Goal: Task Accomplishment & Management: Complete application form

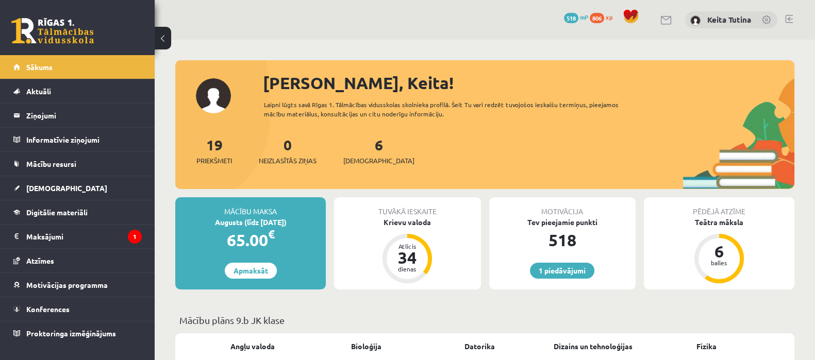
click at [355, 153] on div "6 Ieskaites" at bounding box center [378, 150] width 71 height 32
click at [362, 147] on link "6 Ieskaites" at bounding box center [378, 151] width 71 height 30
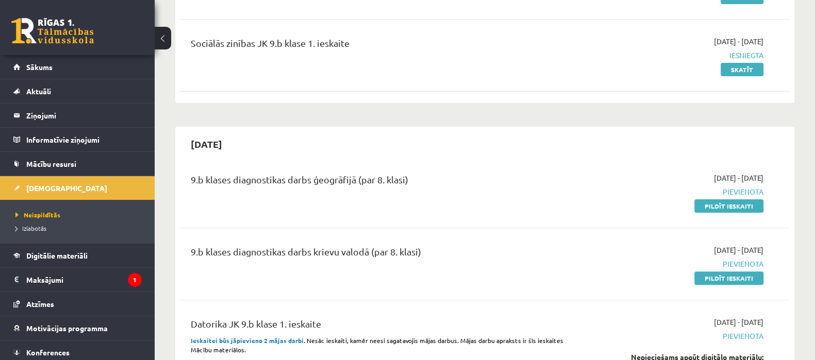
scroll to position [404, 0]
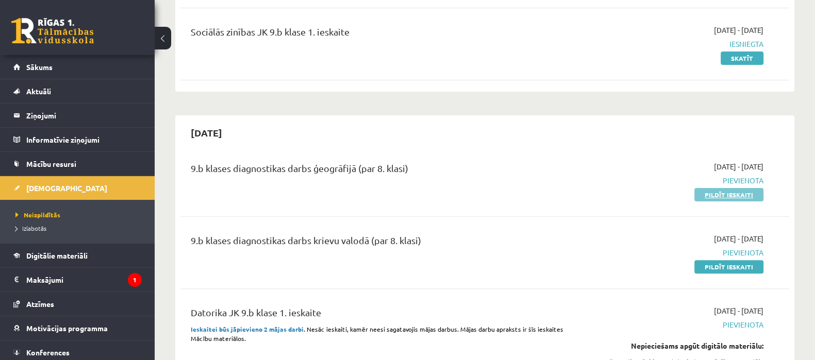
click at [722, 194] on link "Pildīt ieskaiti" at bounding box center [729, 194] width 69 height 13
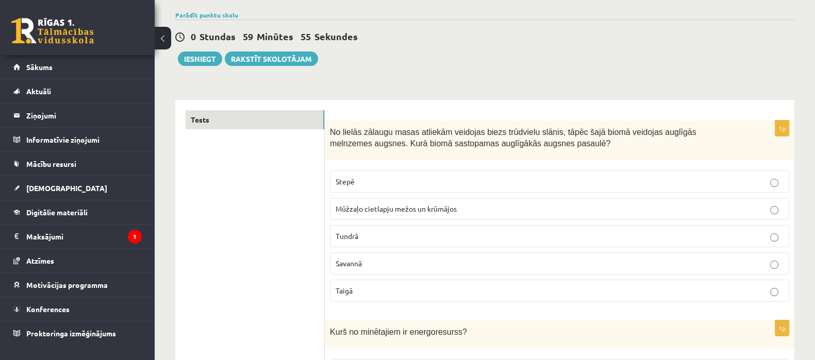
scroll to position [100, 0]
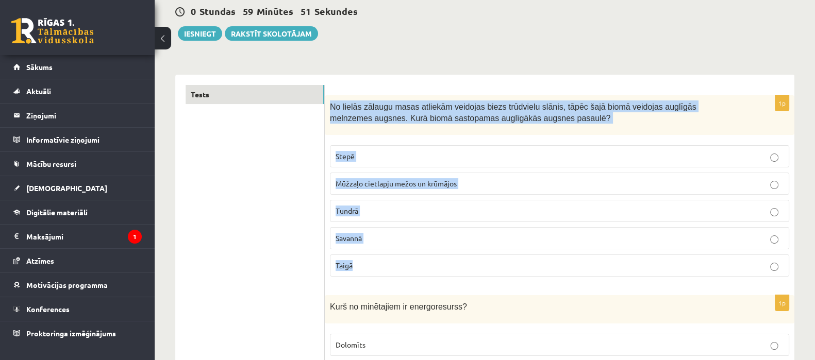
drag, startPoint x: 329, startPoint y: 104, endPoint x: 399, endPoint y: 260, distance: 171.0
click at [399, 260] on div "1p No lielās zālaugu masas atliekām veidojas biezs trūdvielu slānis, tāpēc šajā…" at bounding box center [560, 190] width 470 height 190
copy div "No lielās zālaugu masas atliekām veidojas biezs trūdvielu slānis, tāpēc šajā bi…"
click at [408, 151] on p "Stepē" at bounding box center [560, 156] width 448 height 11
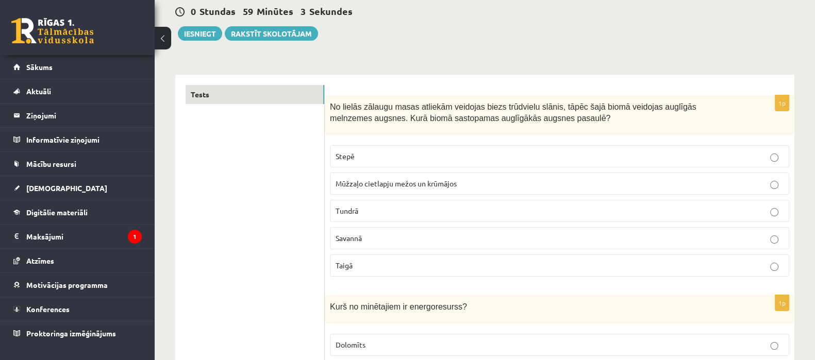
click at [408, 151] on p "Stepē" at bounding box center [560, 156] width 448 height 11
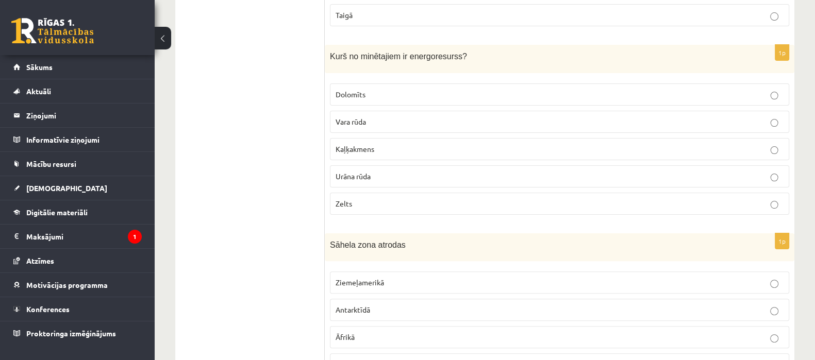
scroll to position [359, 0]
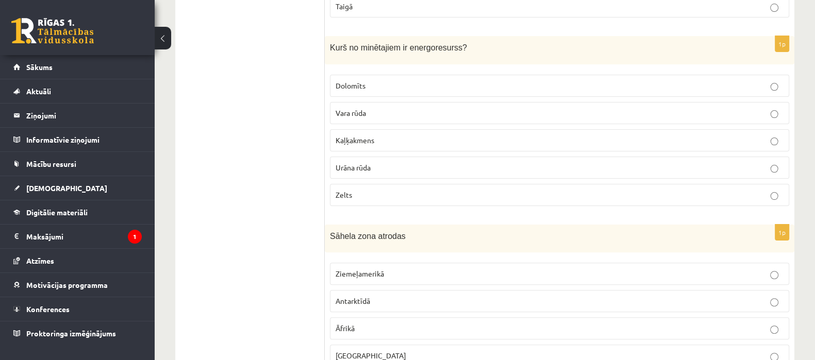
click at [328, 43] on div "Kurš no minētajiem ir energoresurss?" at bounding box center [560, 50] width 470 height 28
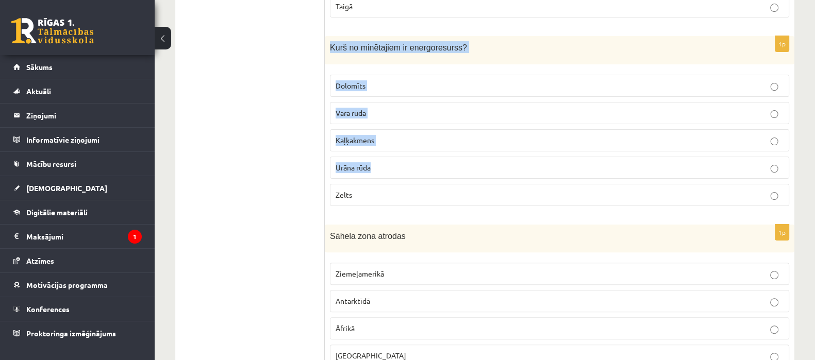
drag, startPoint x: 330, startPoint y: 44, endPoint x: 426, endPoint y: 159, distance: 150.1
click at [426, 159] on div "1p Kurš no minētajiem ir energoresurss? Dolomīts Vara rūda Kaļķakmens Urāna rūd…" at bounding box center [560, 125] width 470 height 178
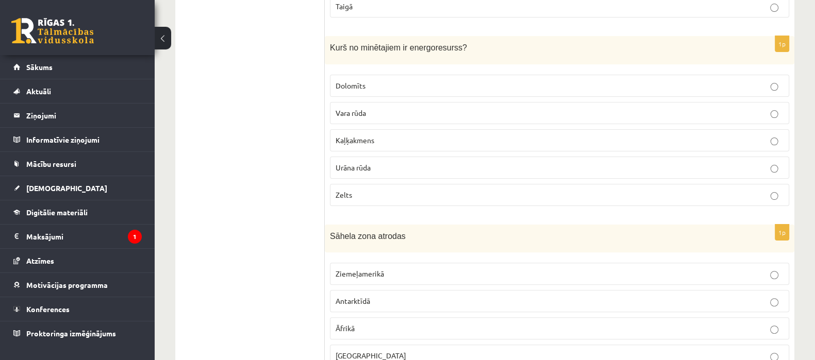
drag, startPoint x: 400, startPoint y: 197, endPoint x: 389, endPoint y: 200, distance: 11.8
click at [389, 200] on label "Zelts" at bounding box center [559, 195] width 459 height 22
drag, startPoint x: 331, startPoint y: 42, endPoint x: 412, endPoint y: 103, distance: 101.7
click at [412, 99] on div "1p Kurš no minētajiem ir energoresurss? Dolomīts Vara rūda Kaļķakmens Urāna rūd…" at bounding box center [560, 125] width 470 height 178
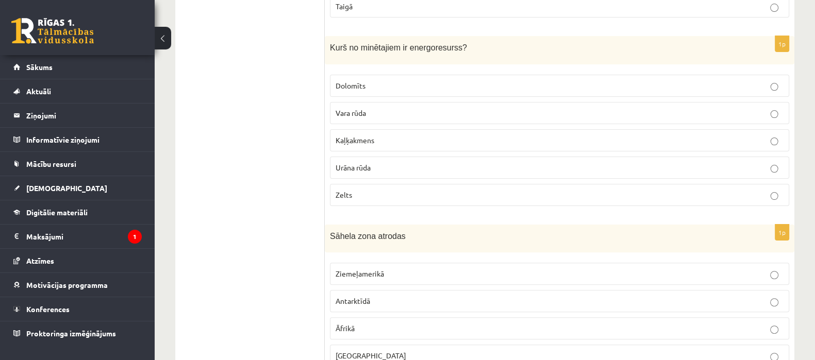
drag, startPoint x: 317, startPoint y: 40, endPoint x: 366, endPoint y: 117, distance: 91.6
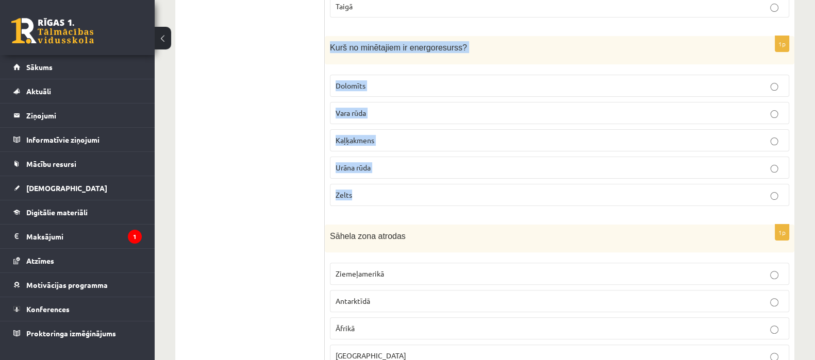
drag, startPoint x: 331, startPoint y: 43, endPoint x: 369, endPoint y: 191, distance: 152.7
click at [369, 191] on div "1p Kurš no minētajiem ir energoresurss? Dolomīts Vara rūda Kaļķakmens Urāna rūd…" at bounding box center [560, 125] width 470 height 178
copy div "Kurš no minētajiem ir energoresurss? Dolomīts Vara rūda Kaļķakmens Urāna rūda Z…"
click at [393, 171] on p "Urāna rūda" at bounding box center [560, 167] width 448 height 11
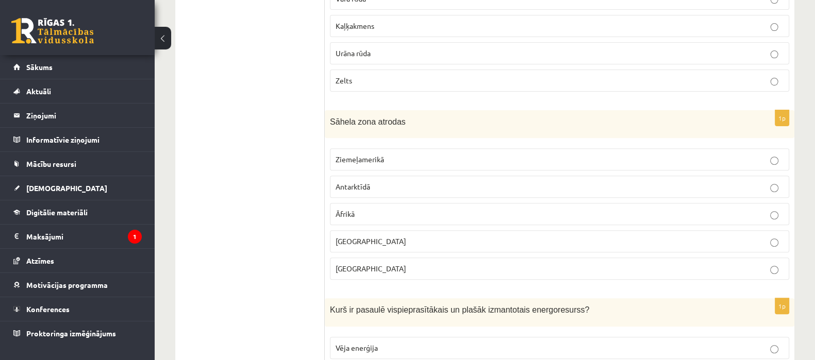
scroll to position [513, 0]
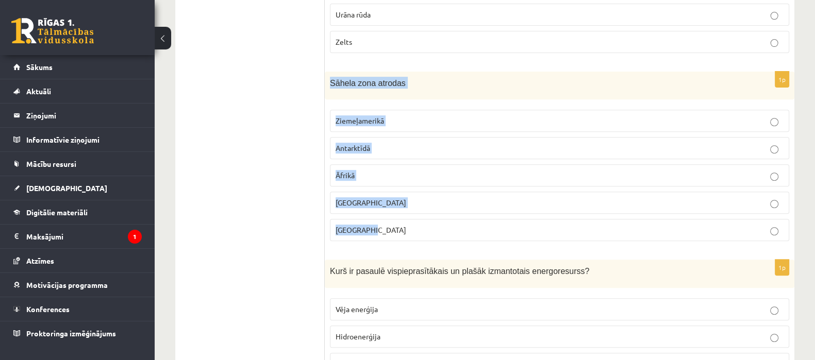
drag, startPoint x: 330, startPoint y: 77, endPoint x: 376, endPoint y: 225, distance: 155.1
click at [376, 225] on div "1p Sāhela zona atrodas Ziemeļamerikā Antarktīdā Āfrikā Āzijā Austrālijā" at bounding box center [560, 161] width 470 height 178
copy div "Sāhela zona atrodas Ziemeļamerikā Antarktīdā Āfrikā Āzijā Austrālijā"
click at [382, 175] on p "Āfrikā" at bounding box center [560, 175] width 448 height 11
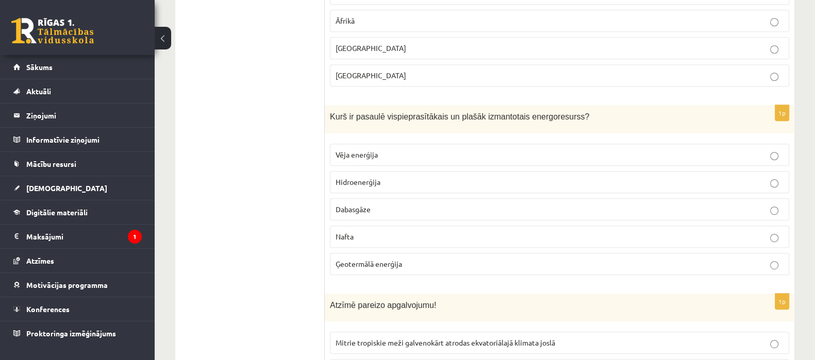
scroll to position [710, 0]
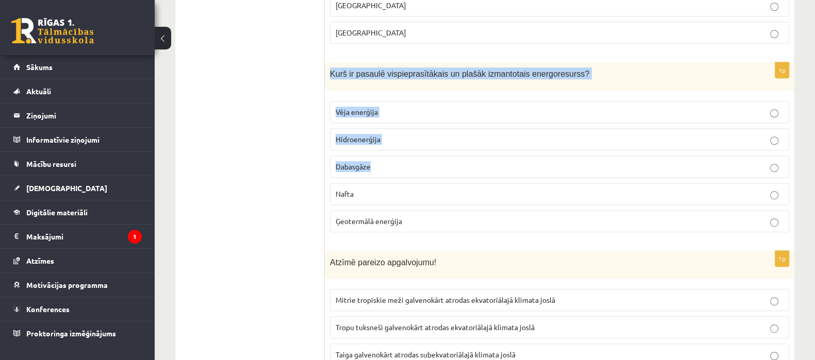
drag, startPoint x: 330, startPoint y: 68, endPoint x: 402, endPoint y: 168, distance: 122.9
click at [402, 168] on div "1p Kurš ir pasaulē vispieprasītākais un plašāk izmantotais energoresurss? Vēja …" at bounding box center [560, 151] width 470 height 178
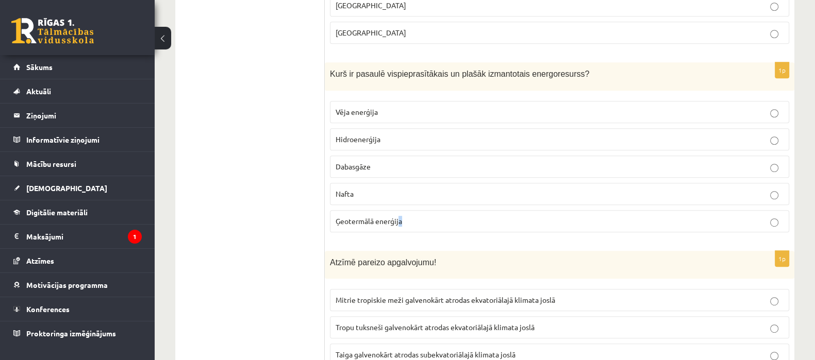
drag, startPoint x: 400, startPoint y: 210, endPoint x: 400, endPoint y: 220, distance: 10.3
click at [400, 220] on fieldset "Vēja enerģija Hidroenerģija Dabasgāze Nafta Ģeotermālā enerģija" at bounding box center [559, 166] width 459 height 140
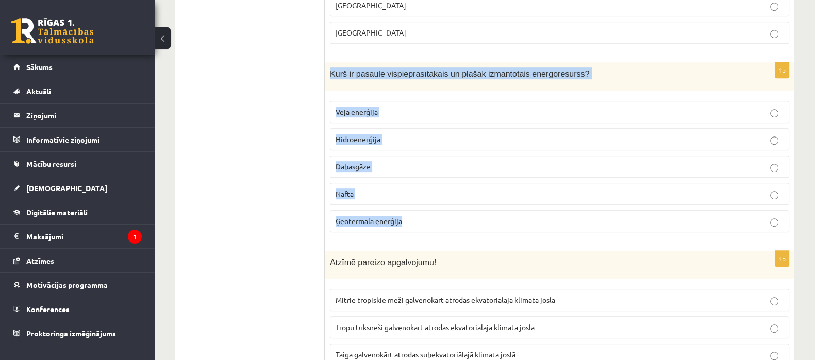
drag, startPoint x: 330, startPoint y: 68, endPoint x: 413, endPoint y: 228, distance: 179.9
click at [413, 228] on div "1p Kurš ir pasaulē vispieprasītākais un plašāk izmantotais energoresurss? Vēja …" at bounding box center [560, 151] width 470 height 178
copy div "Kurš ir pasaulē vispieprasītākais un plašāk izmantotais energoresurss? Vēja ene…"
click at [371, 190] on p "Nafta" at bounding box center [560, 194] width 448 height 11
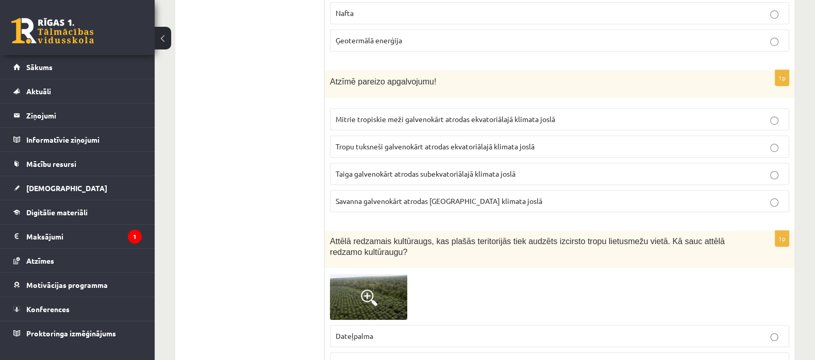
scroll to position [916, 0]
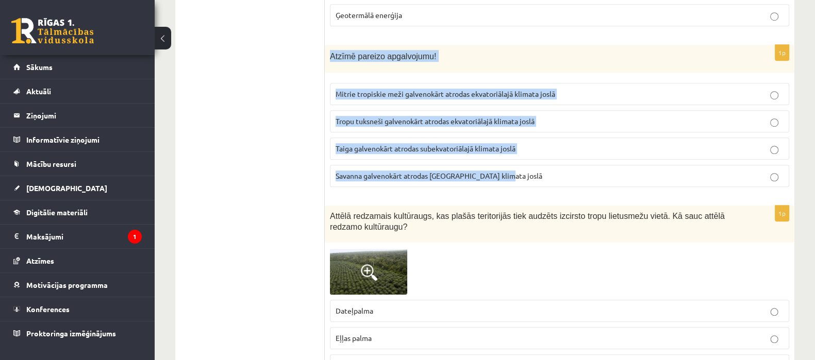
drag, startPoint x: 327, startPoint y: 50, endPoint x: 513, endPoint y: 176, distance: 224.1
click at [513, 176] on div "1p Atzīmē pareizo apgalvojumu! Mitrie tropiskie meži galvenokārt atrodas ekvato…" at bounding box center [560, 120] width 470 height 151
copy div "Atzīmē pareizo apgalvojumu! Mitrie tropiskie meži galvenokārt atrodas ekvatoriā…"
click at [410, 89] on span "Mitrie tropiskie meži galvenokārt atrodas ekvatoriālajā klimata joslā" at bounding box center [446, 93] width 220 height 9
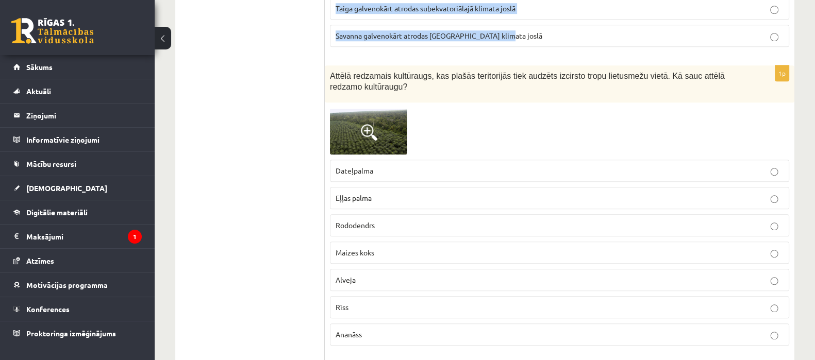
scroll to position [1073, 0]
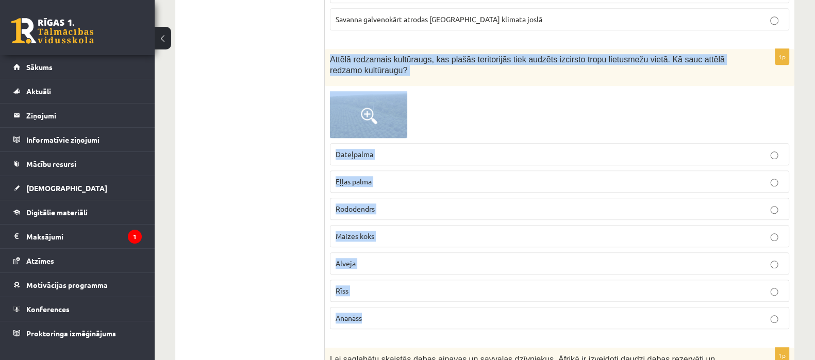
drag, startPoint x: 327, startPoint y: 52, endPoint x: 400, endPoint y: 300, distance: 258.1
click at [400, 300] on div "1p Attēlā redzamais kultūraugs, kas plašās teritorijās tiek audzēts izcirsto tr…" at bounding box center [560, 193] width 470 height 288
copy div "Attēlā redzamais kultūraugs, kas plašās teritorijās tiek audzēts izcirsto tropu…"
click at [374, 108] on span at bounding box center [369, 116] width 17 height 17
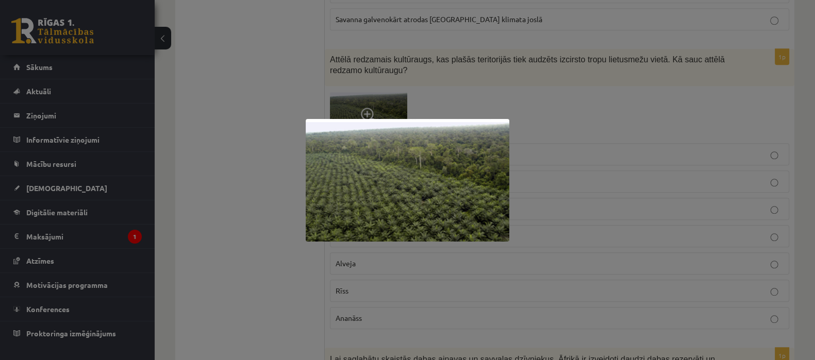
click at [370, 33] on div at bounding box center [407, 180] width 815 height 360
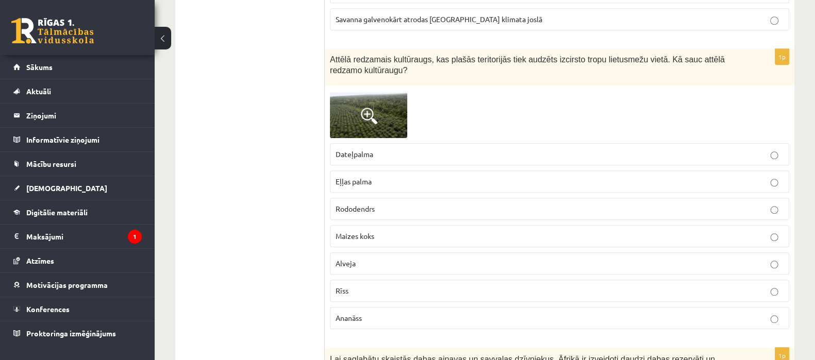
click at [364, 177] on span "Eļļas palma" at bounding box center [354, 181] width 36 height 9
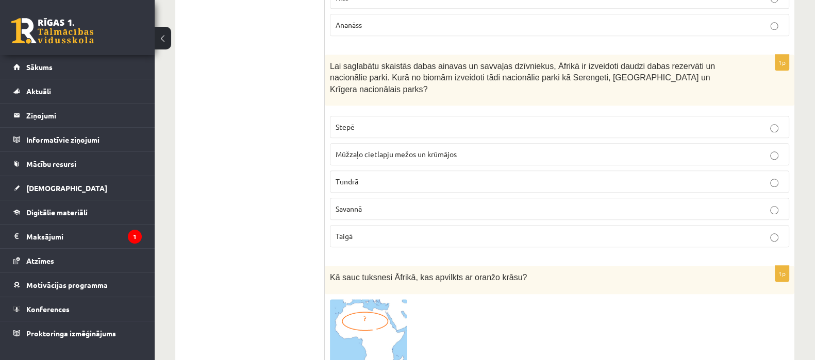
scroll to position [1290, 0]
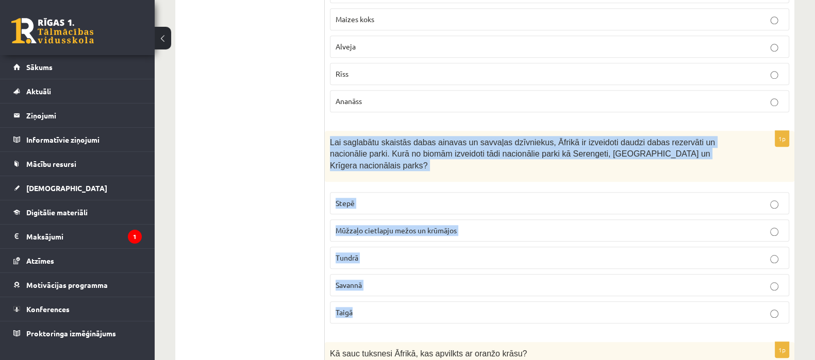
drag, startPoint x: 328, startPoint y: 135, endPoint x: 376, endPoint y: 286, distance: 158.7
click at [376, 286] on div "1p Lai saglabātu skaistās dabas ainavas un savvaļas dzīvniekus, Āfrikā ir izvei…" at bounding box center [560, 232] width 470 height 202
copy div "Lai saglabātu skaistās dabas ainavas un savvaļas dzīvniekus, Āfrikā ir izveidot…"
click at [475, 280] on p "Savannā" at bounding box center [560, 285] width 448 height 11
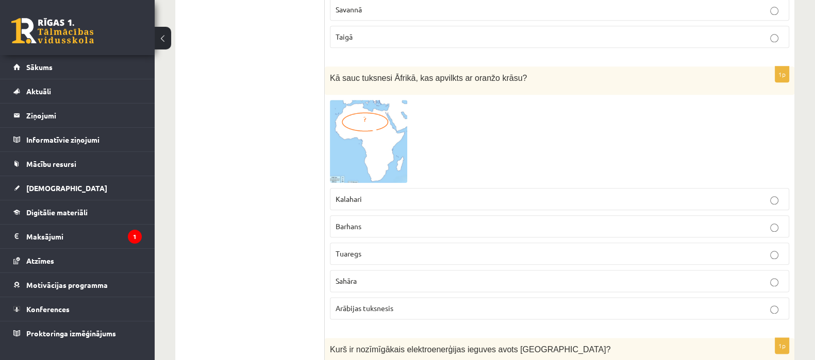
scroll to position [1550, 0]
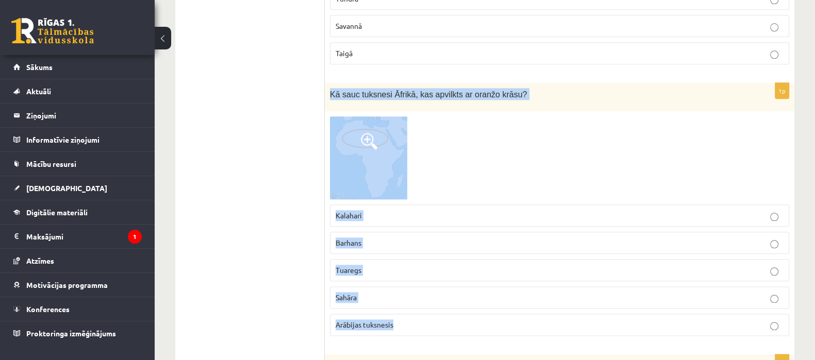
drag, startPoint x: 329, startPoint y: 75, endPoint x: 460, endPoint y: 295, distance: 256.2
click at [460, 295] on div "1p Kā sauc tuksnesi Āfrikā, kas apvilkts ar oranžo krāsu? Kalahari Barhans Tuar…" at bounding box center [560, 213] width 470 height 261
copy div "Kā sauc tuksnesi Āfrikā, kas apvilkts ar oranžo krāsu? Kalahari Barhans Tuaregs…"
click at [394, 287] on label "Sahāra" at bounding box center [559, 298] width 459 height 22
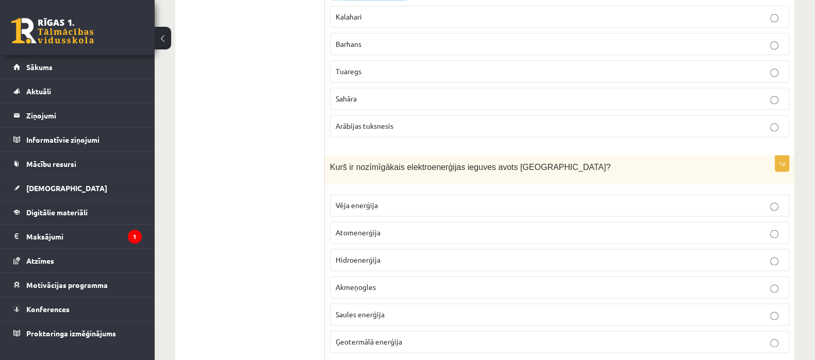
scroll to position [1825, 0]
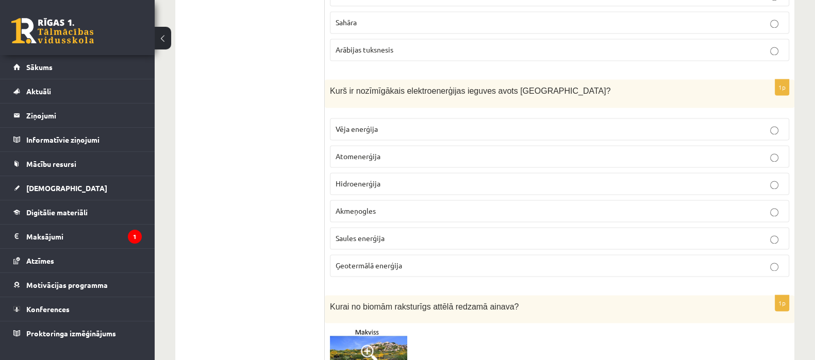
drag, startPoint x: 425, startPoint y: 125, endPoint x: 402, endPoint y: 109, distance: 28.3
click at [410, 119] on fieldset "Vēja enerģija Atomenerģija Hidroenerģija Akmeņogles Saules enerģija Ģeotermālā …" at bounding box center [559, 196] width 459 height 167
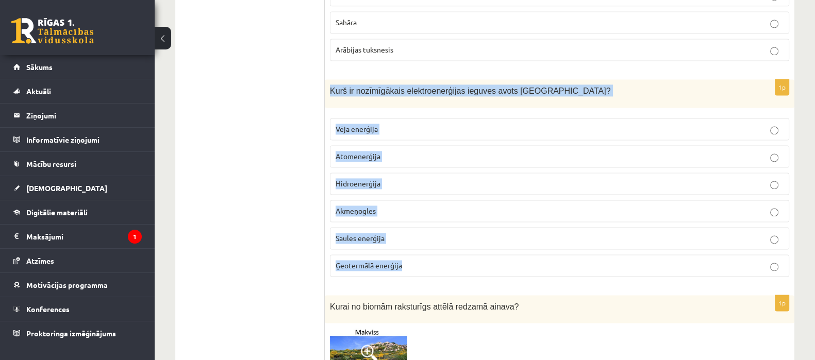
drag, startPoint x: 326, startPoint y: 72, endPoint x: 403, endPoint y: 246, distance: 190.3
click at [403, 246] on div "1p Kurš ir nozīmīgākais elektroenerģijas ieguves avots Latvijā? Vēja enerģija A…" at bounding box center [560, 182] width 470 height 206
copy div "Kurš ir nozīmīgākais elektroenerģijas ieguves avots Latvijā? Vēja enerģija Atom…"
click at [421, 173] on label "Hidroenerģija" at bounding box center [559, 184] width 459 height 22
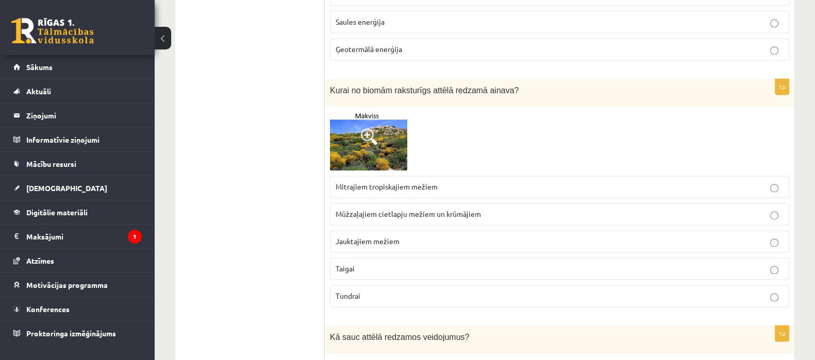
scroll to position [2033, 0]
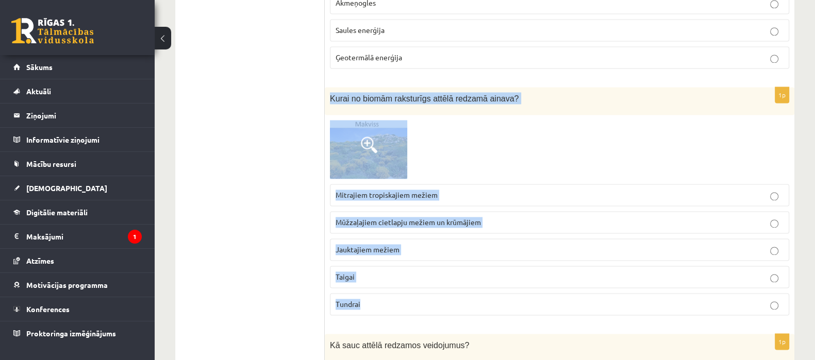
drag, startPoint x: 326, startPoint y: 76, endPoint x: 372, endPoint y: 272, distance: 200.7
click at [372, 272] on div "1p Kurai no biomām raksturīgs attēlā redzamā ainava? Mitrajiem tropiskajiem mež…" at bounding box center [560, 205] width 470 height 237
click at [413, 218] on span "Mūžzaļajiem cietlapju mežiem un krūmājiem" at bounding box center [408, 222] width 145 height 9
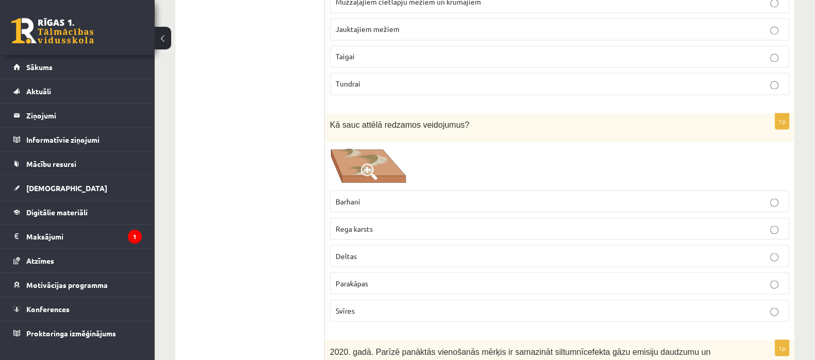
scroll to position [2314, 0]
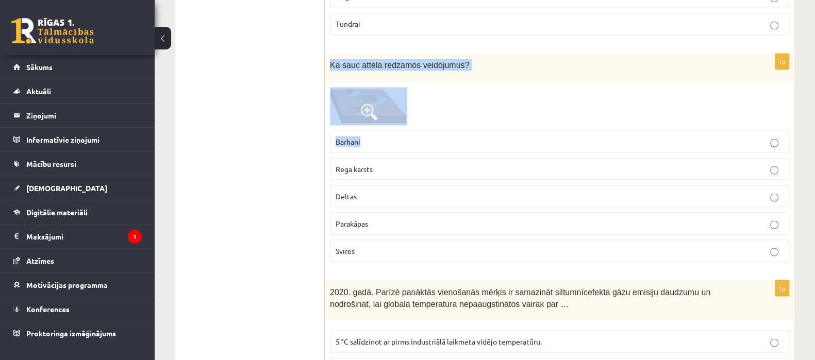
drag, startPoint x: 329, startPoint y: 38, endPoint x: 398, endPoint y: 111, distance: 100.3
click at [398, 111] on div "1p Kā sauc attēlā redzamos veidojumus? Barhani Rega karsts Deltas Parakāpas Svī…" at bounding box center [560, 162] width 470 height 217
click at [393, 185] on label "Deltas" at bounding box center [559, 196] width 459 height 22
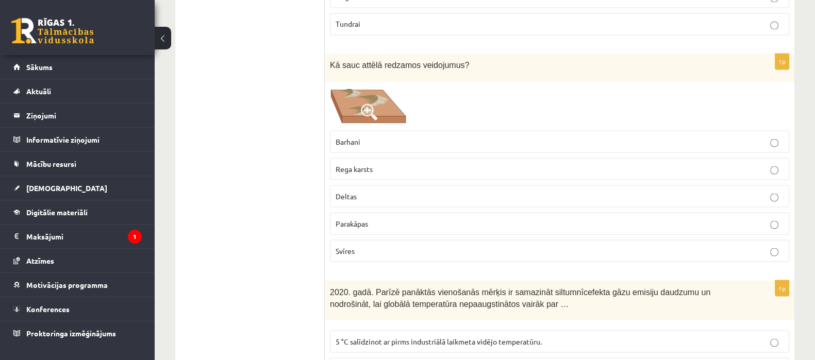
click at [391, 212] on label "Parakāpas" at bounding box center [559, 223] width 459 height 22
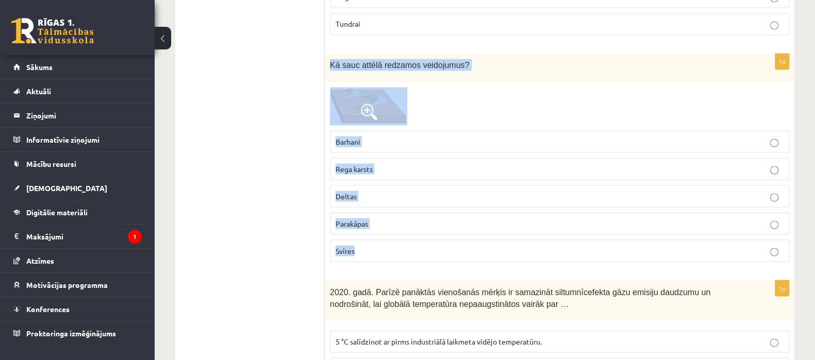
drag, startPoint x: 327, startPoint y: 42, endPoint x: 369, endPoint y: 220, distance: 182.2
click at [369, 220] on div "1p Kā sauc attēlā redzamos veidojumus? Barhani Rega karsts Deltas Parakāpas Svī…" at bounding box center [560, 162] width 470 height 217
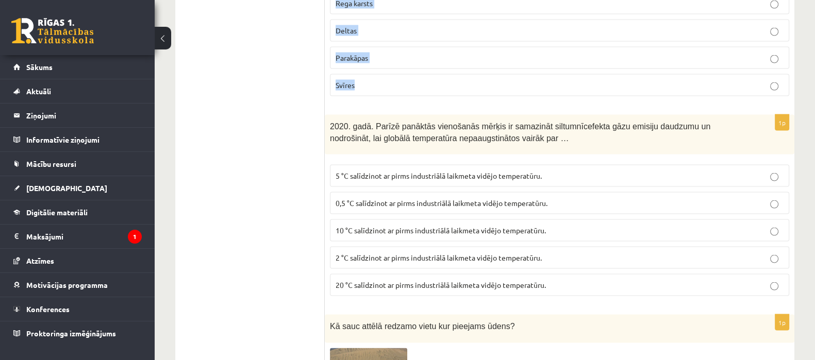
scroll to position [2496, 0]
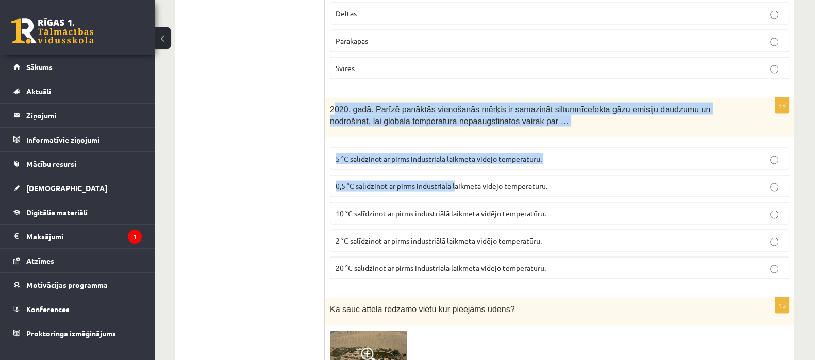
drag, startPoint x: 332, startPoint y: 87, endPoint x: 457, endPoint y: 164, distance: 146.8
click at [457, 164] on div "1p 2020. gadā. Parīzē panāktās vienošanās mērķis ir samazināt siltumnīcefekta g…" at bounding box center [560, 193] width 470 height 190
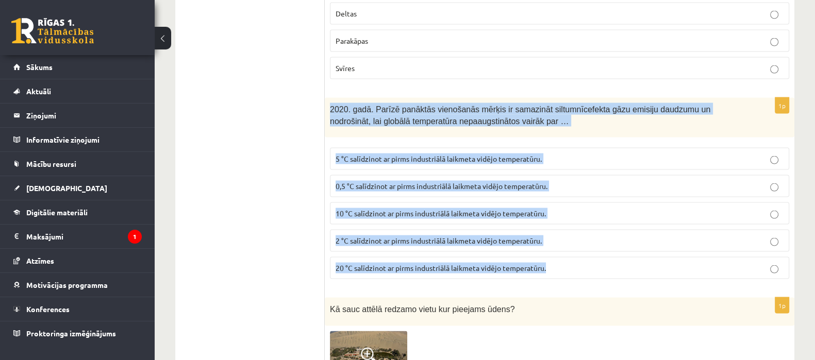
drag, startPoint x: 331, startPoint y: 81, endPoint x: 556, endPoint y: 246, distance: 279.3
click at [556, 246] on div "1p 2020. gadā. Parīzē panāktās vienošanās mērķis ir samazināt siltumnīcefekta g…" at bounding box center [560, 193] width 470 height 190
click at [418, 236] on span "2 °C salīdzinot ar pirms industriālā laikmeta vidējo temperatūru." at bounding box center [439, 240] width 206 height 9
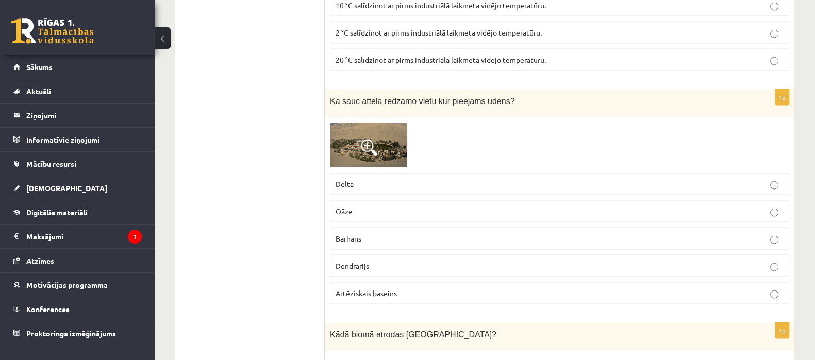
scroll to position [2747, 0]
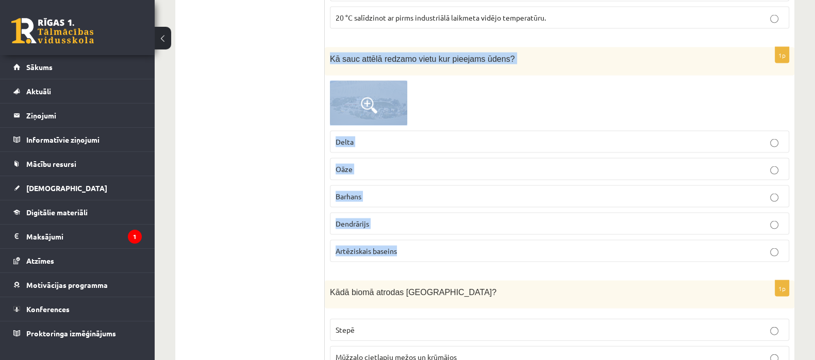
drag, startPoint x: 325, startPoint y: 27, endPoint x: 407, endPoint y: 222, distance: 212.1
click at [407, 222] on div "1p Kā sauc attēlā redzamo vietu kur pieejams ūdens? Delta Oāze Barhans Dendrāri…" at bounding box center [560, 158] width 470 height 223
click at [426, 164] on p "Oāze" at bounding box center [560, 169] width 448 height 11
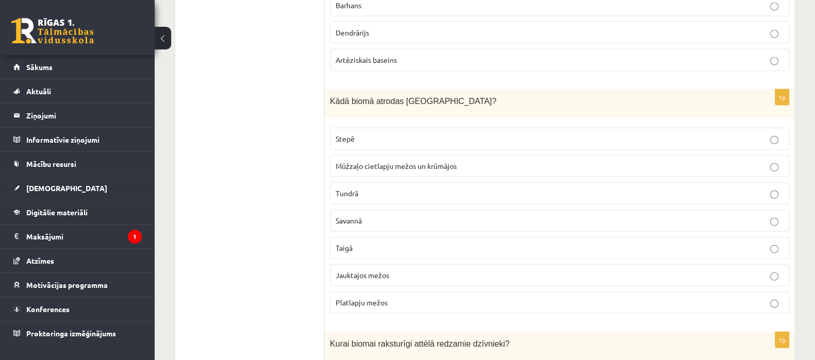
scroll to position [2989, 0]
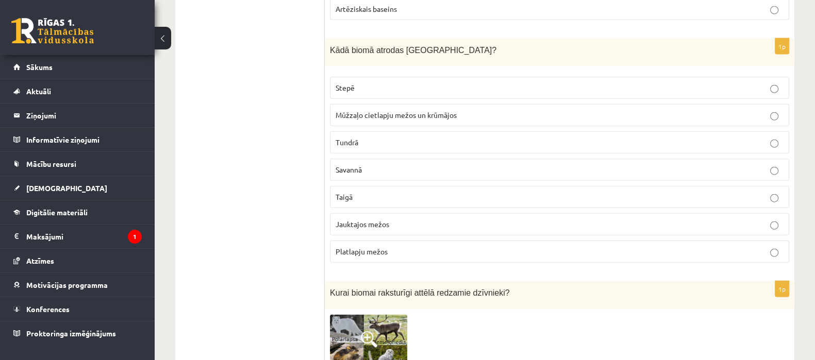
drag, startPoint x: 324, startPoint y: 21, endPoint x: 415, endPoint y: 202, distance: 201.8
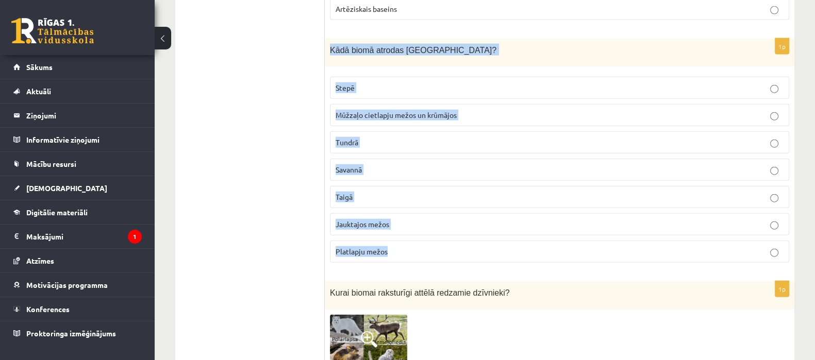
drag, startPoint x: 329, startPoint y: 27, endPoint x: 396, endPoint y: 220, distance: 204.5
click at [396, 220] on div "1p Kādā biomā atrodas Latvija? Stepē Mūžzaļo cietlapju mežos un krūmājos Tundrā…" at bounding box center [560, 155] width 470 height 233
click at [410, 219] on p "Jauktajos mežos" at bounding box center [560, 224] width 448 height 11
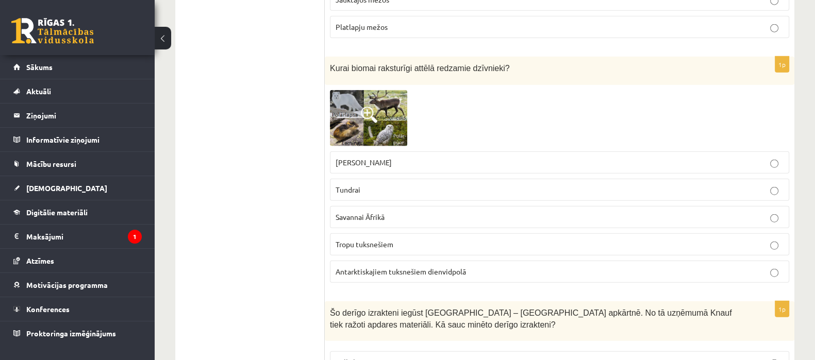
scroll to position [3206, 0]
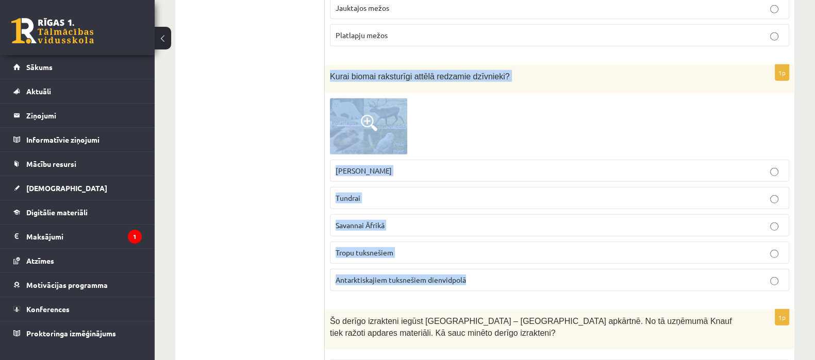
drag, startPoint x: 330, startPoint y: 47, endPoint x: 479, endPoint y: 252, distance: 252.5
click at [479, 252] on div "1p Kurai biomai raksturīgi attēlā redzamie dzīvnieki? Stepei Ziemeļamerikā Tund…" at bounding box center [560, 182] width 470 height 235
click at [392, 193] on p "Tundrai" at bounding box center [560, 198] width 448 height 11
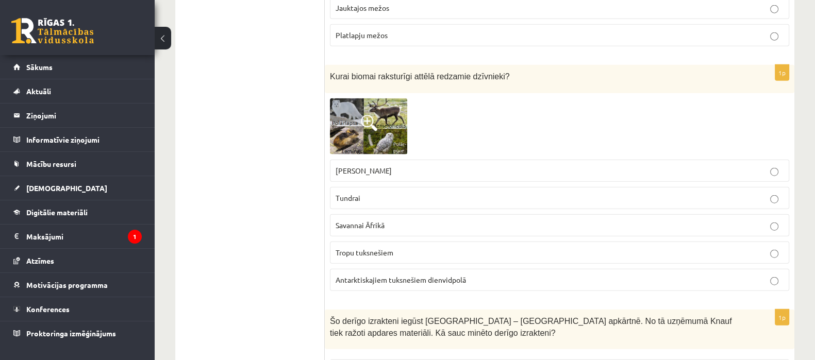
click at [392, 193] on p "Tundrai" at bounding box center [560, 198] width 448 height 11
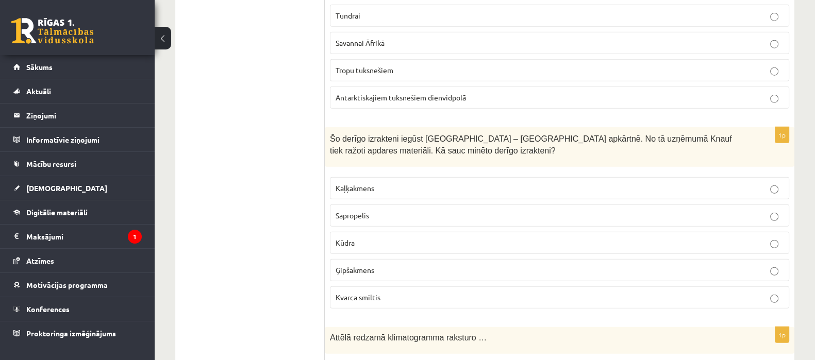
scroll to position [3405, 0]
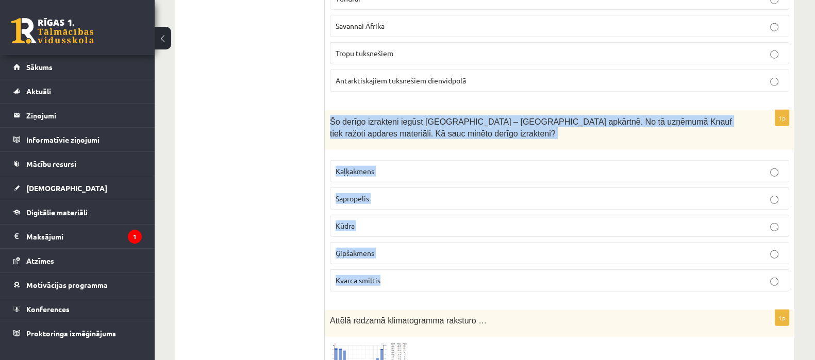
drag, startPoint x: 329, startPoint y: 91, endPoint x: 387, endPoint y: 246, distance: 165.3
click at [387, 246] on div "1p Šo derīgo izrakteni iegūst Latvijā – Salaspils apkārtnē. No tā uzņēmumā Knau…" at bounding box center [560, 205] width 470 height 190
click at [391, 242] on label "Ģipšakmens" at bounding box center [559, 253] width 459 height 22
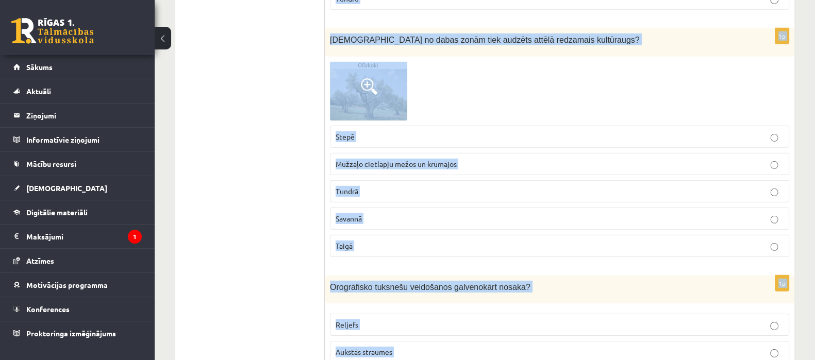
scroll to position [3979, 0]
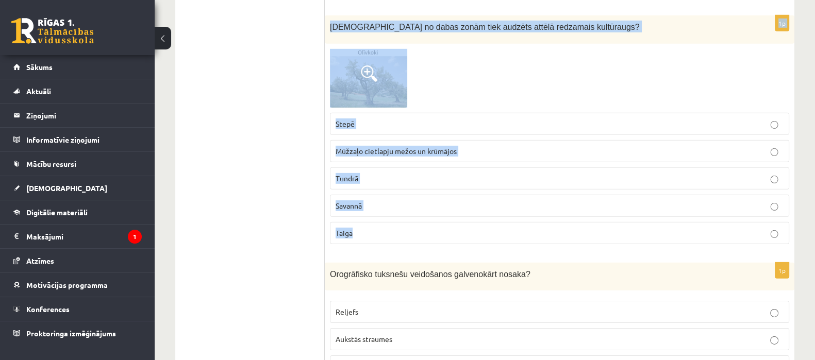
drag, startPoint x: 330, startPoint y: 9, endPoint x: 398, endPoint y: 210, distance: 212.6
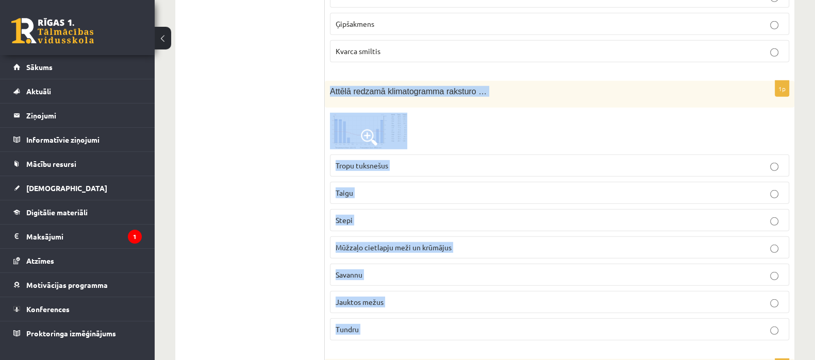
scroll to position [3694, 0]
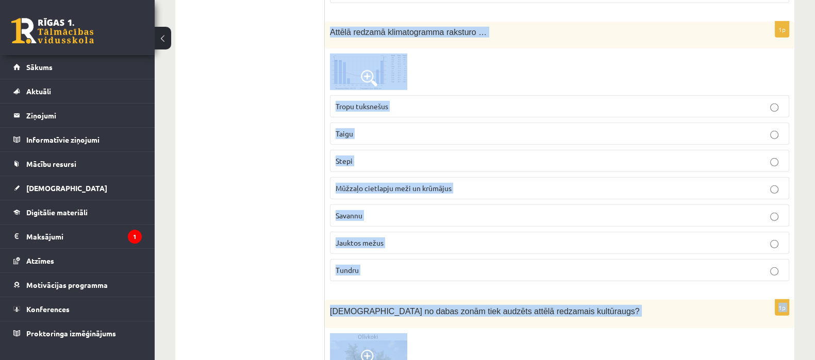
click at [648, 177] on label "Mūžzaļo cietlapju meži un krūmājus" at bounding box center [559, 188] width 459 height 22
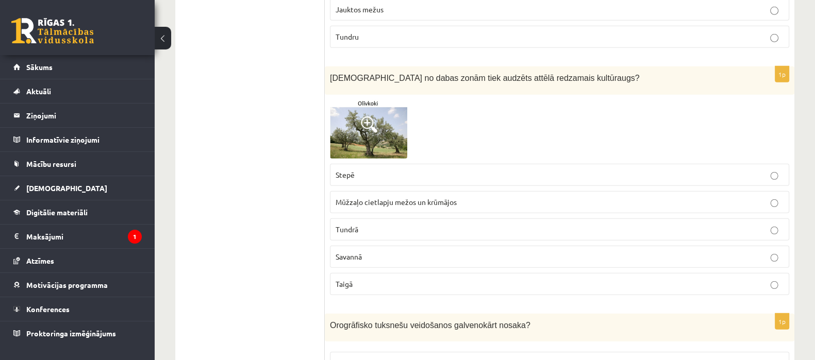
scroll to position [3953, 0]
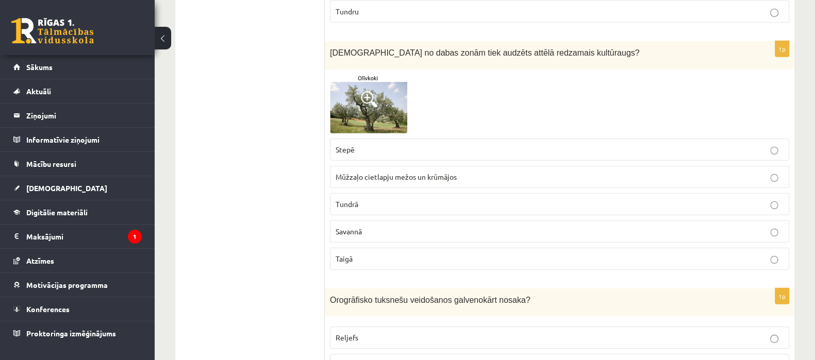
click at [366, 172] on span "Mūžzaļo cietlapju mežos un krūmājos" at bounding box center [396, 176] width 121 height 9
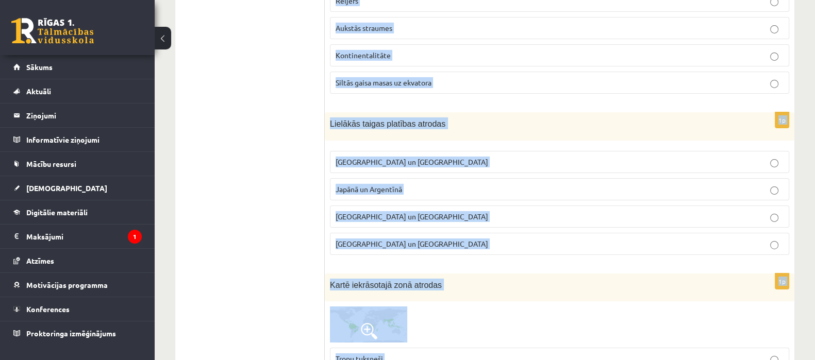
scroll to position [4303, 0]
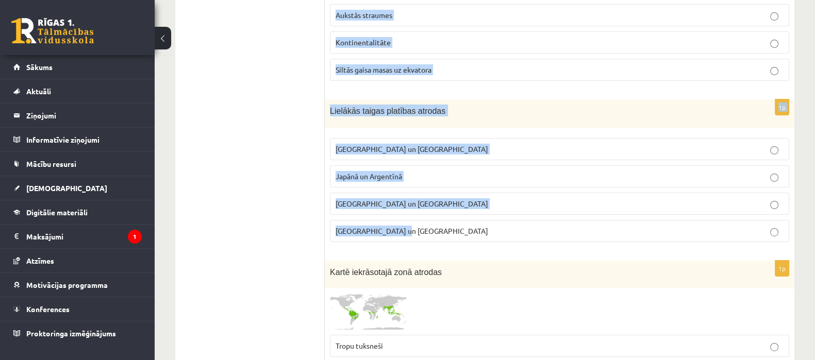
drag, startPoint x: 328, startPoint y: 48, endPoint x: 400, endPoint y: 190, distance: 158.9
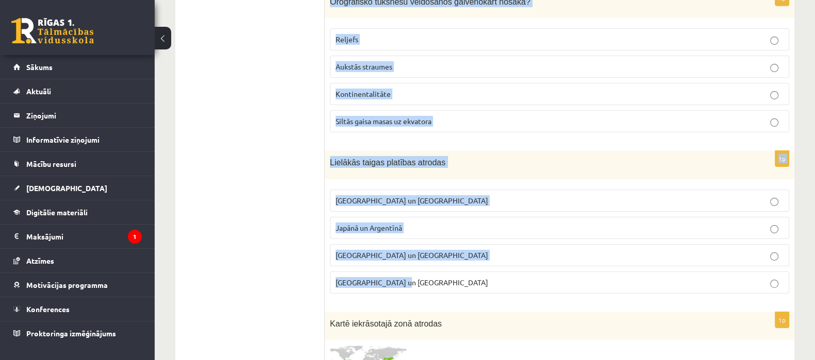
scroll to position [4148, 0]
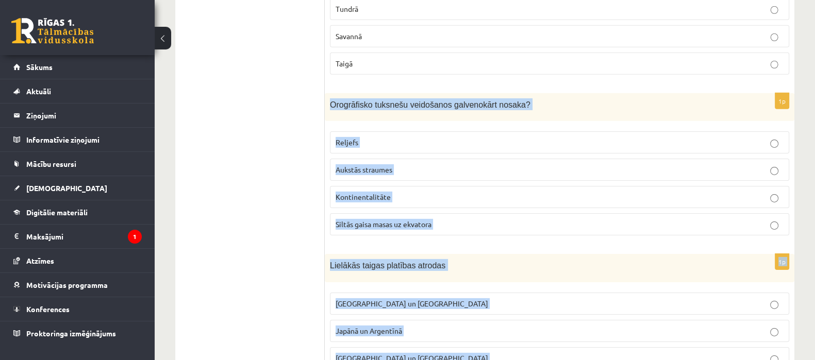
click at [437, 137] on p "Reljefs" at bounding box center [560, 142] width 448 height 11
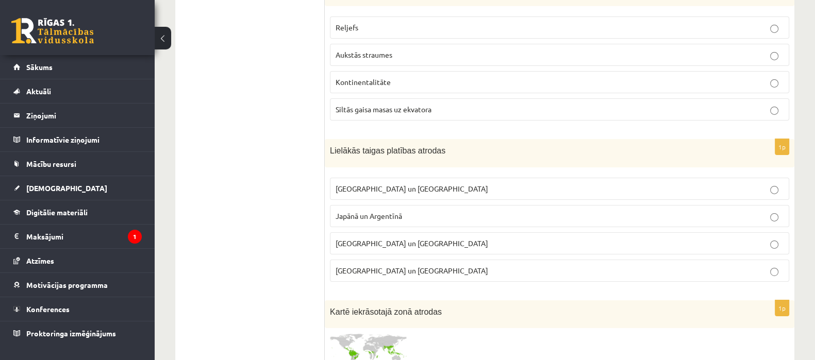
scroll to position [4272, 0]
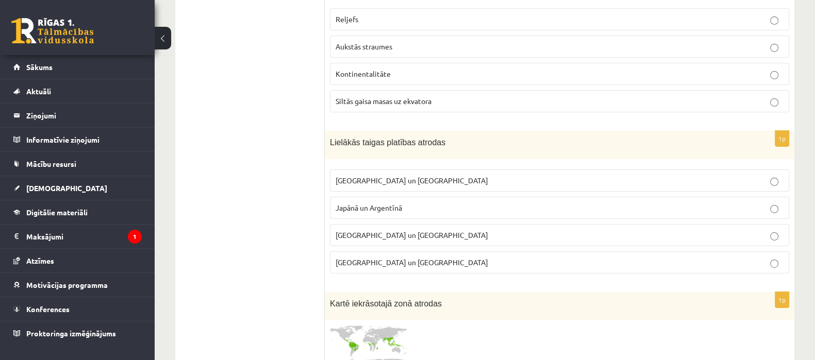
click at [439, 175] on p "Krievijā un Kanādā" at bounding box center [560, 180] width 448 height 11
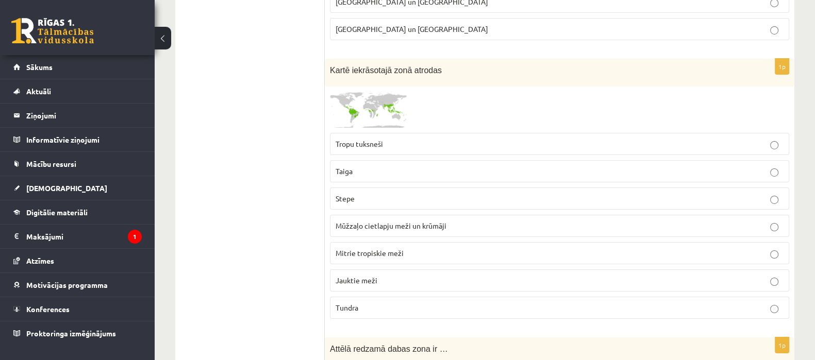
scroll to position [4496, 0]
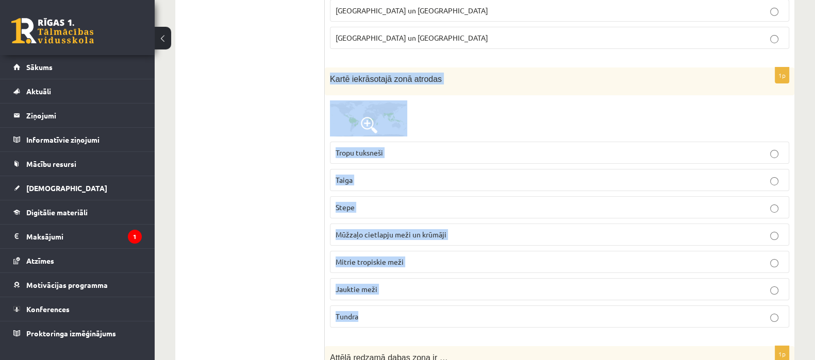
drag, startPoint x: 329, startPoint y: 46, endPoint x: 379, endPoint y: 274, distance: 233.7
click at [379, 274] on div "1p Kartē iekrāsotajā zonā atrodas Tropu tuksneši Taiga Stepe Mūžzaļo cietlapju …" at bounding box center [560, 202] width 470 height 269
click at [422, 251] on label "Mitrie tropiskie meži" at bounding box center [559, 262] width 459 height 22
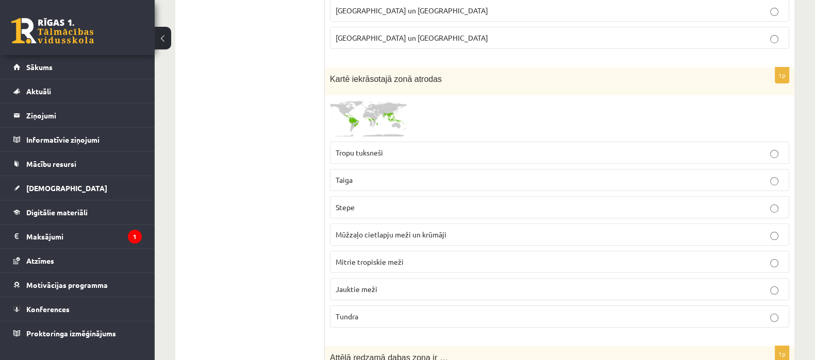
click at [422, 251] on label "Mitrie tropiskie meži" at bounding box center [559, 262] width 459 height 22
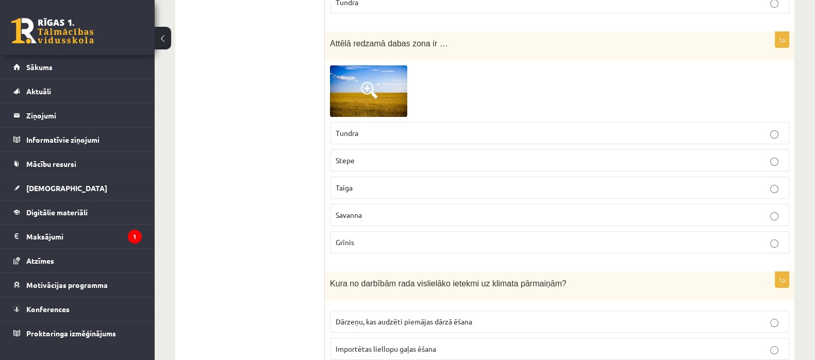
scroll to position [4794, 0]
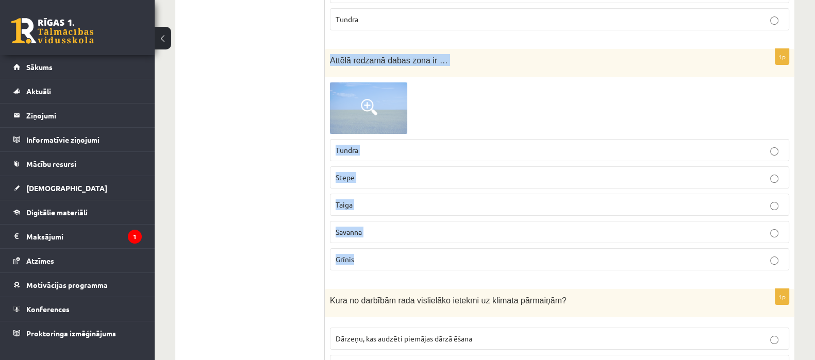
drag, startPoint x: 329, startPoint y: 20, endPoint x: 396, endPoint y: 212, distance: 203.5
click at [396, 212] on div "1p Attēlā redzamā dabas zona ir … Tundra Stepe Taiga Savanna Grīnis" at bounding box center [560, 164] width 470 height 230
click at [367, 172] on p "Stepe" at bounding box center [560, 177] width 448 height 11
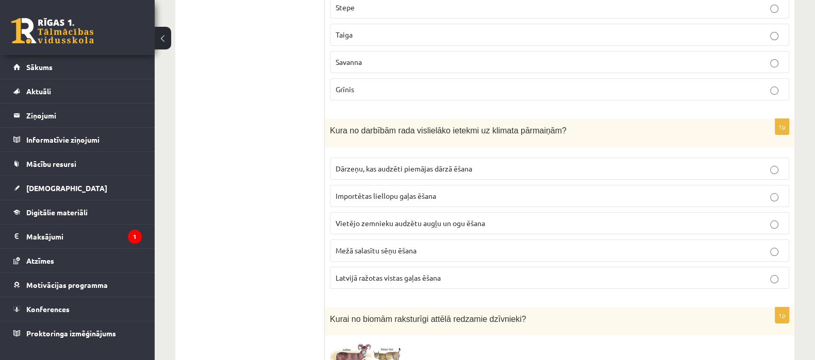
scroll to position [4972, 0]
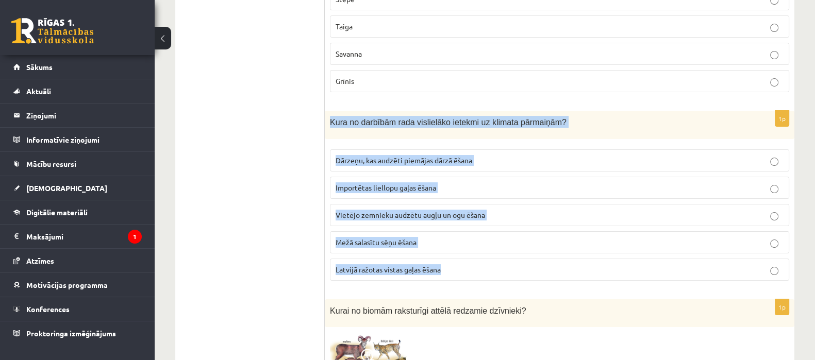
drag, startPoint x: 330, startPoint y: 85, endPoint x: 457, endPoint y: 233, distance: 194.9
click at [457, 233] on div "1p Kura no darbībām rada vislielāko ietekmi uz klimata pārmaiņām? Dārzeņu, kas …" at bounding box center [560, 200] width 470 height 178
click at [396, 183] on span "Importētas liellopu gaļas ēšana" at bounding box center [386, 187] width 101 height 9
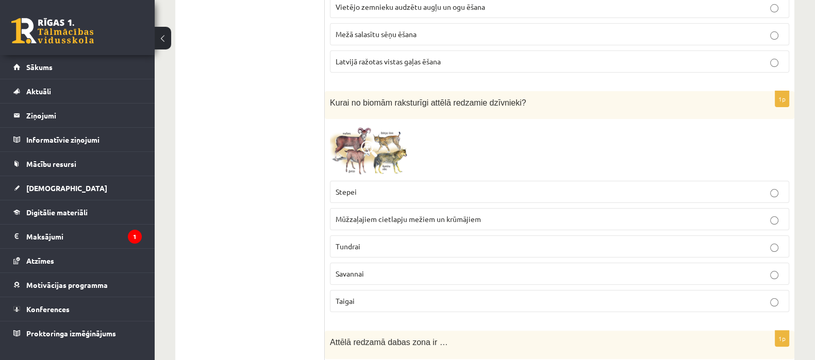
scroll to position [5198, 0]
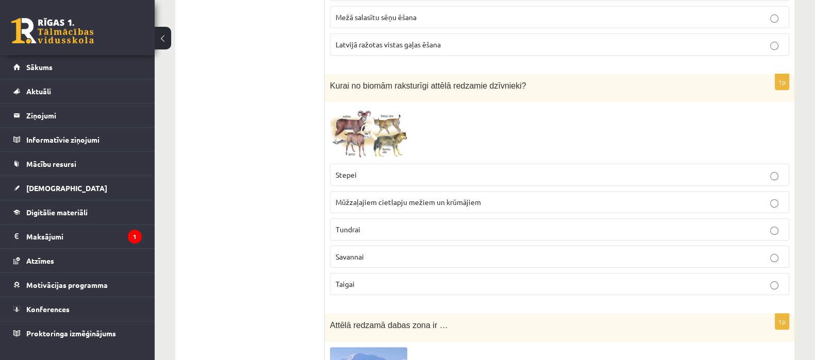
click at [334, 81] on span "Kurai no biomām raksturīgi attēlā redzamie dzīvnieki?" at bounding box center [428, 85] width 196 height 9
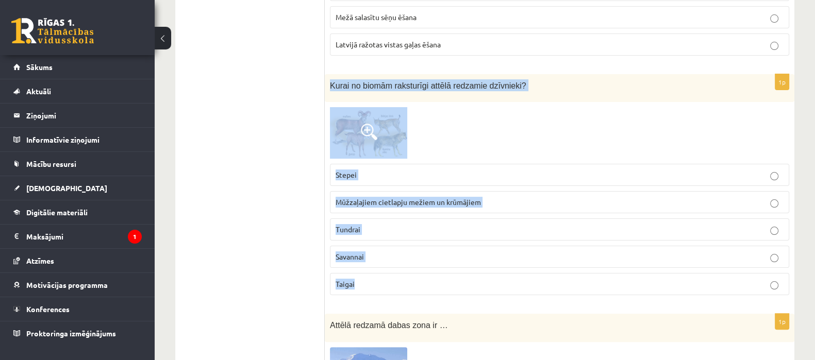
drag, startPoint x: 331, startPoint y: 46, endPoint x: 407, endPoint y: 249, distance: 215.9
click at [407, 249] on div "1p Kurai no biomām raksturīgi attēlā redzamie dzīvnieki? Stepei Mūžzaļajiem cie…" at bounding box center [560, 189] width 470 height 230
click at [379, 107] on img at bounding box center [368, 133] width 77 height 52
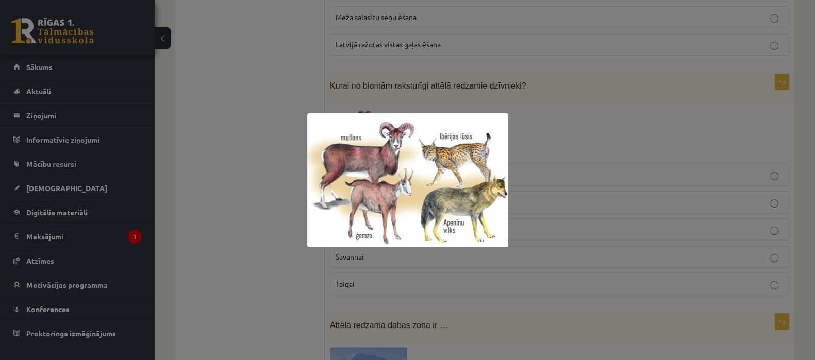
click at [457, 86] on div at bounding box center [407, 180] width 815 height 360
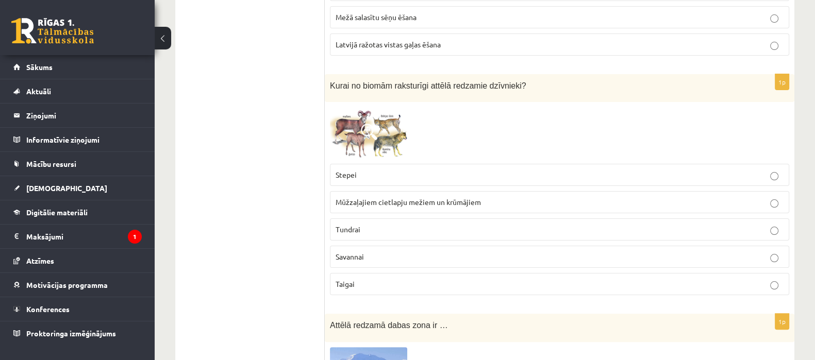
click at [374, 112] on img at bounding box center [368, 133] width 77 height 52
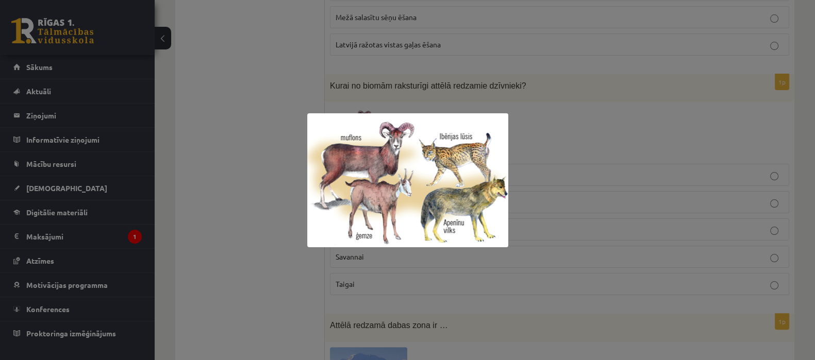
click at [420, 142] on img at bounding box center [407, 180] width 201 height 134
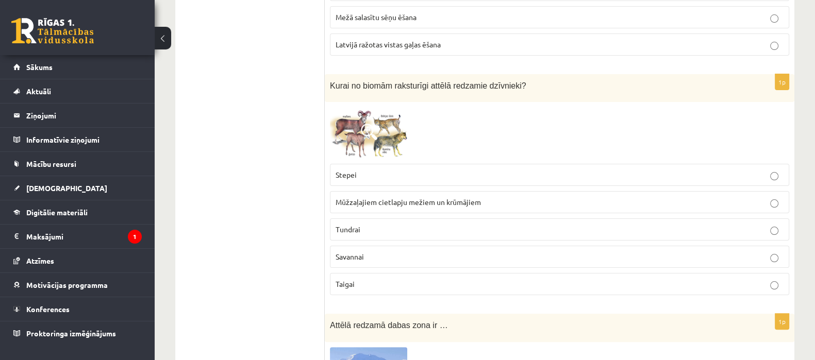
click at [351, 197] on span "Mūžzaļajiem cietlapju mežiem un krūmājiem" at bounding box center [408, 201] width 145 height 9
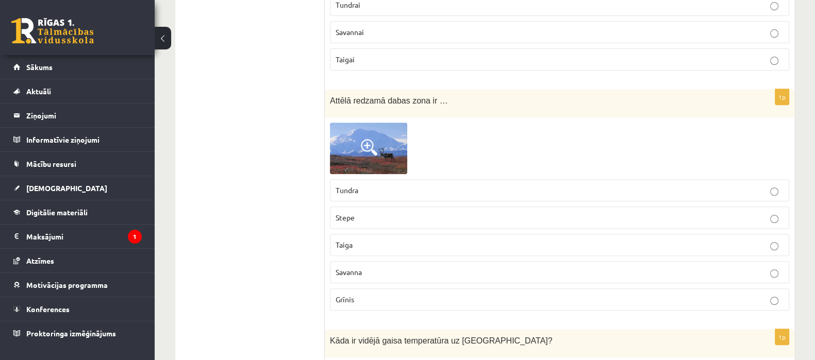
scroll to position [5440, 0]
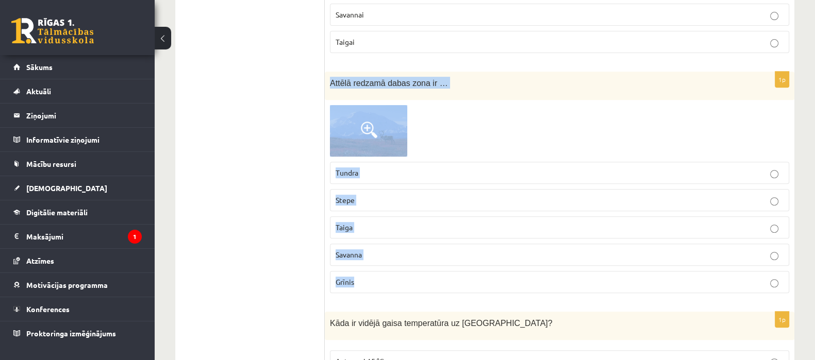
drag, startPoint x: 327, startPoint y: 46, endPoint x: 398, endPoint y: 246, distance: 212.0
click at [398, 246] on div "1p Attēlā redzamā dabas zona ir … Tundra Stepe Taiga Savanna Grīnis" at bounding box center [560, 187] width 470 height 230
click at [400, 168] on p "Tundra" at bounding box center [560, 173] width 448 height 11
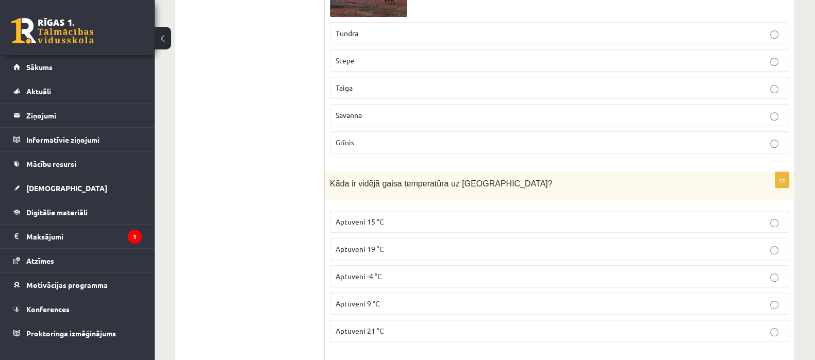
scroll to position [5589, 0]
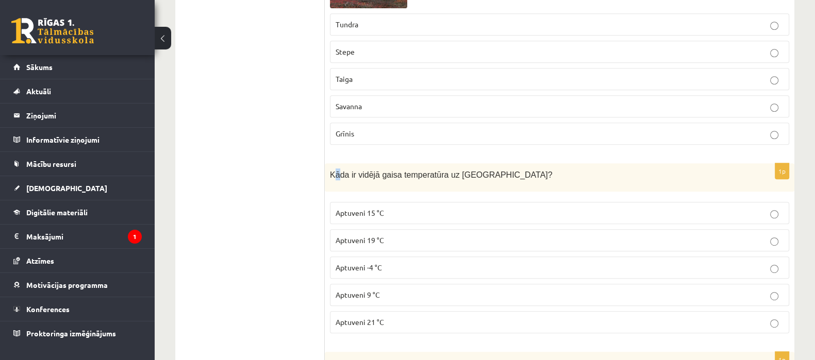
drag, startPoint x: 333, startPoint y: 138, endPoint x: 344, endPoint y: 143, distance: 13.1
click at [344, 163] on div "Kāda ir vidējā gaisa temperatūra uz Zemes?" at bounding box center [560, 177] width 470 height 28
click at [354, 163] on div "Kāda ir vidējā gaisa temperatūra uz Zemes?" at bounding box center [560, 177] width 470 height 28
drag, startPoint x: 327, startPoint y: 130, endPoint x: 348, endPoint y: 154, distance: 31.4
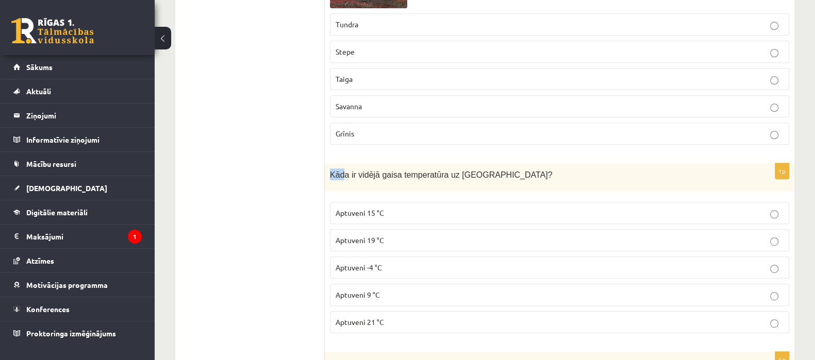
click at [348, 163] on div "Kāda ir vidējā gaisa temperatūra uz Zemes?" at bounding box center [560, 177] width 470 height 28
click at [469, 256] on fieldset "Aptuveni 15 °C Aptuveni 19 °C Aptuveni -4 °C Aptuveni 9 °C Aptuveni 21 °C" at bounding box center [559, 267] width 459 height 140
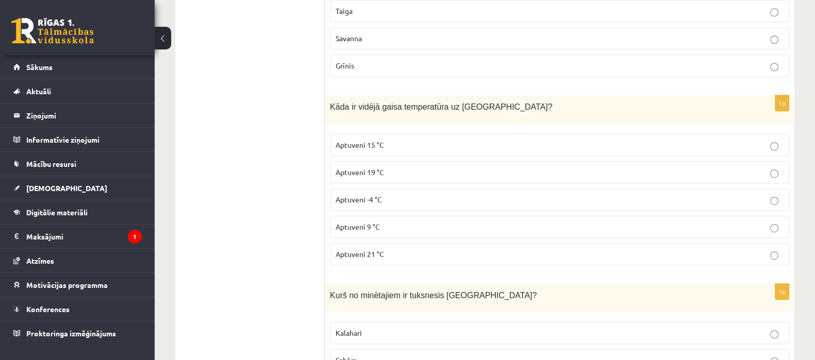
scroll to position [5666, 0]
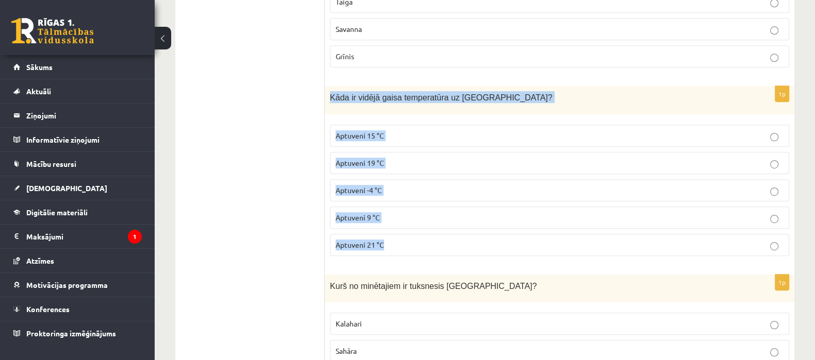
drag, startPoint x: 327, startPoint y: 58, endPoint x: 389, endPoint y: 203, distance: 157.6
click at [389, 203] on div "1p Kāda ir vidējā gaisa temperatūra uz Zemes? Aptuveni 15 °C Aptuveni 19 °C Apt…" at bounding box center [560, 175] width 470 height 178
click at [434, 130] on p "Aptuveni 15 °C" at bounding box center [560, 135] width 448 height 11
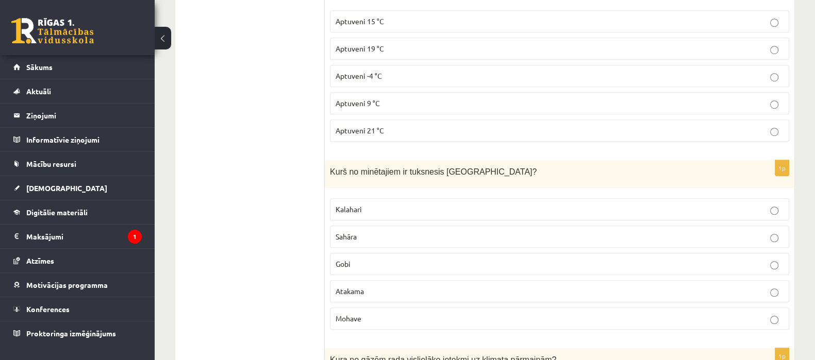
scroll to position [5806, 0]
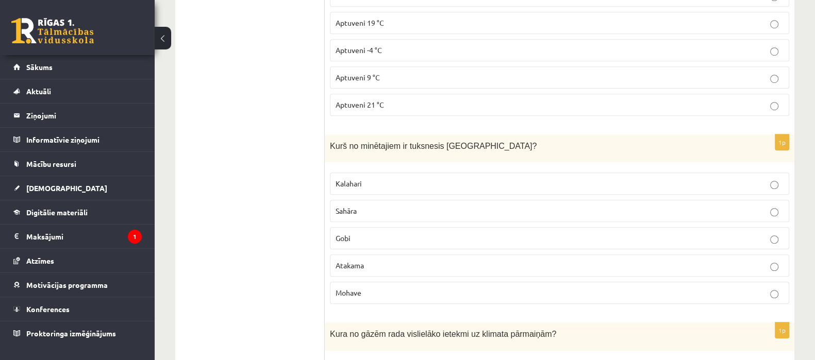
drag, startPoint x: 324, startPoint y: 103, endPoint x: 391, endPoint y: 220, distance: 134.7
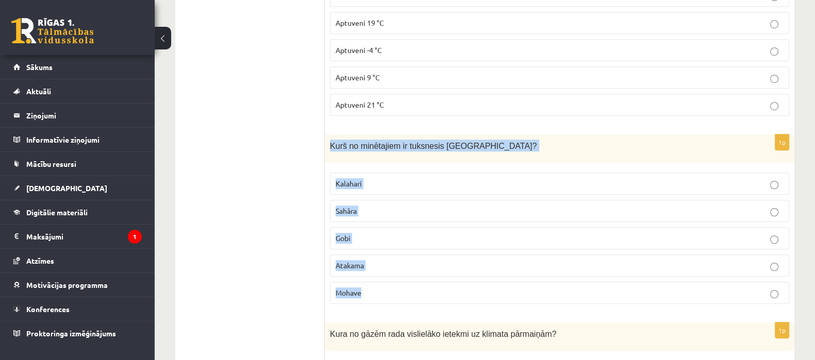
drag, startPoint x: 330, startPoint y: 105, endPoint x: 366, endPoint y: 253, distance: 152.3
click at [365, 253] on div "1p Kurš no minētajiem ir tuksnesis Āzijā? Kalahari Sahāra Gobi Atakama Mohave" at bounding box center [560, 224] width 470 height 178
click at [399, 233] on p "Gobi" at bounding box center [560, 238] width 448 height 11
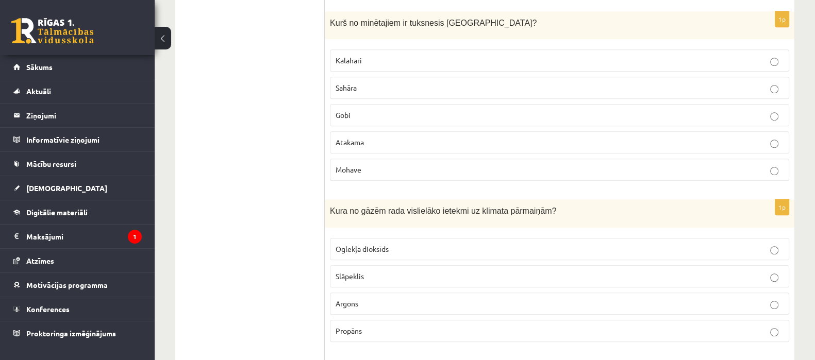
scroll to position [5938, 0]
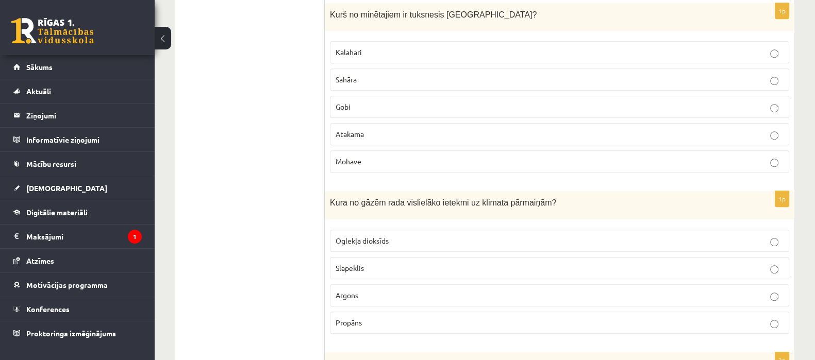
drag, startPoint x: 426, startPoint y: 206, endPoint x: 411, endPoint y: 195, distance: 18.5
click at [422, 236] on p "Oglekļa dioksīds" at bounding box center [560, 241] width 448 height 11
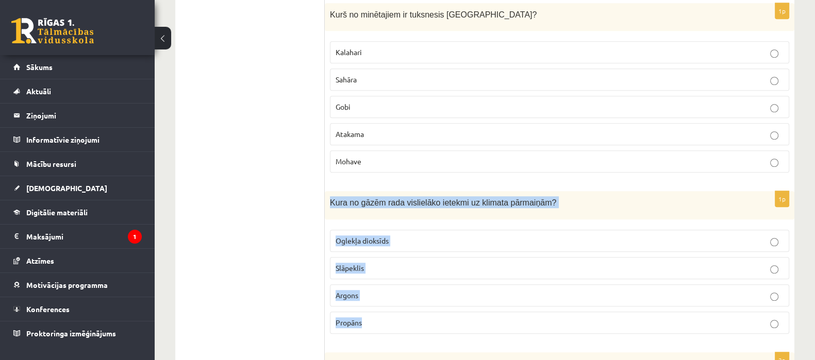
drag, startPoint x: 327, startPoint y: 165, endPoint x: 394, endPoint y: 302, distance: 152.2
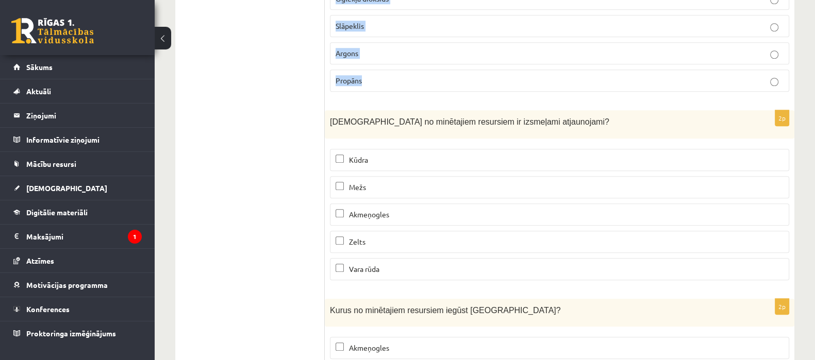
scroll to position [6188, 0]
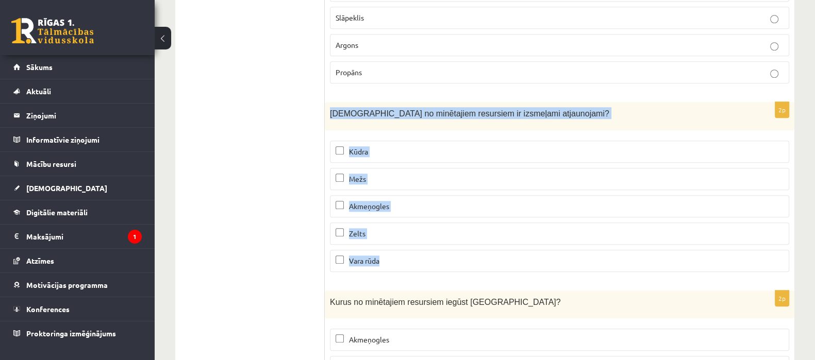
drag, startPoint x: 332, startPoint y: 68, endPoint x: 389, endPoint y: 220, distance: 162.2
click at [389, 220] on div "2p Kuri no minētajiem resursiem ir izsmeļami atjaunojami? Kūdra Mežs Akmeņogles…" at bounding box center [560, 191] width 470 height 178
click at [340, 168] on label "Mežs" at bounding box center [559, 179] width 459 height 22
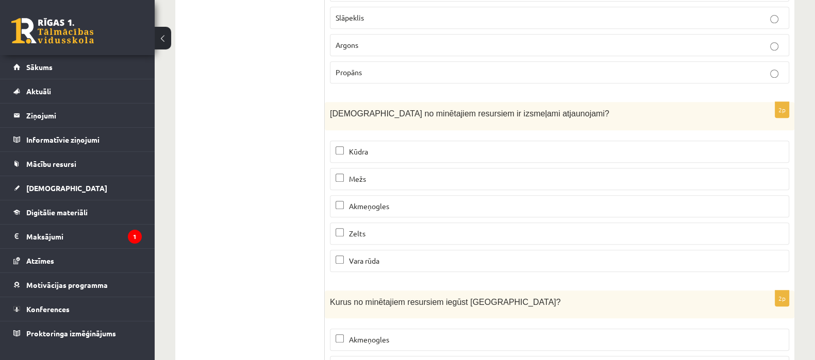
click at [336, 141] on label "Kūdra" at bounding box center [559, 152] width 459 height 22
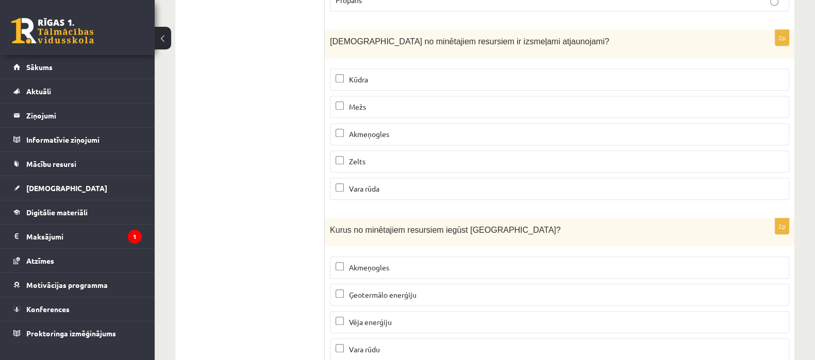
scroll to position [6312, 0]
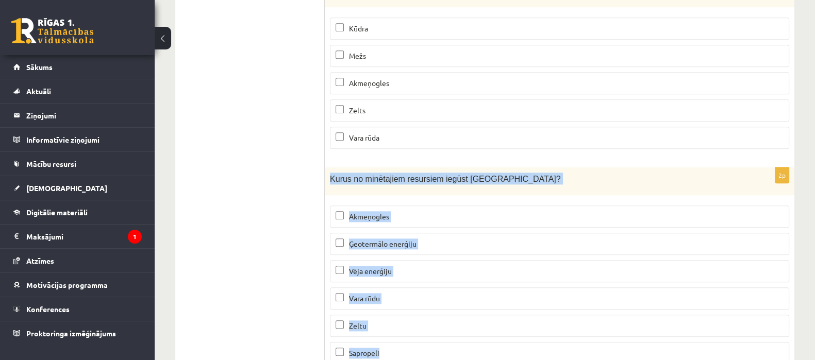
drag, startPoint x: 325, startPoint y: 133, endPoint x: 392, endPoint y: 377, distance: 253.6
click at [393, 266] on p "Vēja enerģiju" at bounding box center [560, 271] width 448 height 11
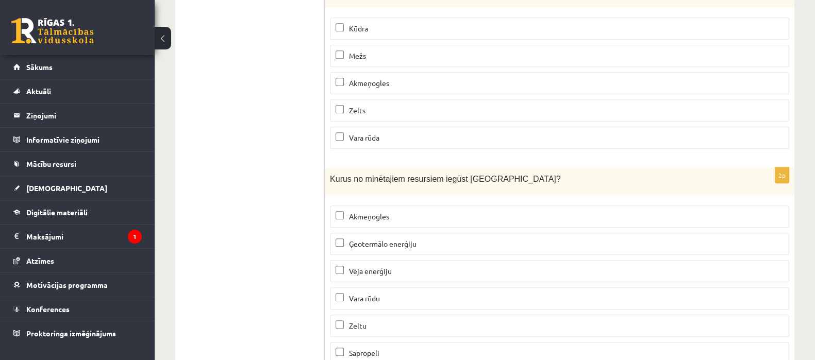
click at [361, 349] on span "Sapropeli" at bounding box center [364, 353] width 30 height 9
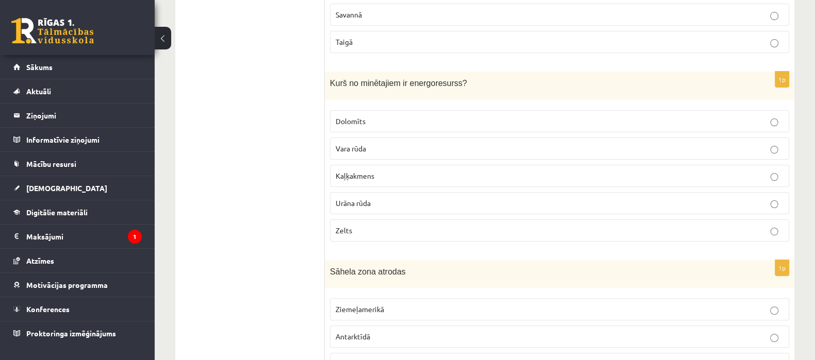
scroll to position [113, 0]
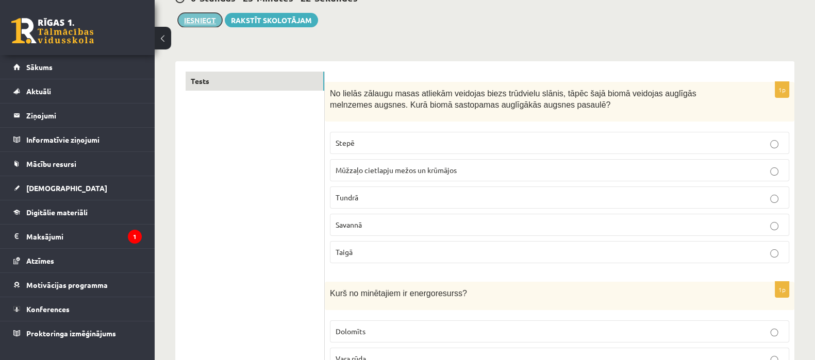
click at [201, 15] on button "Iesniegt" at bounding box center [200, 20] width 44 height 14
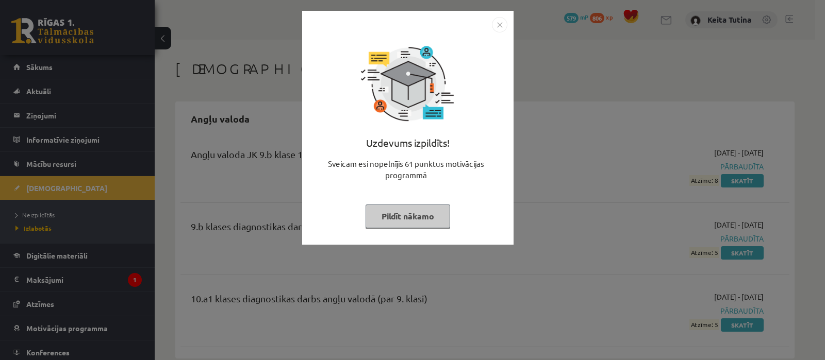
click at [411, 215] on button "Pildīt nākamo" at bounding box center [408, 217] width 85 height 24
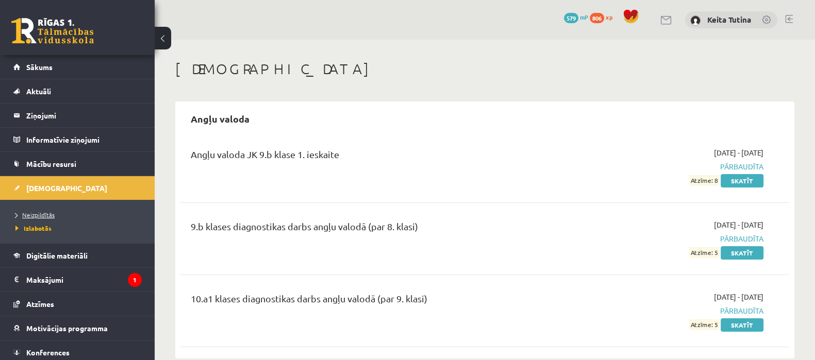
click at [44, 212] on span "Neizpildītās" at bounding box center [34, 215] width 39 height 8
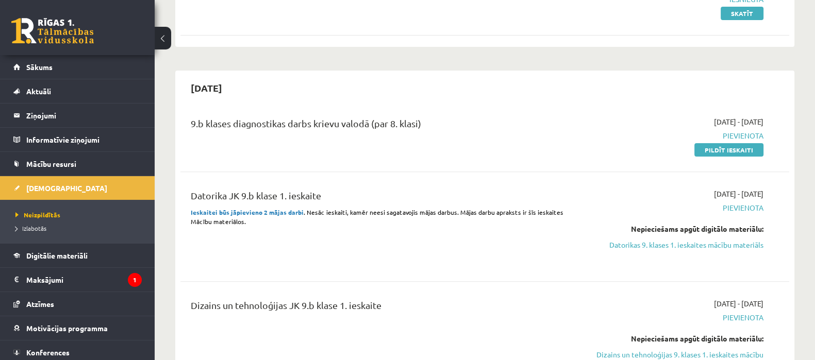
scroll to position [461, 0]
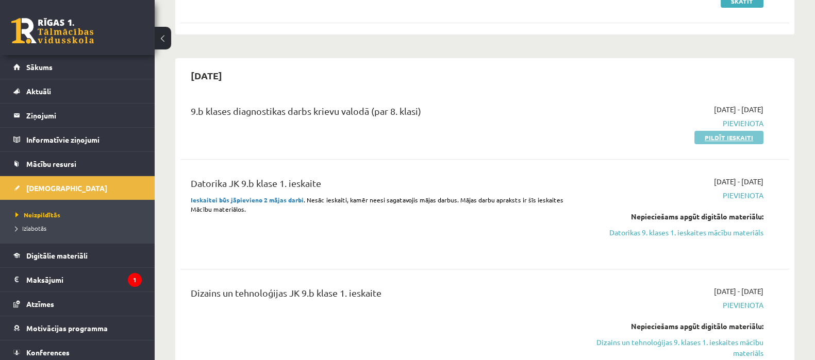
click at [705, 138] on link "Pildīt ieskaiti" at bounding box center [729, 137] width 69 height 13
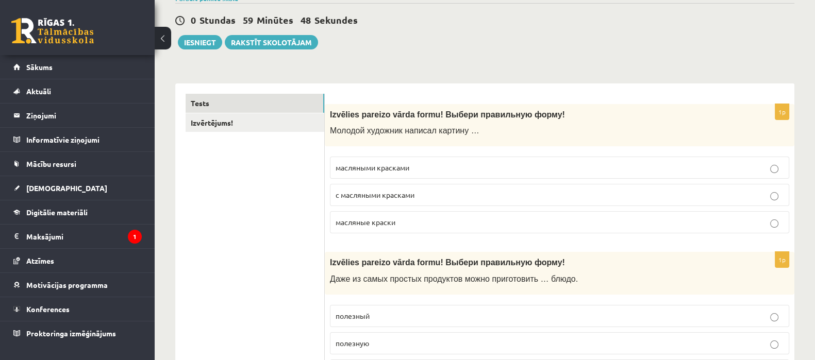
scroll to position [97, 0]
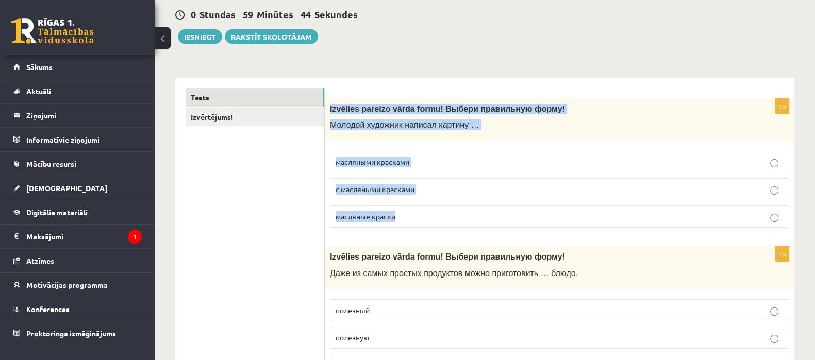
drag, startPoint x: 328, startPoint y: 107, endPoint x: 415, endPoint y: 215, distance: 138.4
click at [415, 215] on div "1p Izvēlies pareizo vārda formu! Выбери правильную форму! Молодой художник напи…" at bounding box center [560, 167] width 470 height 138
copy div "Izvēlies pareizo vārda formu! Выбери правильную форму! Молодой художник написал…"
click at [392, 160] on span "масляными красками" at bounding box center [373, 161] width 74 height 9
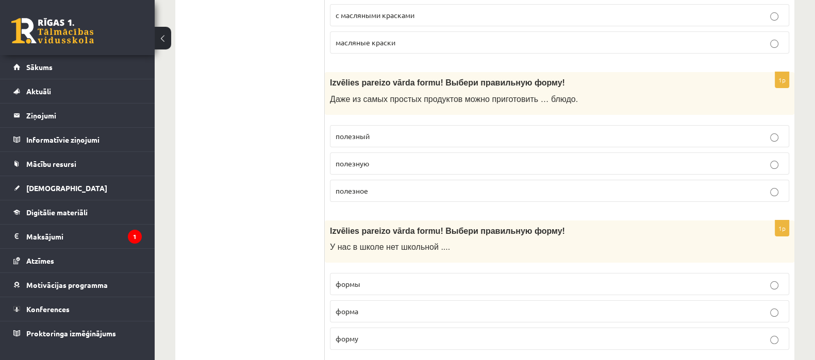
scroll to position [294, 0]
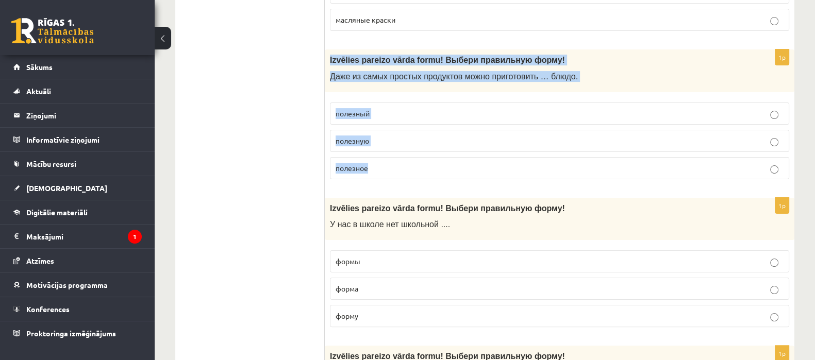
drag, startPoint x: 330, startPoint y: 56, endPoint x: 380, endPoint y: 156, distance: 111.6
click at [380, 156] on div "1p Izvēlies pareizo vārda formu! Выбери правильную форму! Даже из самых простых…" at bounding box center [560, 119] width 470 height 138
click at [748, 167] on p "полезное" at bounding box center [560, 168] width 448 height 11
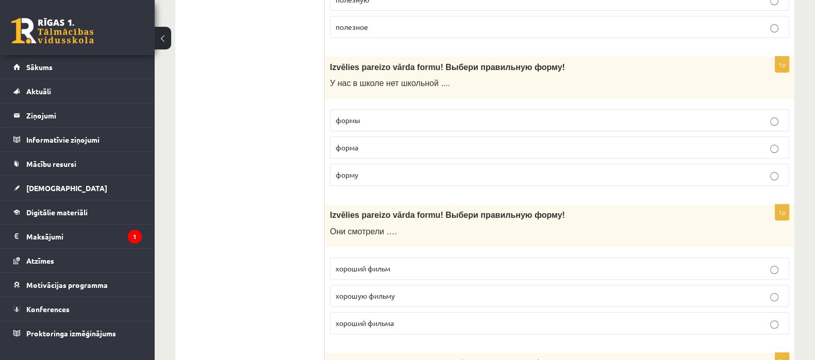
scroll to position [446, 0]
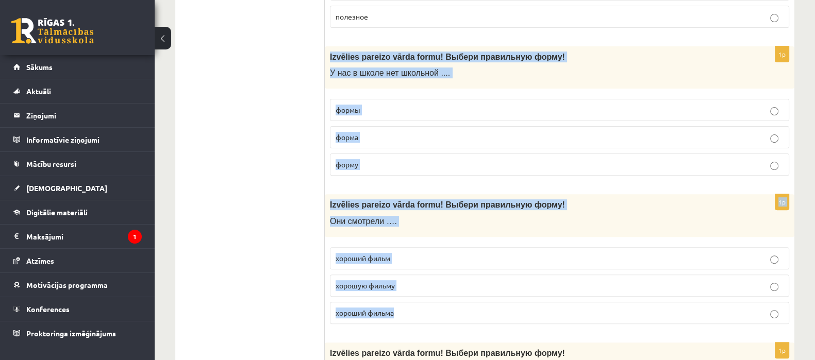
drag, startPoint x: 332, startPoint y: 55, endPoint x: 436, endPoint y: 305, distance: 270.9
copy form "Izvēlies pareizo vārda formu! Выбери правильную форму! У нас в школе нет школьн…"
click at [394, 112] on p "формы" at bounding box center [560, 110] width 448 height 11
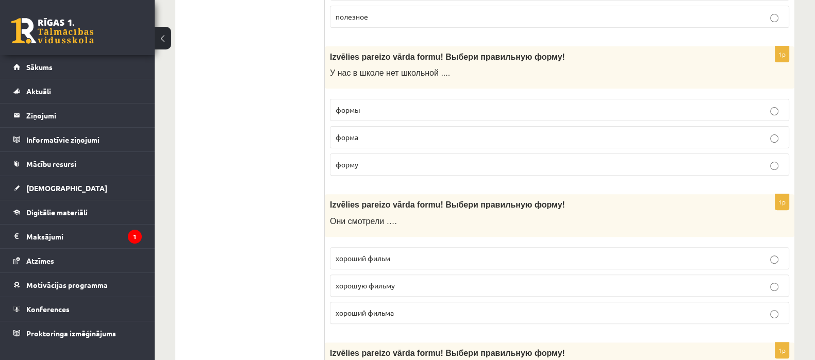
click at [444, 259] on p "хороший фильм" at bounding box center [560, 258] width 448 height 11
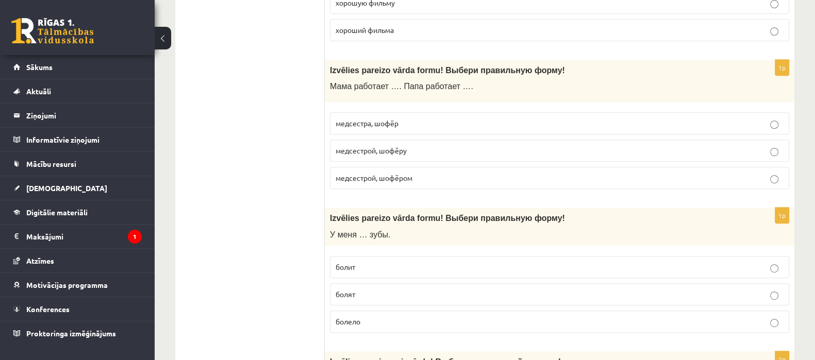
scroll to position [734, 0]
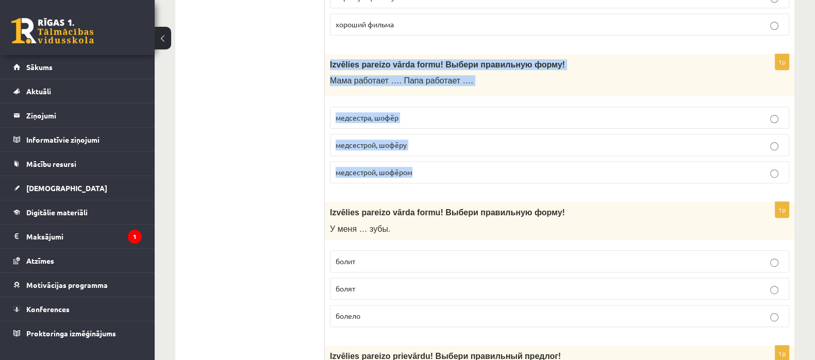
drag, startPoint x: 330, startPoint y: 56, endPoint x: 412, endPoint y: 171, distance: 141.2
click at [412, 171] on div "1p Izvēlies pareizo vārda formu! Выбери правильную форму! Мама работает …. Папа…" at bounding box center [560, 123] width 470 height 138
click at [412, 171] on span "медсестрой, шофёром" at bounding box center [374, 172] width 77 height 9
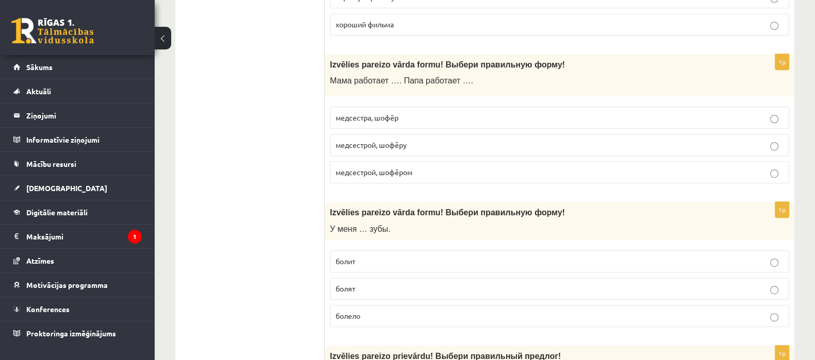
drag, startPoint x: 412, startPoint y: 171, endPoint x: 321, endPoint y: 74, distance: 133.1
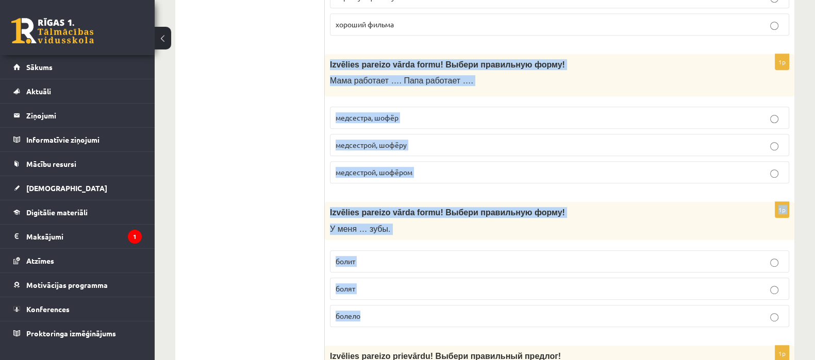
drag, startPoint x: 328, startPoint y: 58, endPoint x: 416, endPoint y: 301, distance: 258.4
copy form "Izvēlies pareizo vārda formu! Выбери правильную форму! Мама работает …. Папа ра…"
click at [400, 173] on span "медсестрой, шофёром" at bounding box center [374, 172] width 77 height 9
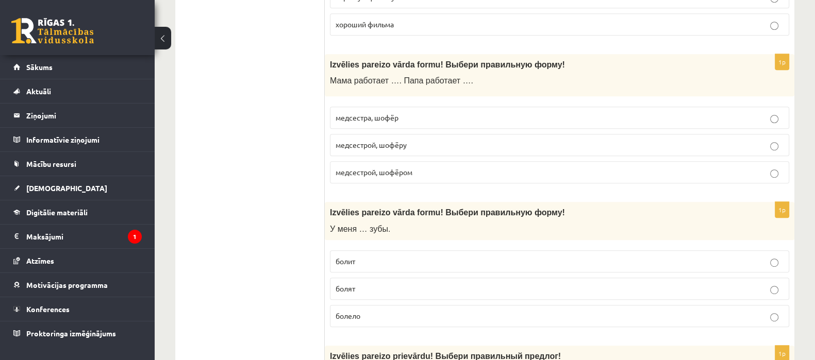
click at [384, 292] on label "болят" at bounding box center [559, 289] width 459 height 22
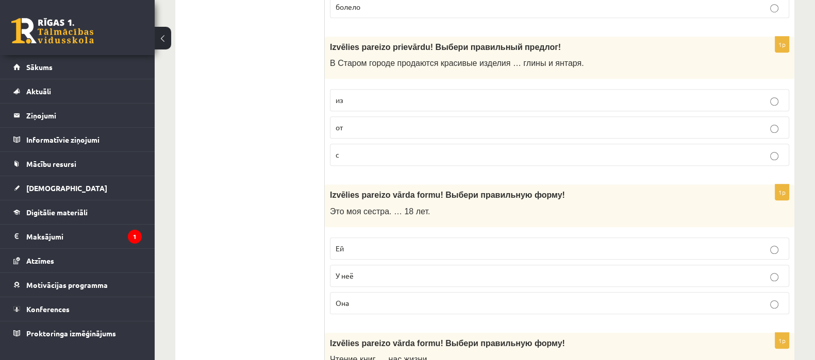
scroll to position [1069, 0]
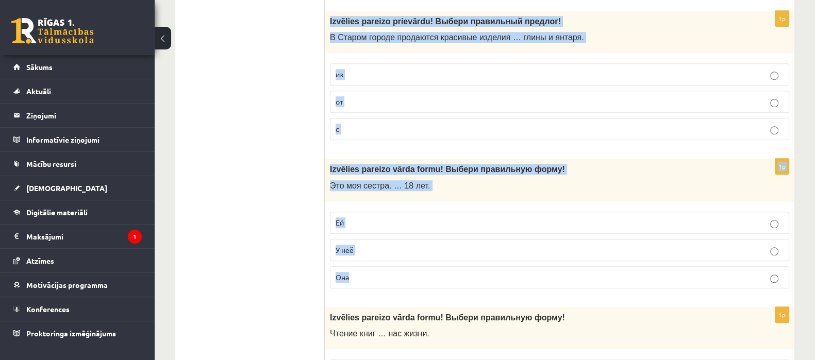
drag, startPoint x: 326, startPoint y: 10, endPoint x: 447, endPoint y: 259, distance: 276.1
copy form "Izvēlies pareizo prievārdu! Выбери правильн ый предлог ! В Старом городе продаю…"
click at [400, 63] on label "из" at bounding box center [559, 74] width 459 height 22
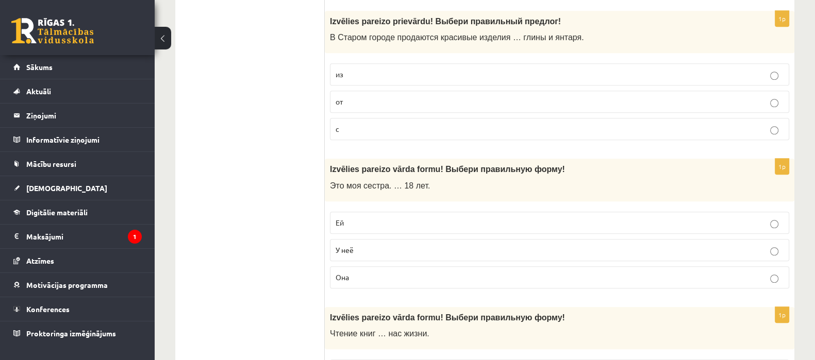
click at [389, 218] on p "Ей" at bounding box center [560, 223] width 448 height 11
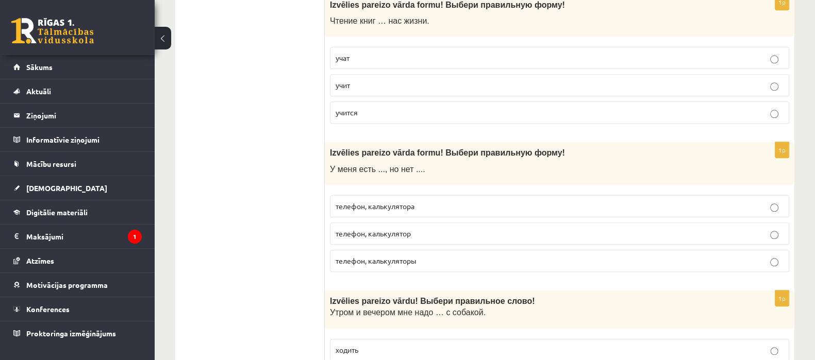
scroll to position [1366, 0]
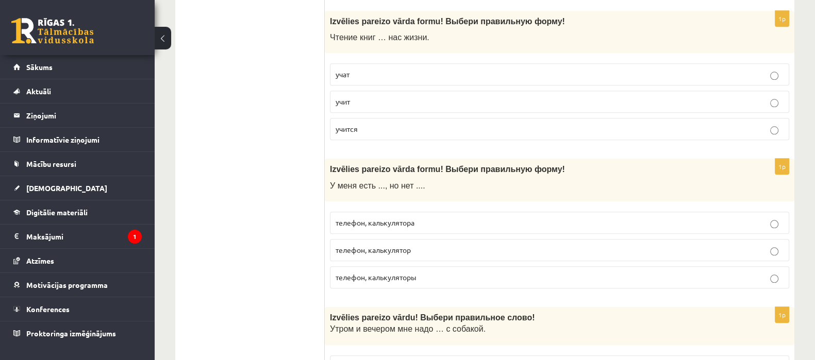
drag, startPoint x: 323, startPoint y: 11, endPoint x: 361, endPoint y: 48, distance: 52.9
drag, startPoint x: 332, startPoint y: 13, endPoint x: 338, endPoint y: 15, distance: 7.0
click at [338, 17] on span "Izvēlies pareizo vārda formu! Выбери правильную форму!" at bounding box center [447, 21] width 235 height 9
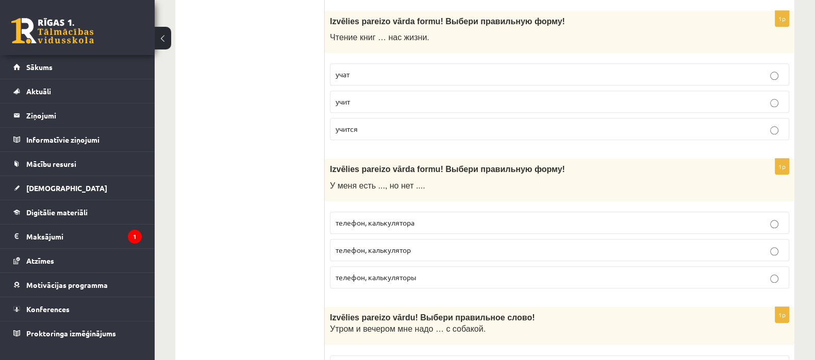
click at [325, 19] on div "Izvēlies pareizo vārda formu! Выбери правильную форму! Чтение книг … нас жизни." at bounding box center [560, 32] width 470 height 43
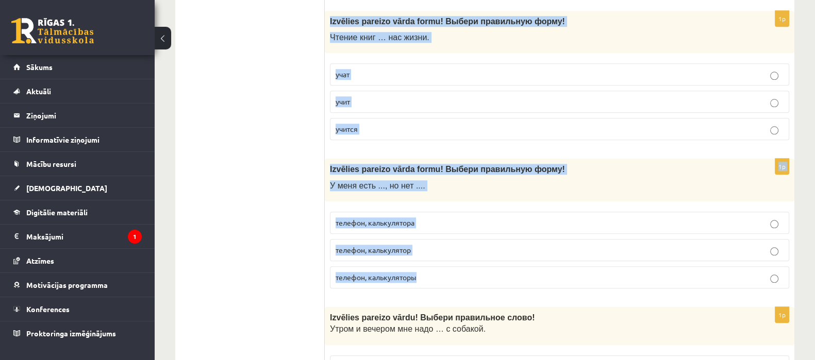
drag, startPoint x: 327, startPoint y: 17, endPoint x: 423, endPoint y: 262, distance: 263.7
copy form "Izvēlies pareizo vārda formu! Выбери правильную форму! Чтение книг … нас жизни.…"
click at [406, 91] on label "учит" at bounding box center [559, 102] width 459 height 22
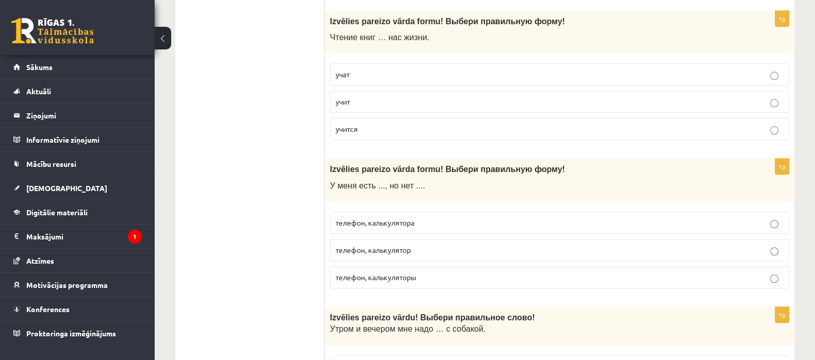
click at [406, 252] on label "телефон, калькулятор" at bounding box center [559, 250] width 459 height 22
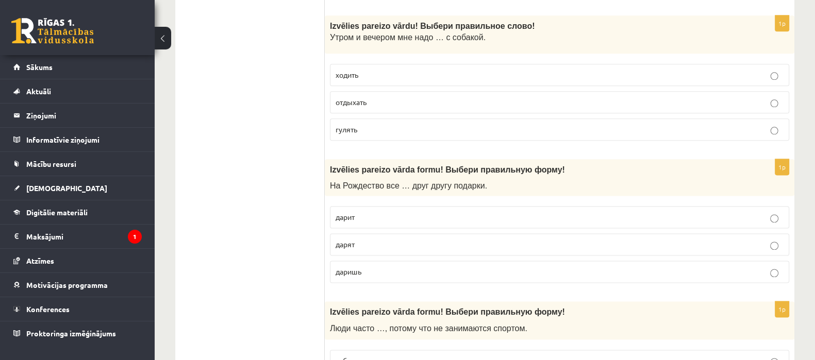
scroll to position [1658, 0]
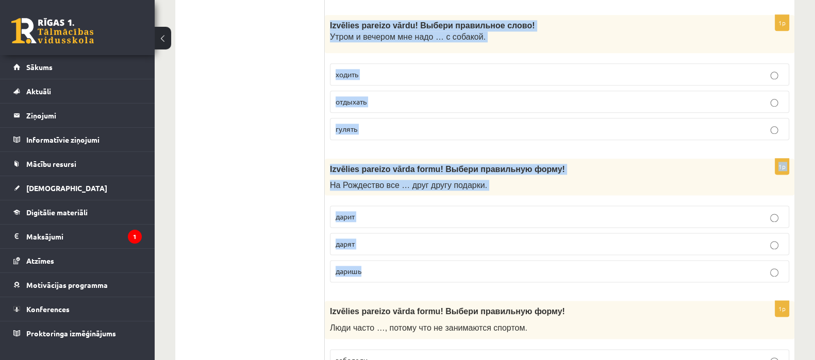
drag, startPoint x: 330, startPoint y: 18, endPoint x: 384, endPoint y: 270, distance: 257.8
copy form "Izvēlies pareizo vārdu! Выбери правильн ое слово! Утром и вечером мне надо … с …"
click at [372, 118] on label "гулять" at bounding box center [559, 129] width 459 height 22
click at [380, 239] on p "дарят" at bounding box center [560, 244] width 448 height 11
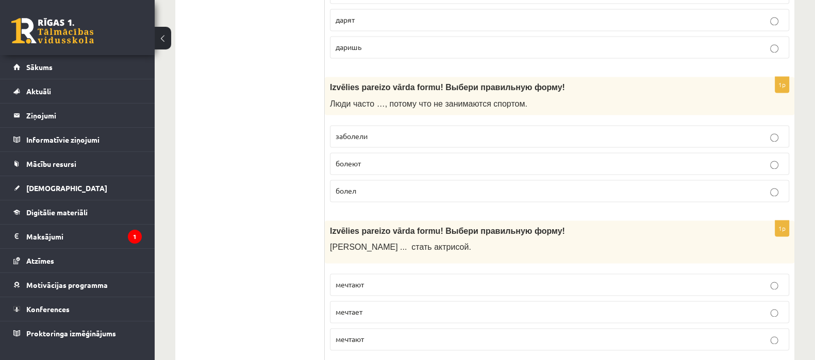
scroll to position [1910, 0]
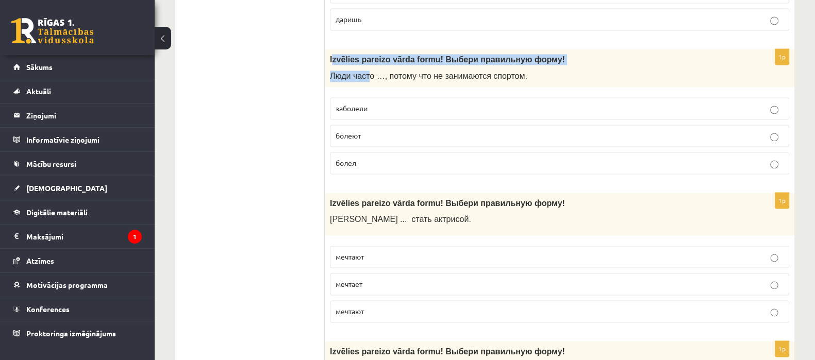
drag, startPoint x: 331, startPoint y: 53, endPoint x: 365, endPoint y: 68, distance: 37.4
click at [365, 68] on div "Izvēlies pareizo vārda formu! Выбери правильную форму! Люди часто …, потому что…" at bounding box center [560, 68] width 470 height 38
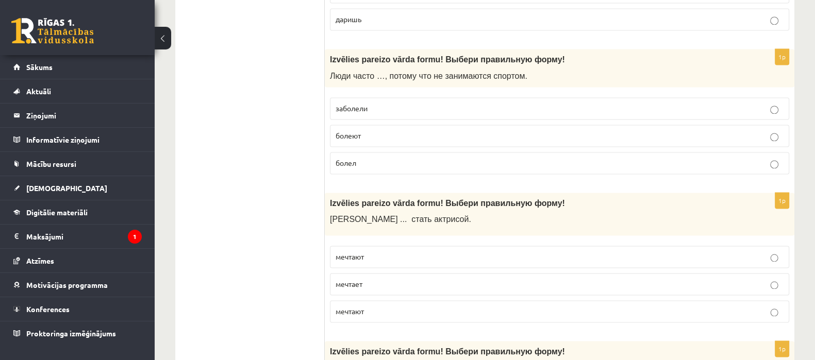
drag, startPoint x: 296, startPoint y: 60, endPoint x: 311, endPoint y: 56, distance: 14.9
click at [296, 59] on ul "Tests Izvērtējums!" at bounding box center [255, 351] width 139 height 4152
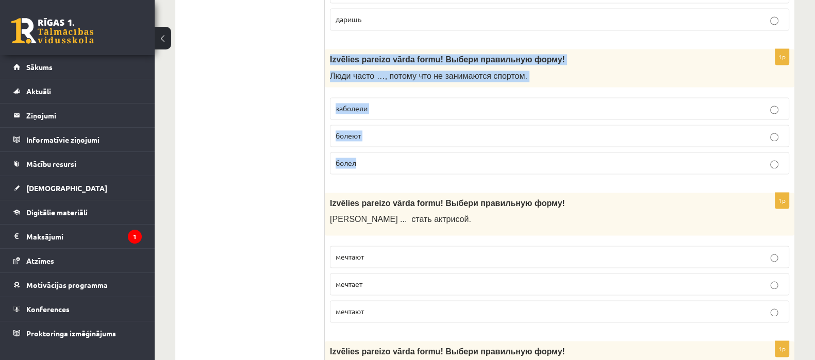
drag, startPoint x: 329, startPoint y: 51, endPoint x: 370, endPoint y: 155, distance: 111.8
click at [370, 155] on div "1p Izvēlies pareizo vārda formu! Выбери правильную форму! Люди часто …, потому …" at bounding box center [560, 116] width 470 height 134
copy div "Izvēlies pareizo vārda formu! Выбери правильную форму! Люди часто …, потому что…"
click at [397, 130] on p "болеют" at bounding box center [560, 135] width 448 height 11
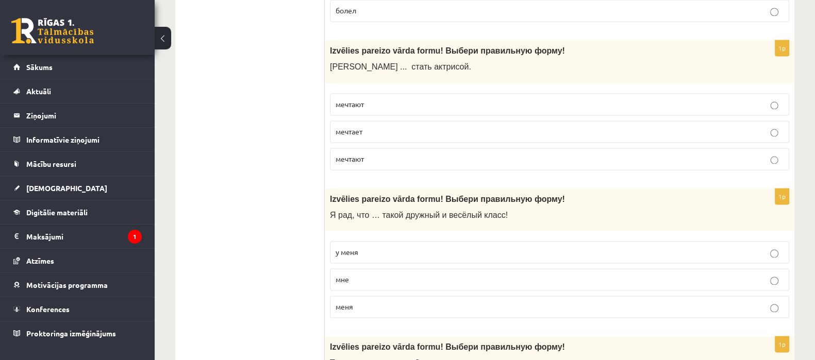
scroll to position [2074, 0]
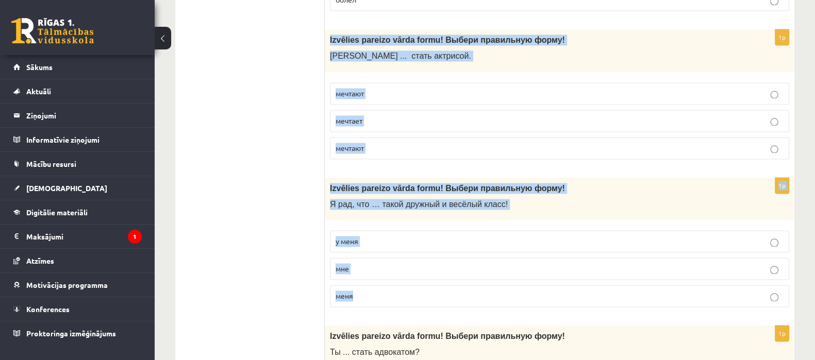
drag, startPoint x: 326, startPoint y: 30, endPoint x: 401, endPoint y: 300, distance: 279.4
click at [401, 300] on form "1p Izvēlies pareizo vārda formu! Выбери правильную форму! Молодой художник напи…" at bounding box center [559, 187] width 449 height 4152
copy form "Izvēlies pareizo vārda formu! Выбери правильную форму! Анна ... стать актрисой.…"
click at [384, 116] on p "мечтает" at bounding box center [560, 121] width 448 height 11
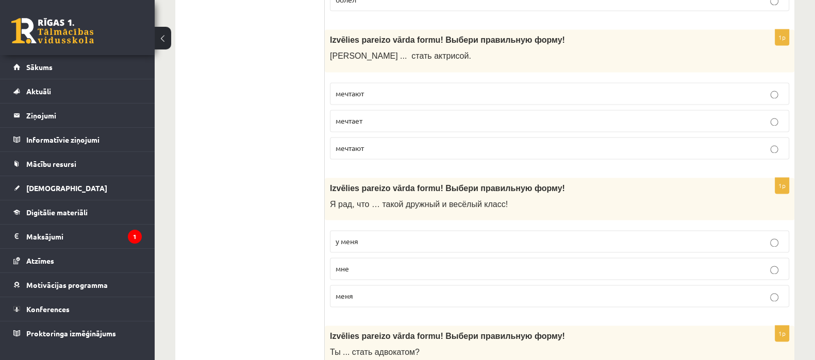
click at [514, 236] on p "у меня" at bounding box center [560, 241] width 448 height 11
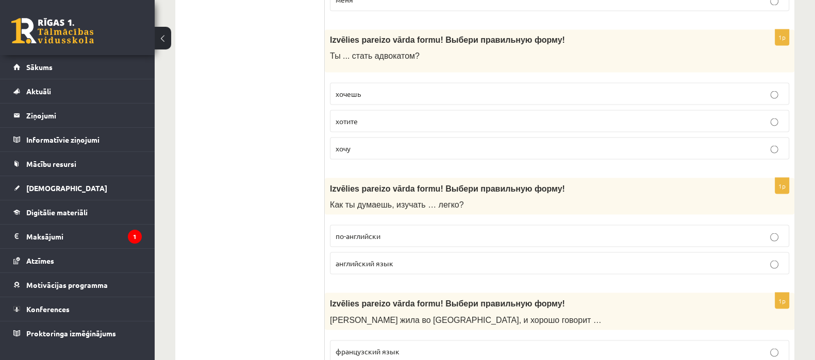
scroll to position [2365, 0]
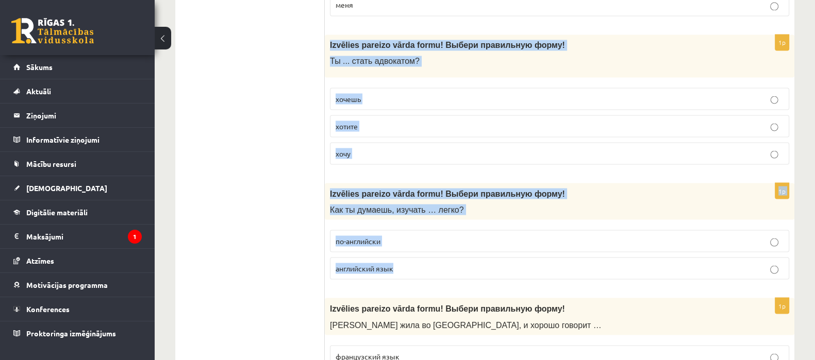
drag, startPoint x: 328, startPoint y: 36, endPoint x: 409, endPoint y: 246, distance: 225.4
copy form "Izvēlies pareizo vārda formu! Выбери правильную форму! Ты ... стать адвокатом? …"
click at [373, 94] on label "хочешь" at bounding box center [559, 99] width 459 height 22
click at [439, 263] on p "английский язык" at bounding box center [560, 268] width 448 height 11
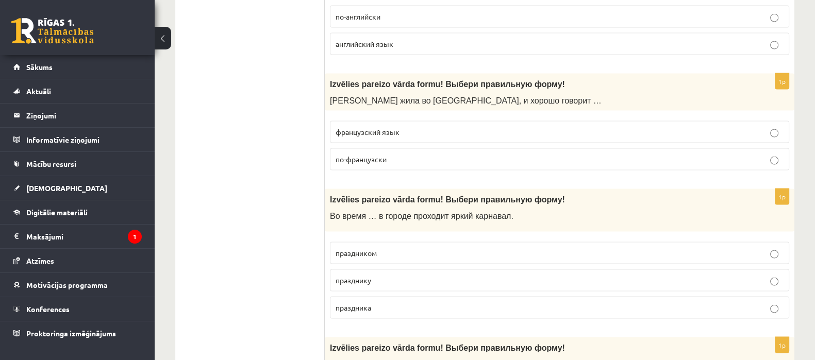
scroll to position [2595, 0]
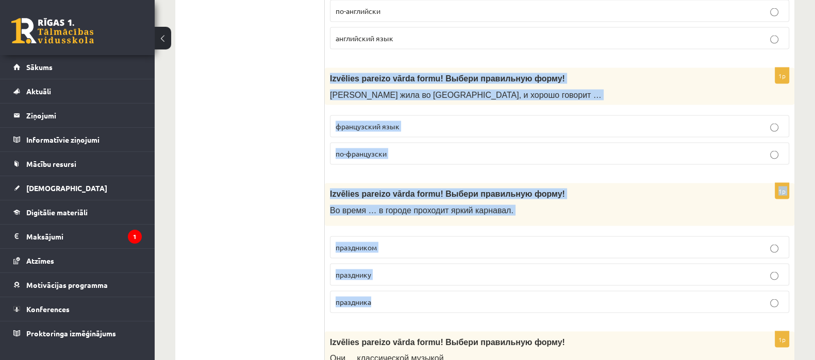
drag, startPoint x: 330, startPoint y: 65, endPoint x: 454, endPoint y: 291, distance: 257.8
click at [391, 143] on label "по-французски" at bounding box center [559, 154] width 459 height 22
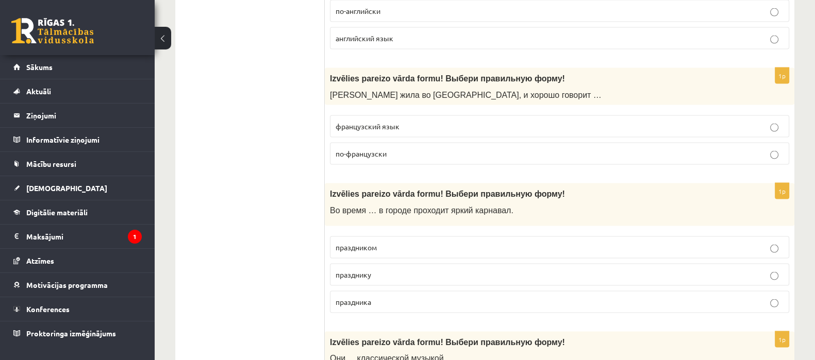
click at [396, 299] on label "праздника" at bounding box center [559, 302] width 459 height 22
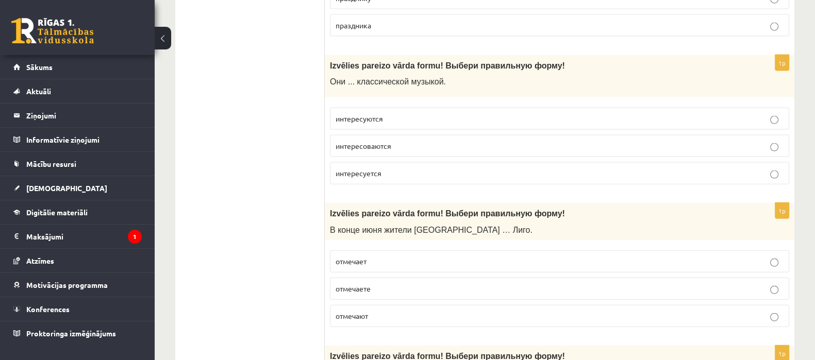
scroll to position [2900, 0]
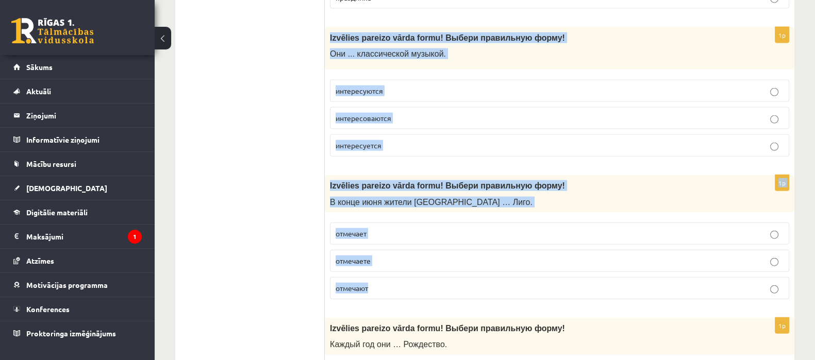
drag, startPoint x: 328, startPoint y: 24, endPoint x: 431, endPoint y: 275, distance: 271.0
copy form "Izvēlies pareizo vārda formu! Выбери правильную форму! Они ... классической муз…"
click at [378, 86] on p "интересуются" at bounding box center [560, 91] width 448 height 11
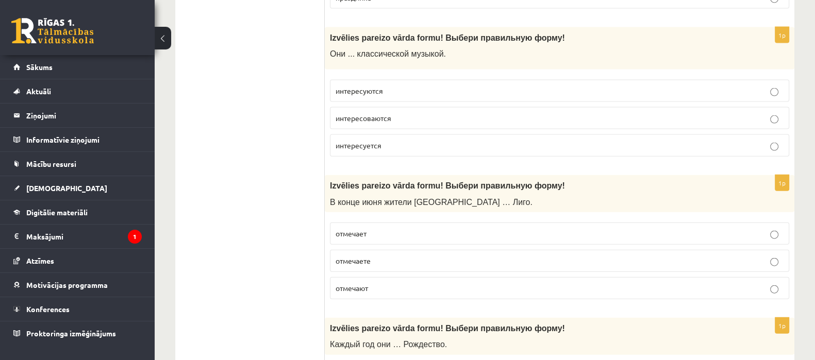
click at [413, 283] on p "отмечают" at bounding box center [560, 288] width 448 height 11
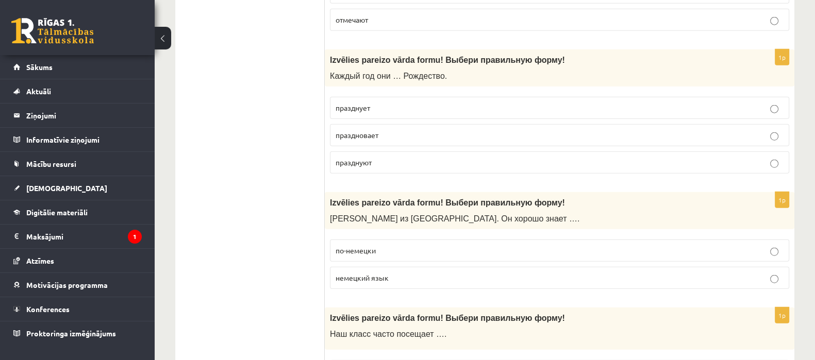
scroll to position [3186, 0]
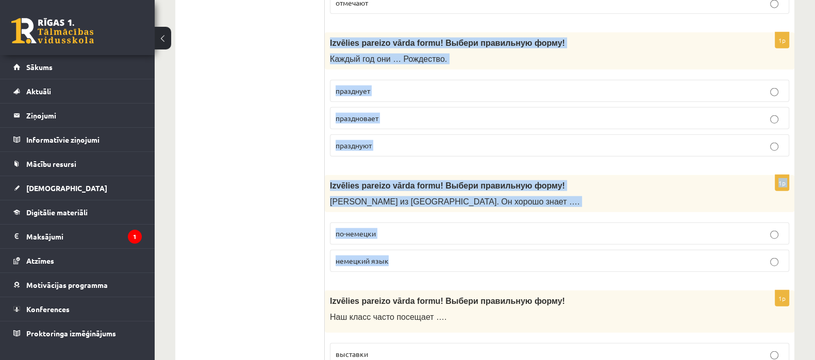
drag, startPoint x: 326, startPoint y: 24, endPoint x: 423, endPoint y: 232, distance: 229.3
click at [384, 140] on p "празднуют" at bounding box center [560, 145] width 448 height 11
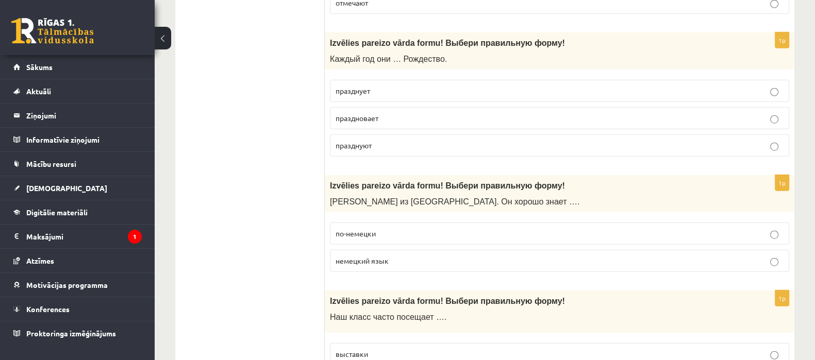
click at [414, 227] on label "по-немецки" at bounding box center [559, 234] width 459 height 22
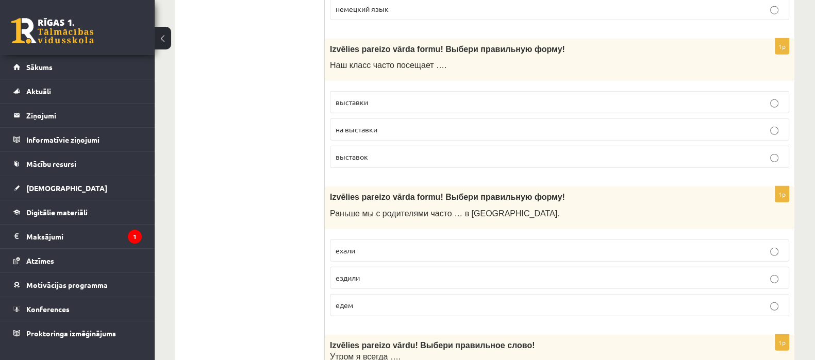
scroll to position [3443, 0]
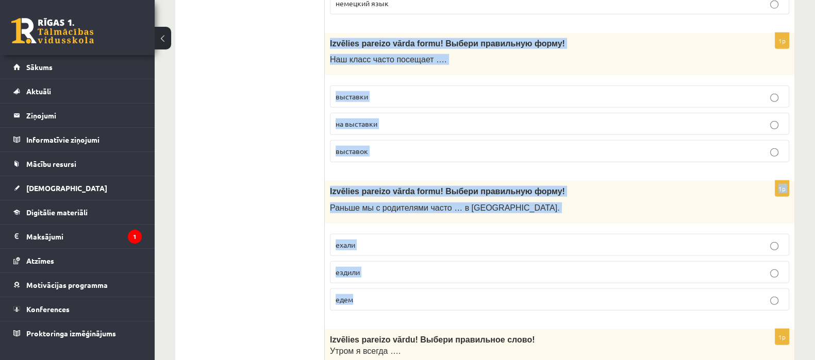
drag, startPoint x: 329, startPoint y: 26, endPoint x: 377, endPoint y: 279, distance: 257.7
click at [389, 91] on p "выставки" at bounding box center [560, 96] width 448 height 11
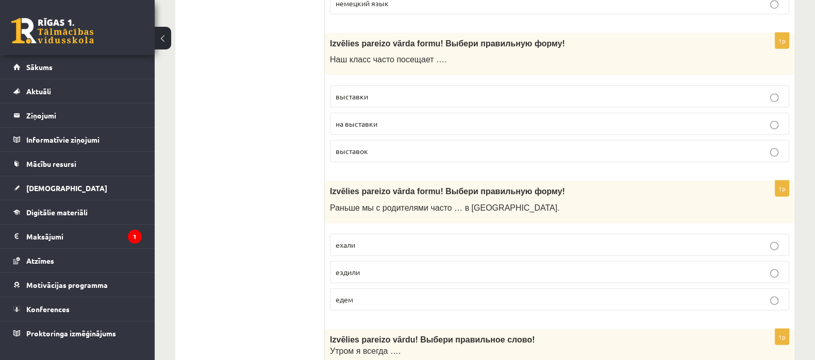
click at [389, 267] on p "ездили" at bounding box center [560, 272] width 448 height 11
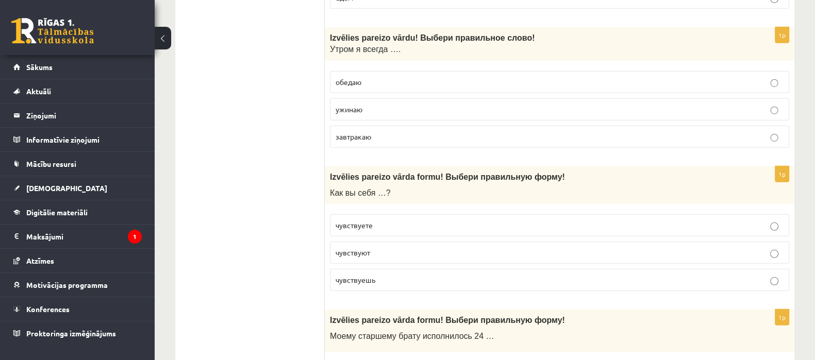
scroll to position [3740, 0]
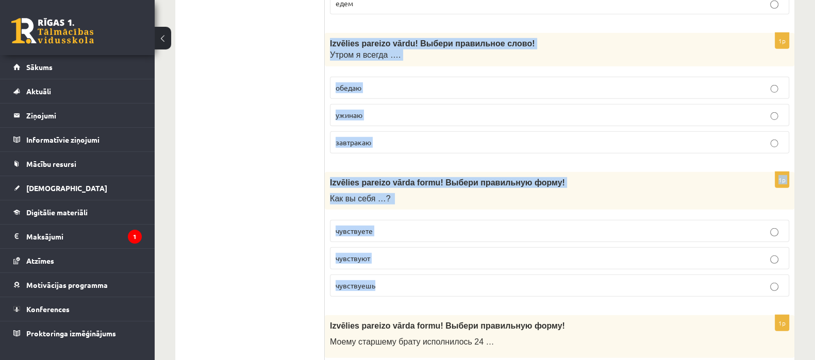
drag, startPoint x: 327, startPoint y: 24, endPoint x: 416, endPoint y: 261, distance: 253.1
click at [401, 137] on p "завтракаю" at bounding box center [560, 142] width 448 height 11
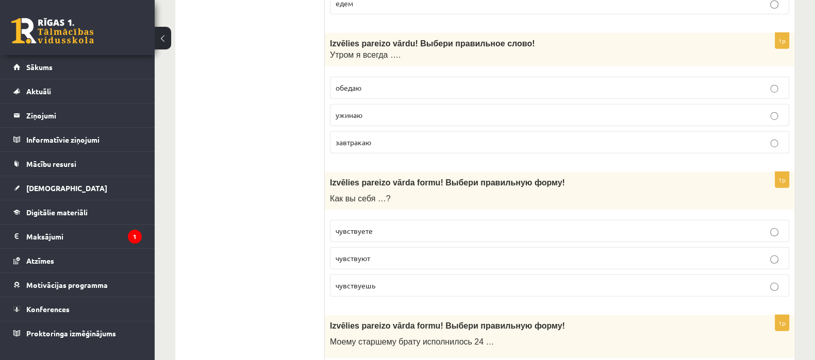
click at [387, 226] on p "чувствуете" at bounding box center [560, 231] width 448 height 11
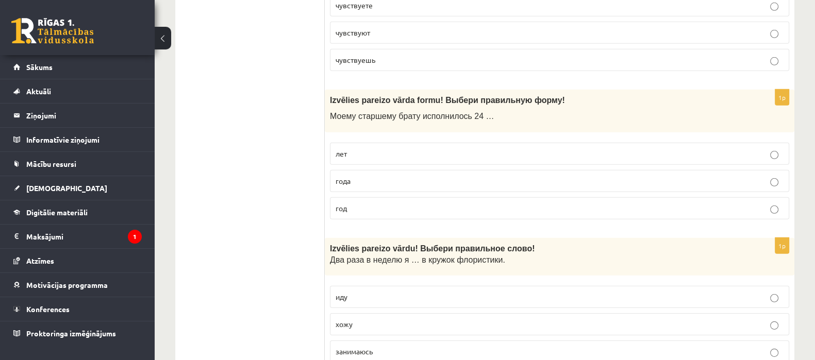
scroll to position [3991, 0]
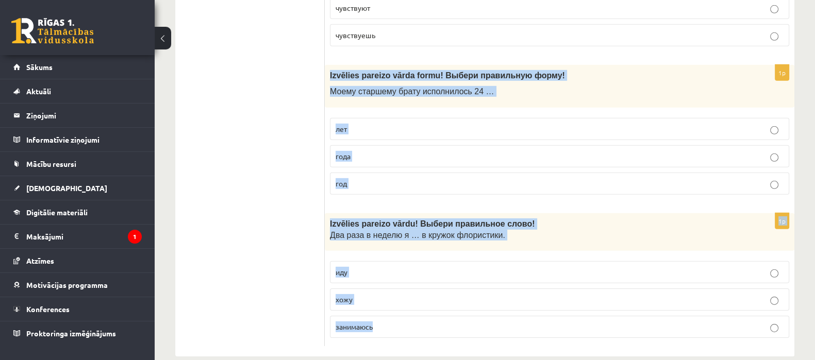
drag, startPoint x: 328, startPoint y: 55, endPoint x: 431, endPoint y: 299, distance: 264.6
click at [373, 294] on p "хожу" at bounding box center [560, 299] width 448 height 11
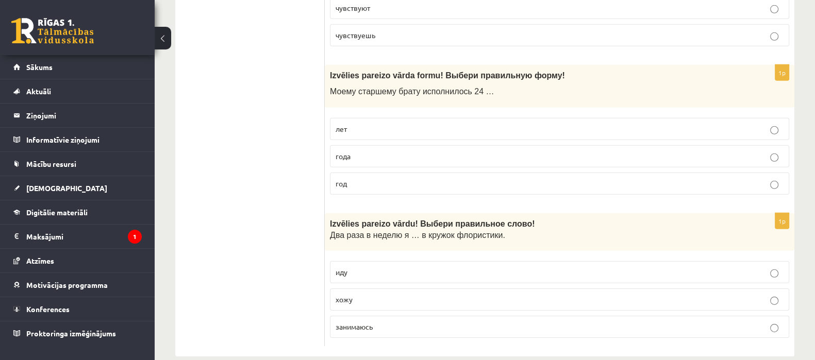
click at [364, 145] on label "года" at bounding box center [559, 156] width 459 height 22
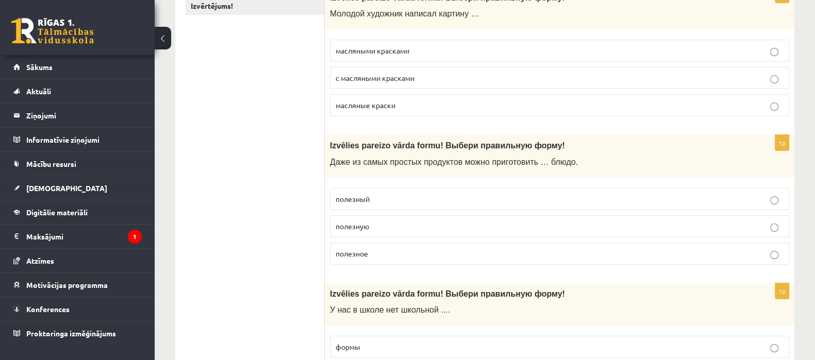
scroll to position [0, 0]
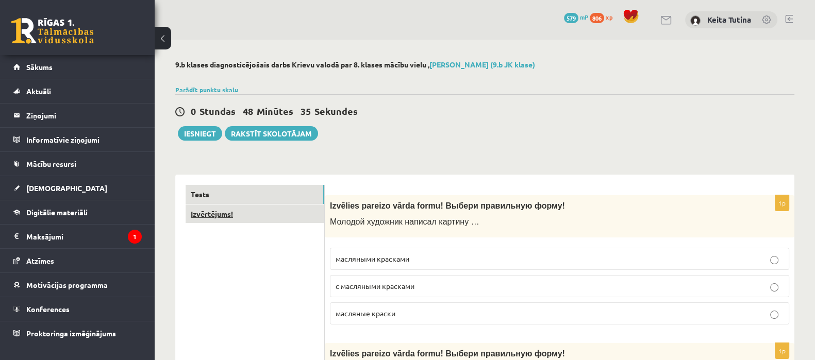
click at [229, 219] on link "Izvērtējums!" at bounding box center [255, 214] width 139 height 19
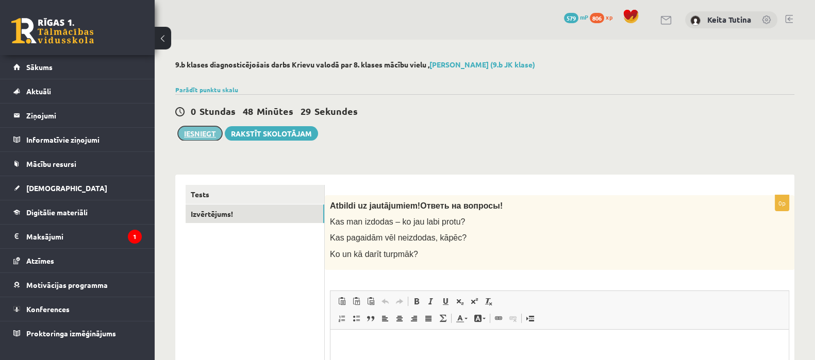
click at [206, 136] on button "Iesniegt" at bounding box center [200, 133] width 44 height 14
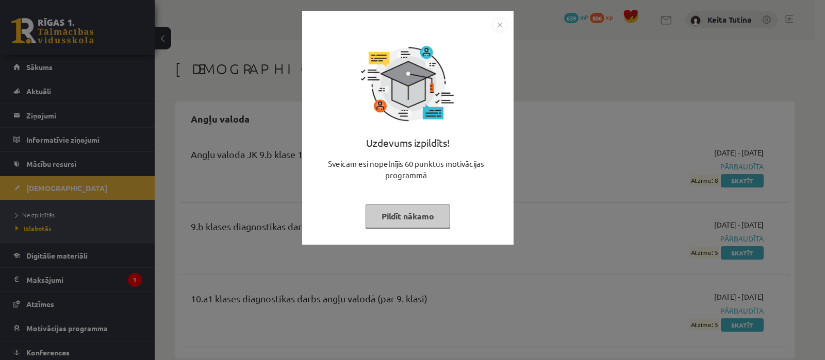
click at [418, 216] on button "Pildīt nākamo" at bounding box center [408, 217] width 85 height 24
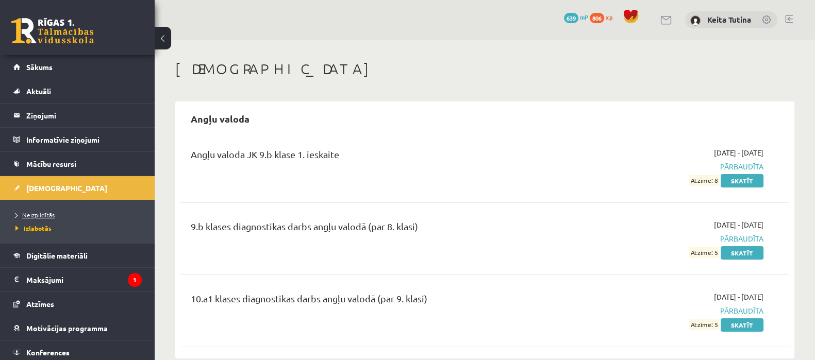
click at [49, 218] on link "Neizpildītās" at bounding box center [79, 214] width 129 height 9
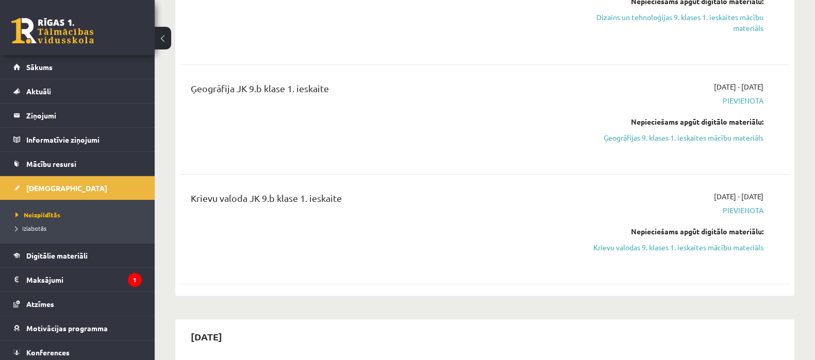
scroll to position [703, 0]
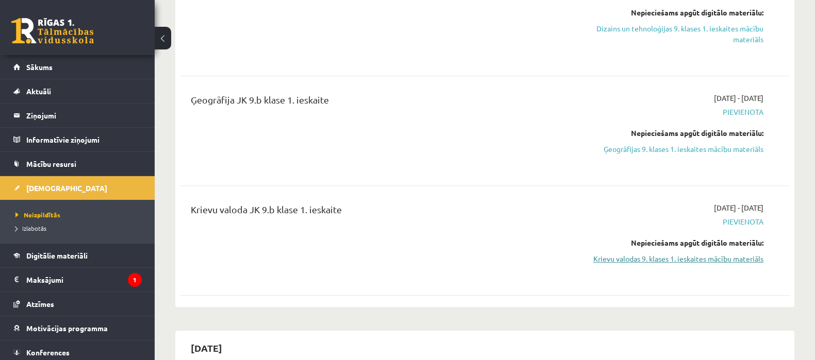
click at [710, 259] on link "Krievu valodas 9. klases 1. ieskaites mācību materiāls" at bounding box center [673, 259] width 180 height 11
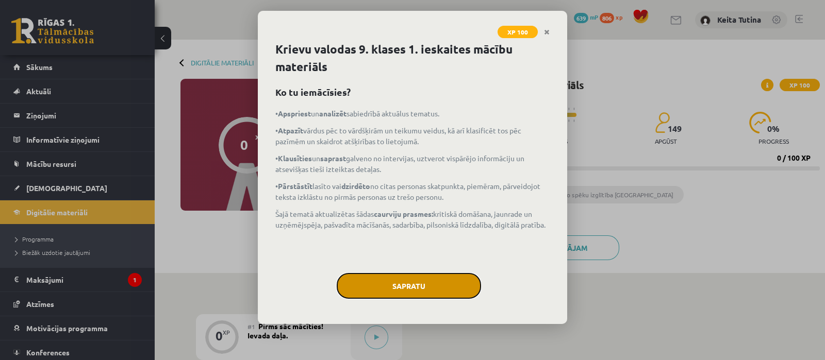
click at [413, 277] on button "Sapratu" at bounding box center [409, 286] width 144 height 26
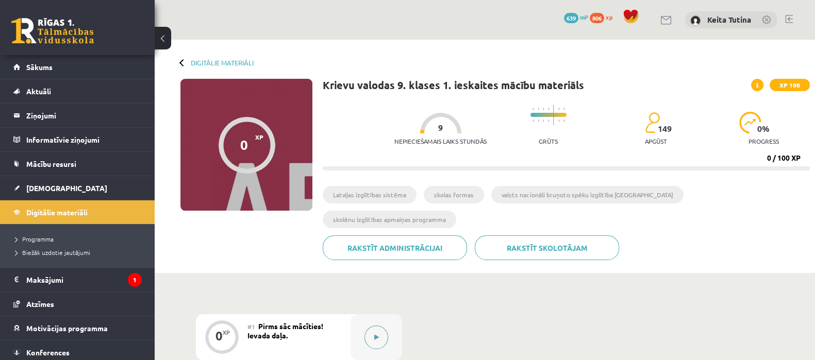
click at [382, 315] on div at bounding box center [377, 338] width 52 height 46
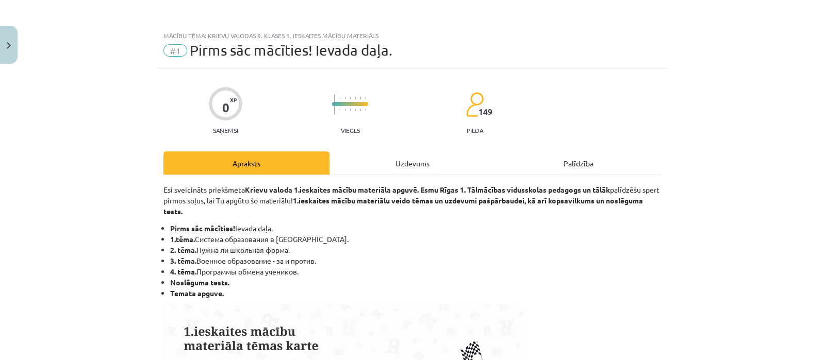
click at [374, 156] on div "Uzdevums" at bounding box center [412, 163] width 166 height 23
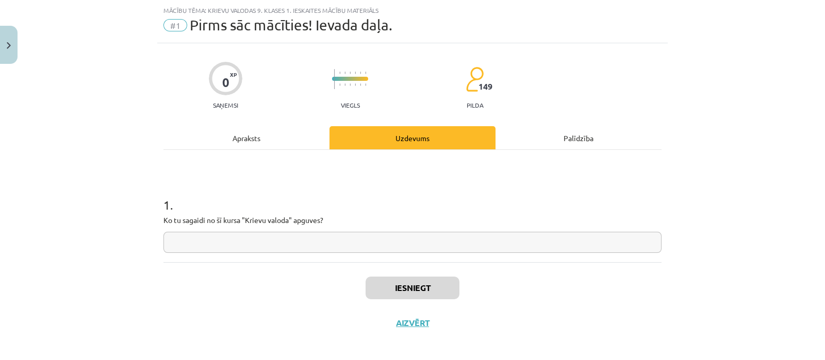
click at [370, 245] on input "text" at bounding box center [412, 242] width 498 height 21
type input "*"
click at [218, 242] on input "**********" at bounding box center [412, 242] width 498 height 21
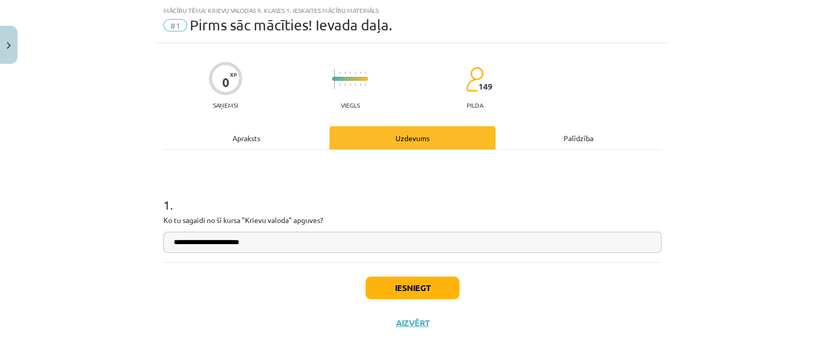
type input "**********"
click at [387, 292] on button "Iesniegt" at bounding box center [413, 288] width 94 height 23
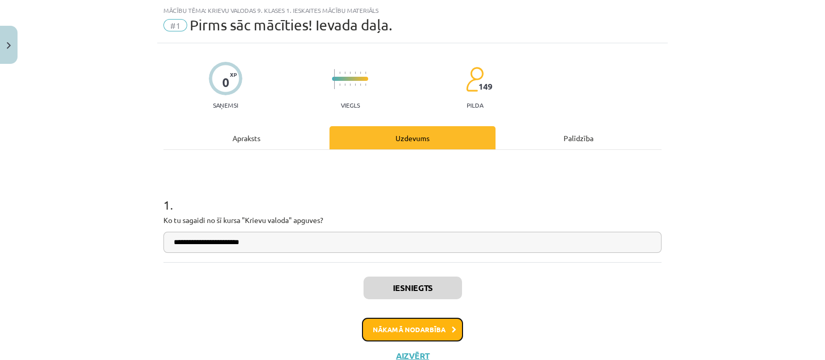
click at [431, 323] on button "Nākamā nodarbība" at bounding box center [412, 330] width 101 height 24
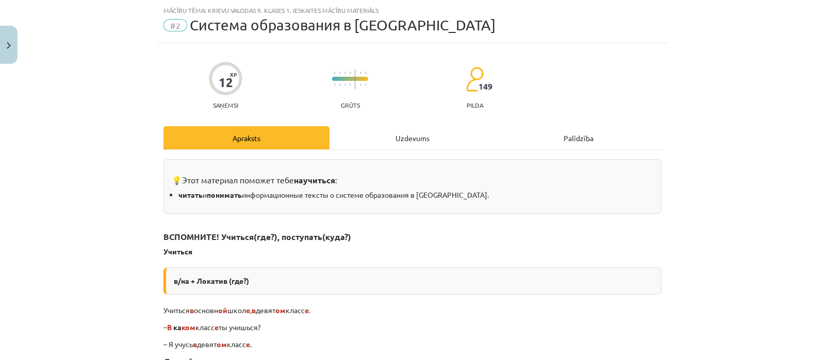
click at [396, 135] on div "Uzdevums" at bounding box center [412, 137] width 166 height 23
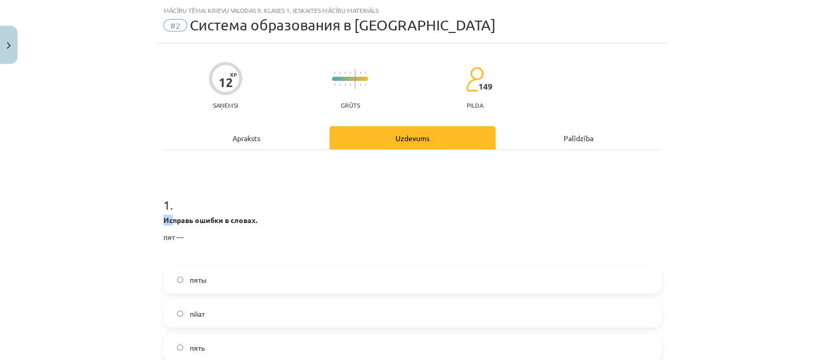
drag, startPoint x: 147, startPoint y: 212, endPoint x: 167, endPoint y: 212, distance: 19.6
click at [167, 212] on div "Mācību tēma: Krievu valodas 9. klases 1. ieskaites mācību materiāls #2 Система …" at bounding box center [412, 180] width 825 height 360
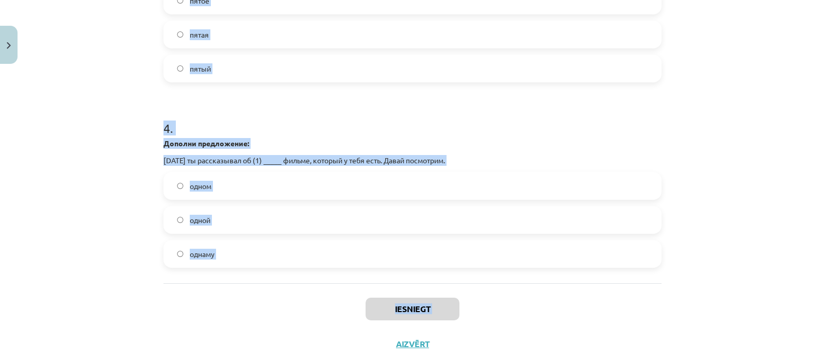
scroll to position [702, 0]
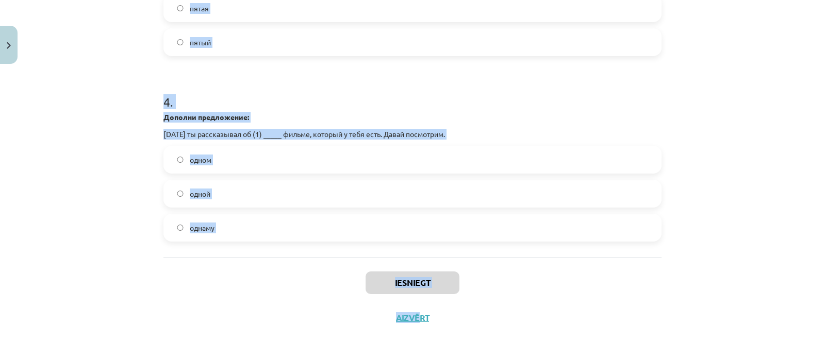
drag, startPoint x: 153, startPoint y: 204, endPoint x: 415, endPoint y: 320, distance: 286.7
copy div "1 . Исправь ошибки в словах. пят — пяты пйат пять 2 . Дополни предложение: Моей…"
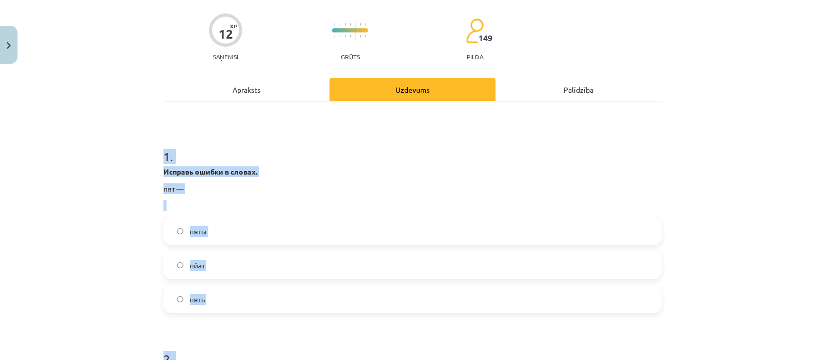
scroll to position [95, 0]
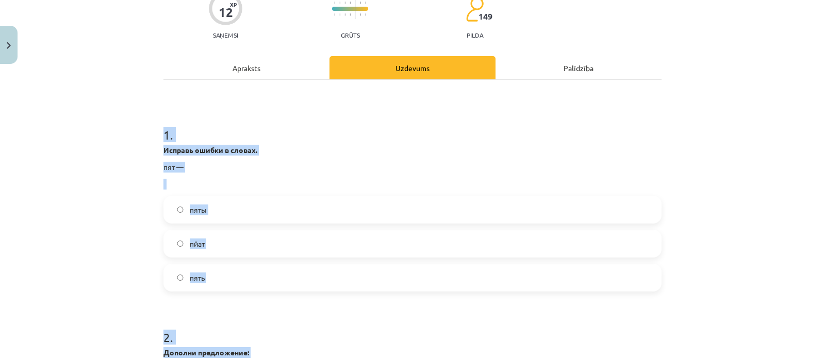
click at [225, 200] on label "пяты" at bounding box center [412, 210] width 496 height 26
click at [236, 197] on label "пяты" at bounding box center [412, 210] width 496 height 26
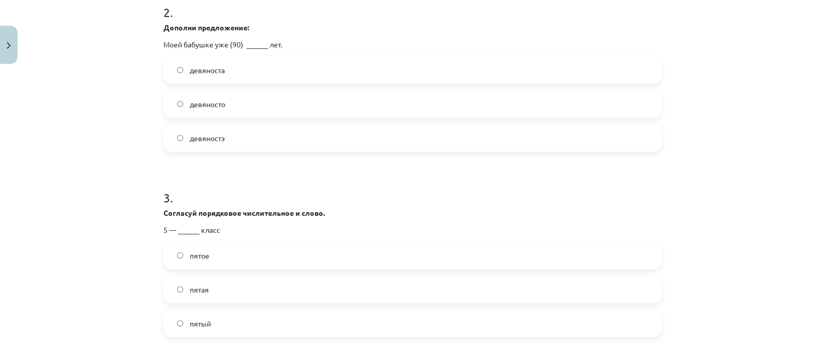
scroll to position [423, 0]
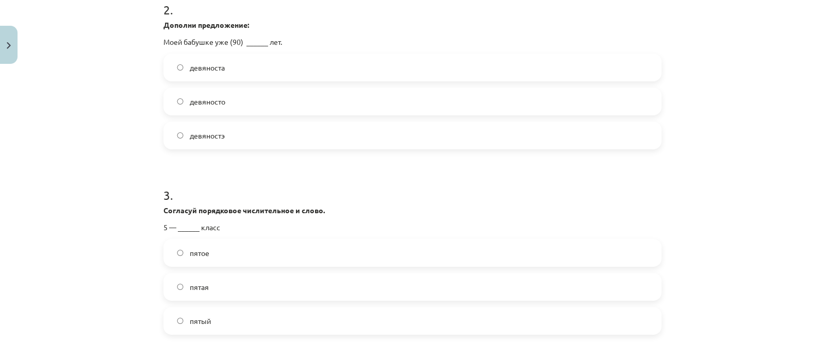
click at [226, 102] on label "девяносто" at bounding box center [412, 102] width 496 height 26
click at [219, 283] on label "пятая" at bounding box center [412, 287] width 496 height 26
click at [260, 328] on label "пятый" at bounding box center [412, 321] width 496 height 26
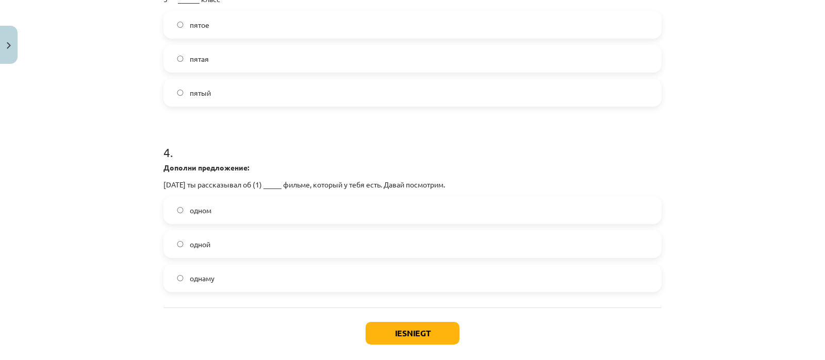
scroll to position [657, 0]
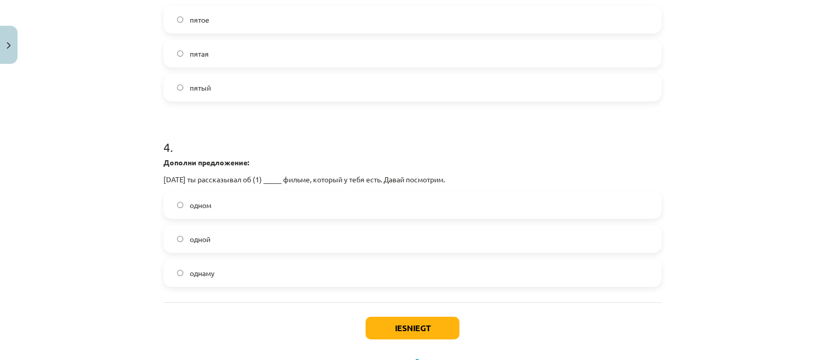
click at [245, 200] on label "одном" at bounding box center [412, 205] width 496 height 26
click at [394, 325] on button "Iesniegt" at bounding box center [413, 328] width 94 height 23
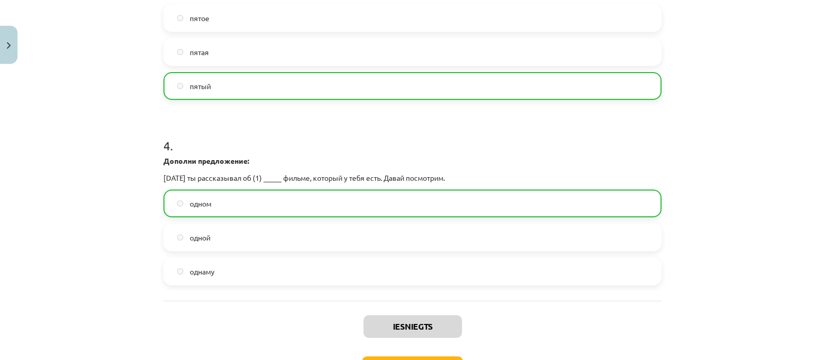
scroll to position [735, 0]
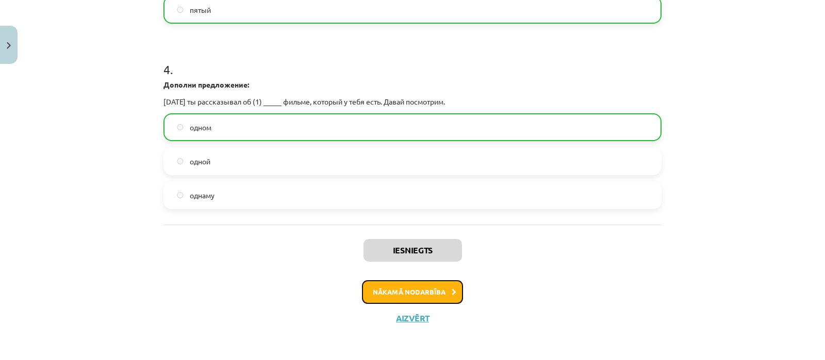
click at [439, 292] on button "Nākamā nodarbība" at bounding box center [412, 293] width 101 height 24
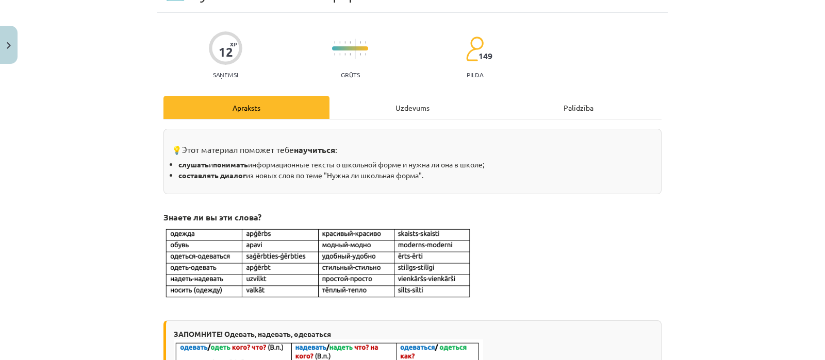
scroll to position [25, 0]
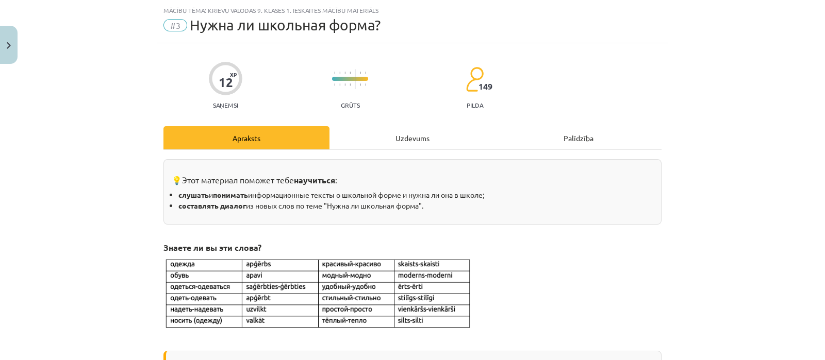
click at [343, 137] on div "Uzdevums" at bounding box center [412, 137] width 166 height 23
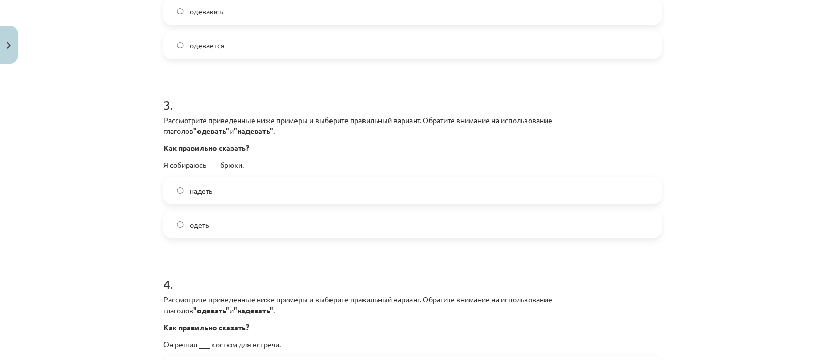
scroll to position [673, 0]
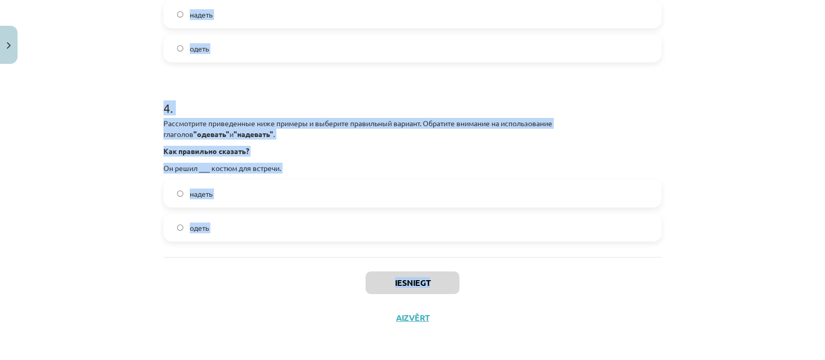
drag, startPoint x: 155, startPoint y: 200, endPoint x: 477, endPoint y: 285, distance: 333.2
copy div "1 . Вставьте подходящую форму глагола. Вы ___ (надевать) куртку перед выходом н…"
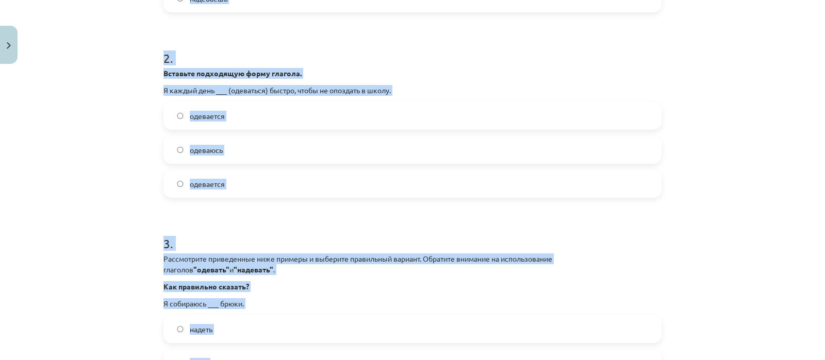
scroll to position [147, 0]
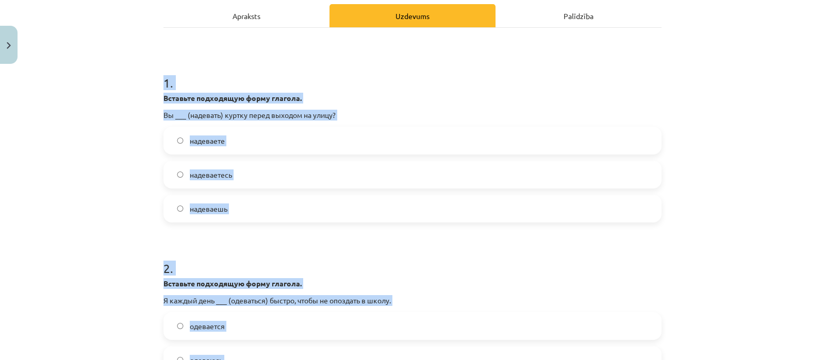
click at [308, 130] on label "надеваете" at bounding box center [412, 141] width 496 height 26
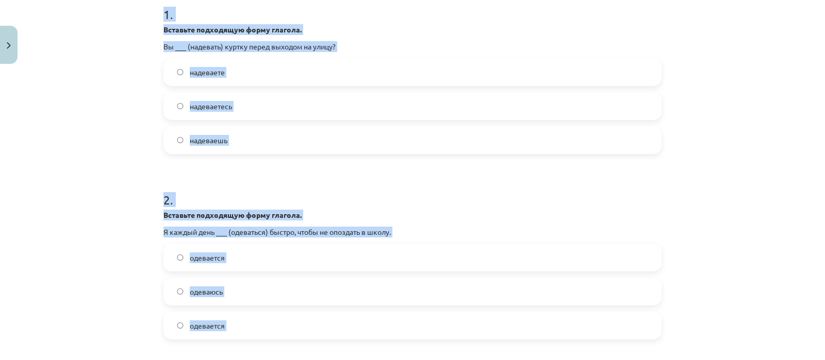
scroll to position [225, 0]
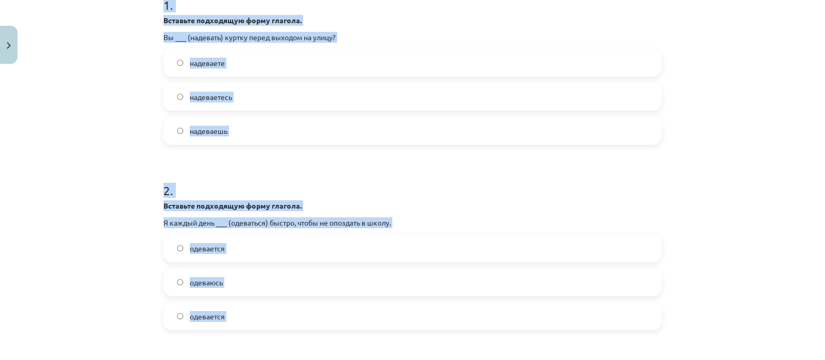
click at [448, 281] on label "одеваюсь" at bounding box center [412, 283] width 496 height 26
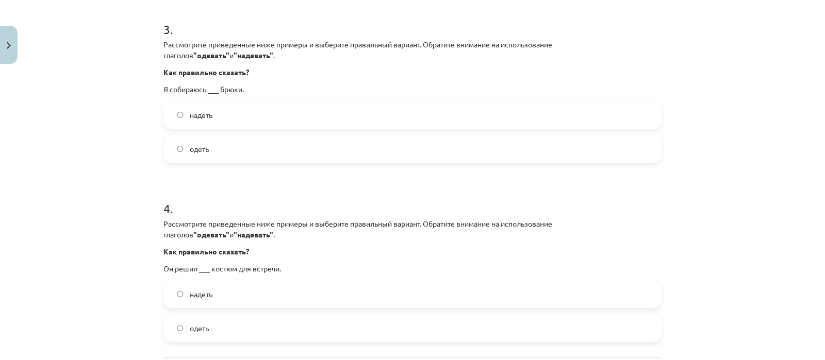
scroll to position [576, 0]
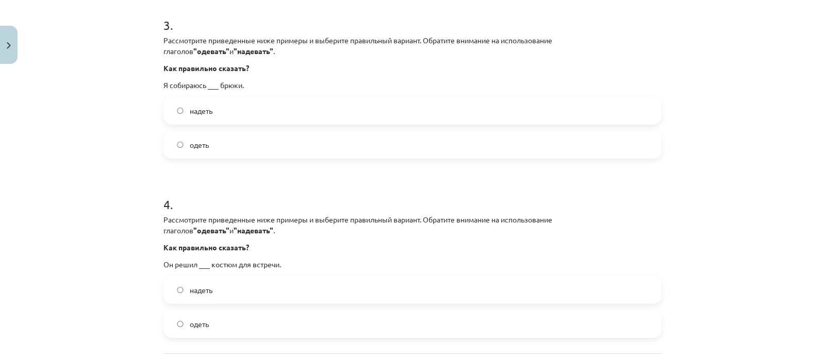
click at [245, 114] on label "надеть" at bounding box center [412, 111] width 496 height 26
click at [242, 296] on label "надеть" at bounding box center [412, 290] width 496 height 26
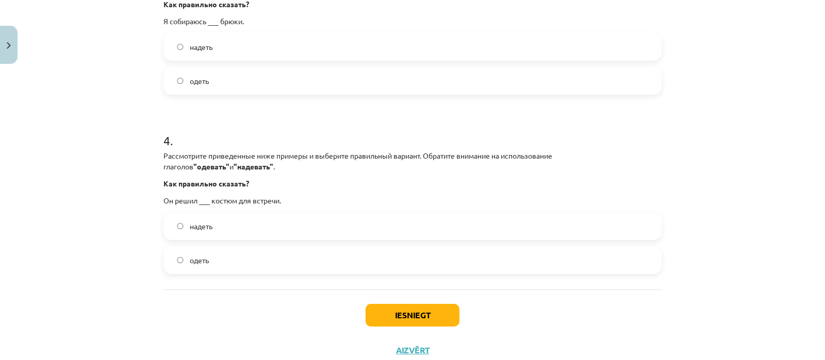
scroll to position [673, 0]
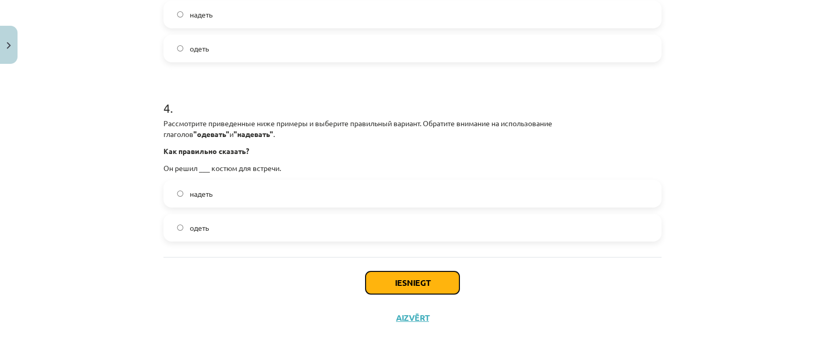
click at [380, 283] on button "Iesniegt" at bounding box center [413, 283] width 94 height 23
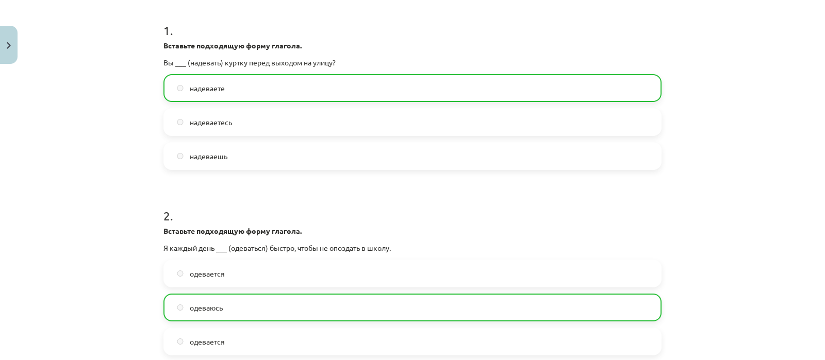
scroll to position [706, 0]
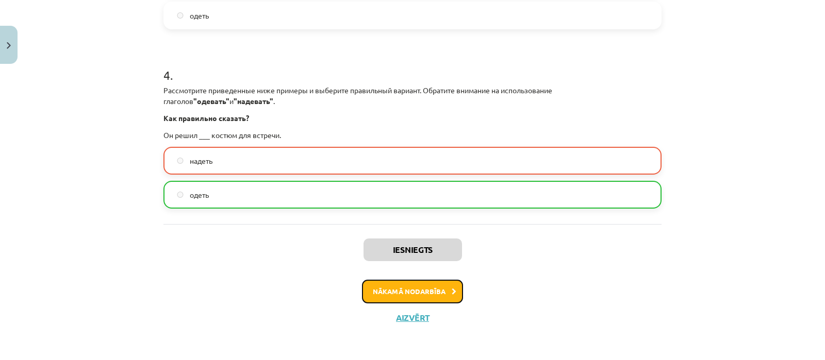
click at [423, 288] on button "Nākamā nodarbība" at bounding box center [412, 292] width 101 height 24
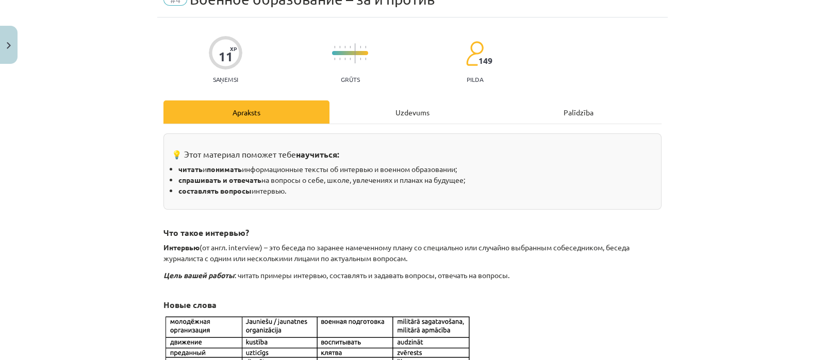
scroll to position [25, 0]
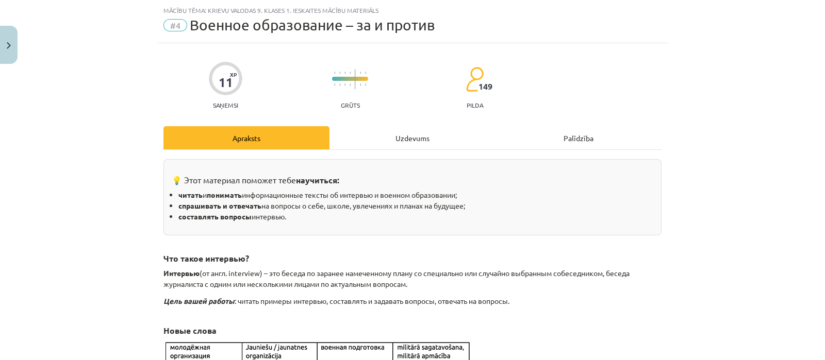
click at [411, 141] on div "Uzdevums" at bounding box center [412, 137] width 166 height 23
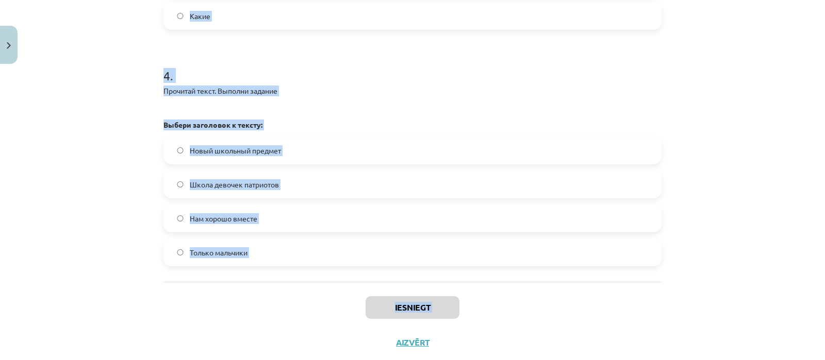
scroll to position [737, 0]
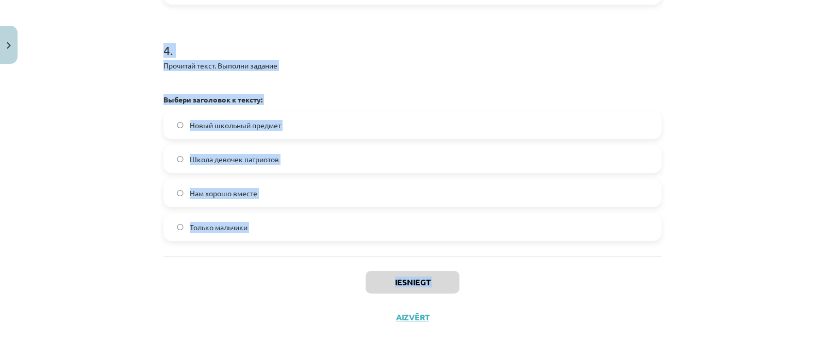
drag, startPoint x: 155, startPoint y: 195, endPoint x: 248, endPoint y: 350, distance: 179.7
click at [248, 350] on div "Mācību tēma: Krievu valodas 9. klases 1. ieskaites mācību materiāls #4 Военное …" at bounding box center [412, 180] width 825 height 360
copy div "1 . Прочитай вопрос интервью и дополни его вопросительным словом: ______ тебя з…"
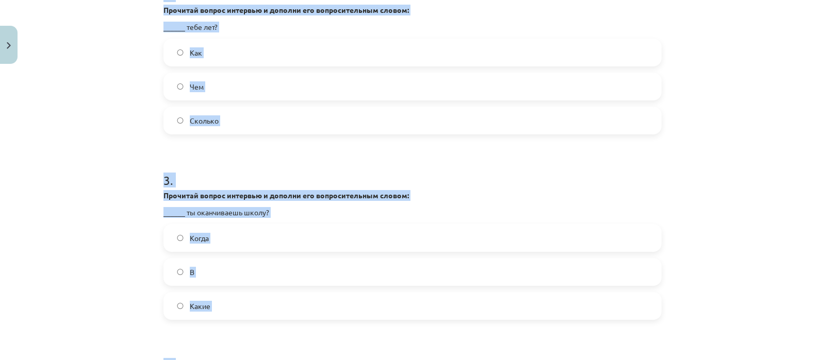
click at [548, 123] on label "Сколько" at bounding box center [412, 121] width 496 height 26
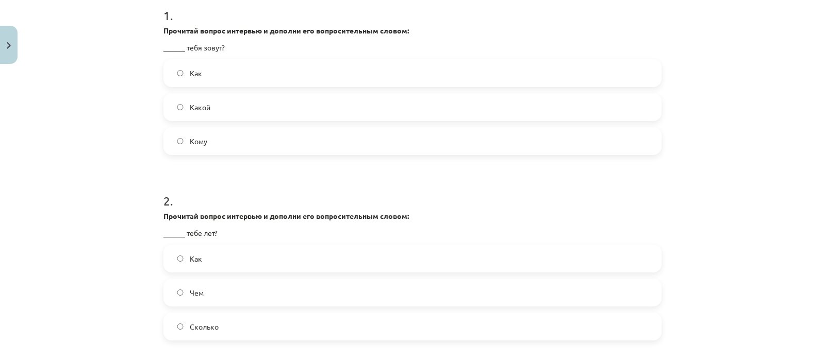
scroll to position [212, 0]
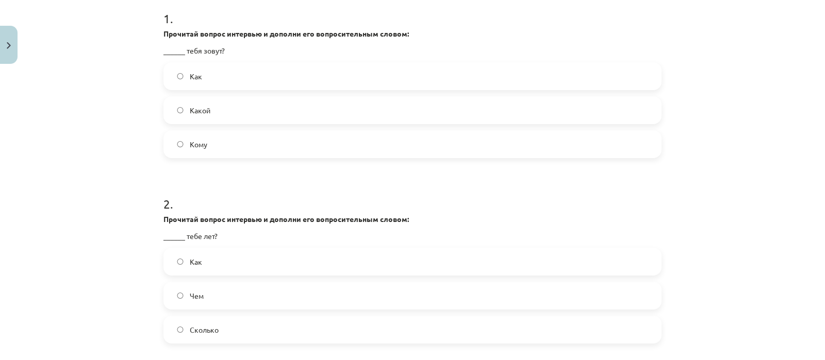
click at [436, 75] on label "Как" at bounding box center [412, 76] width 496 height 26
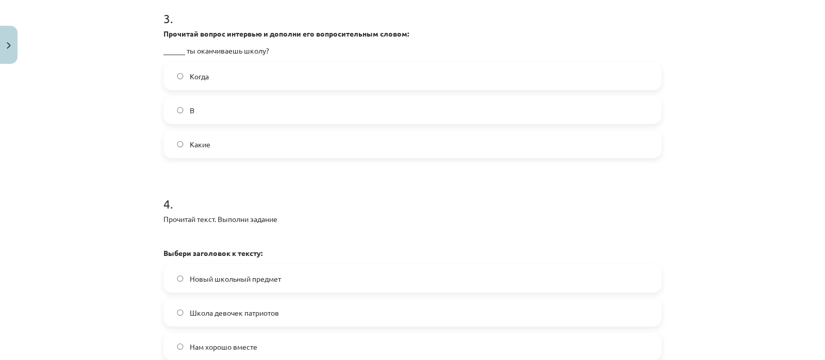
scroll to position [589, 0]
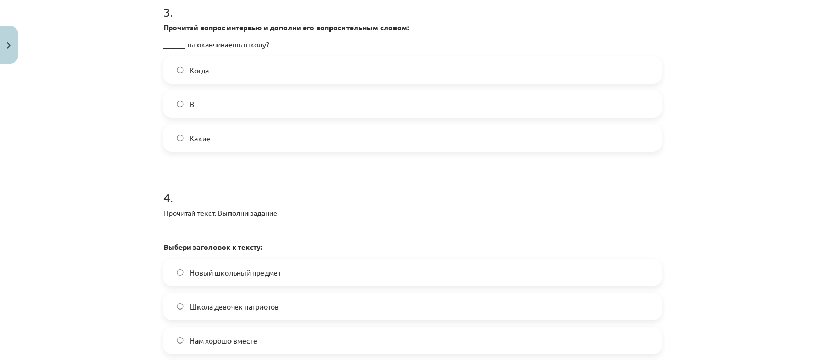
click at [250, 77] on label "Когда" at bounding box center [412, 70] width 496 height 26
click at [163, 231] on img at bounding box center [163, 231] width 0 height 0
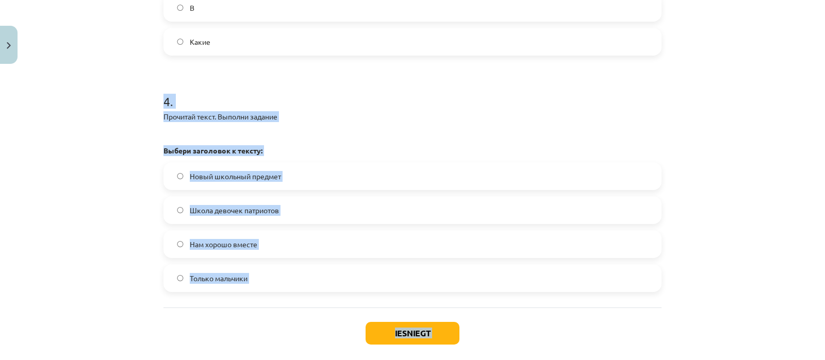
scroll to position [727, 0]
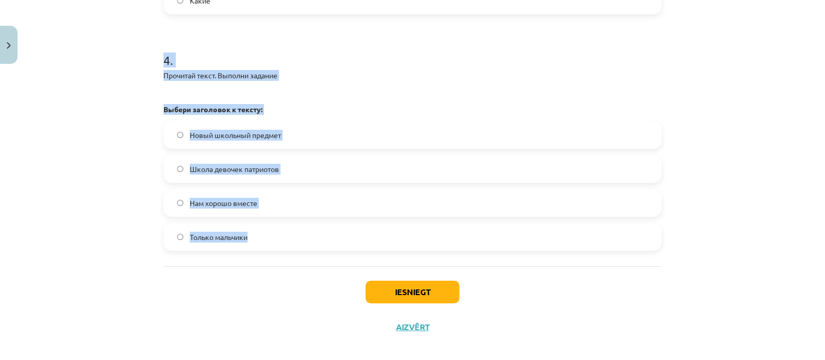
drag, startPoint x: 155, startPoint y: 197, endPoint x: 244, endPoint y: 258, distance: 108.4
copy div "4 . Прочитай текст. Выполни задание Выбери заголовок к тексту: Новый школьный п…"
click at [163, 93] on img at bounding box center [163, 93] width 0 height 0
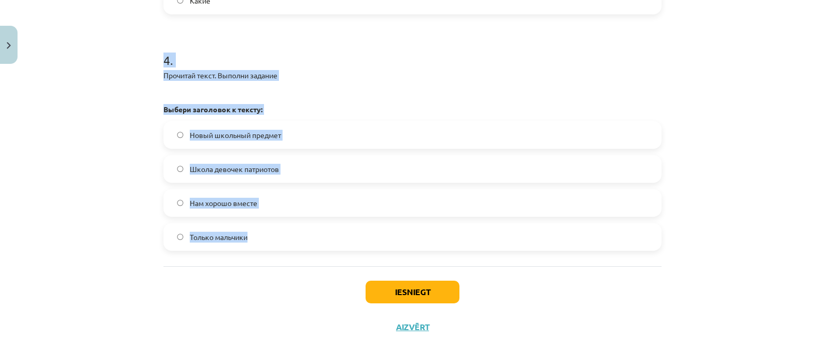
click at [227, 167] on span "Школа девочек патриотов" at bounding box center [234, 169] width 89 height 11
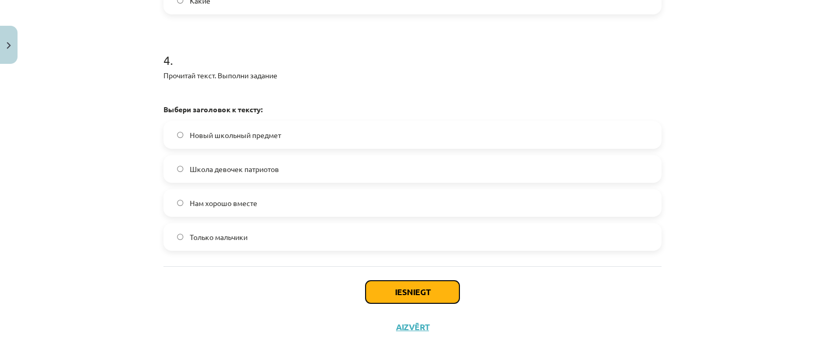
click at [376, 296] on button "Iesniegt" at bounding box center [413, 292] width 94 height 23
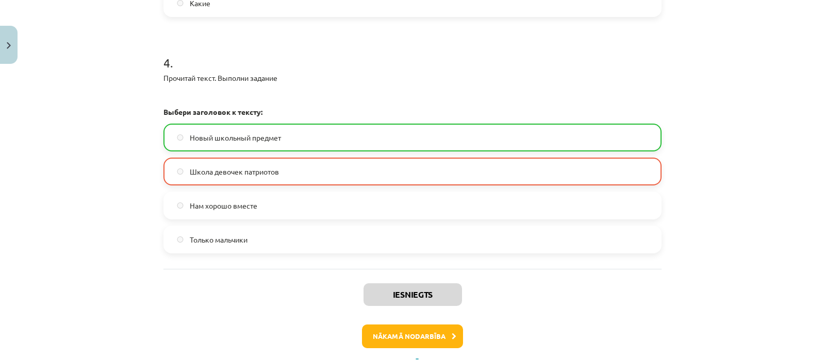
scroll to position [769, 0]
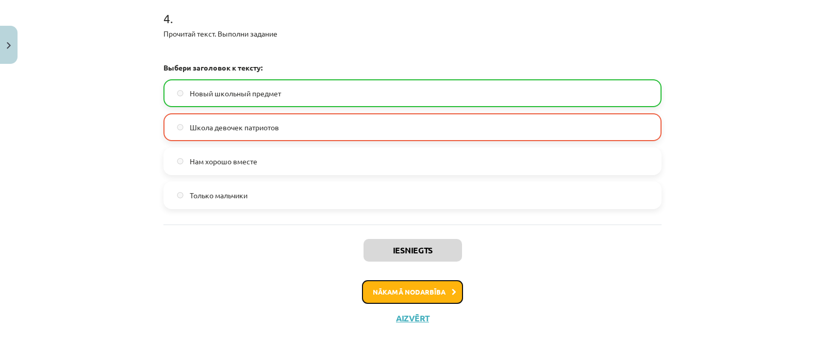
click at [441, 284] on button "Nākamā nodarbība" at bounding box center [412, 293] width 101 height 24
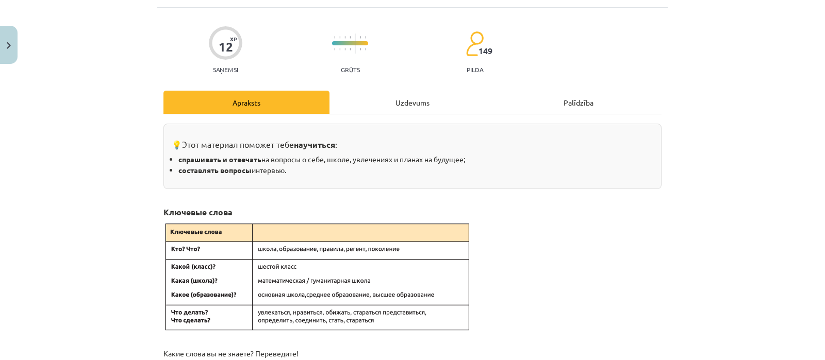
scroll to position [25, 0]
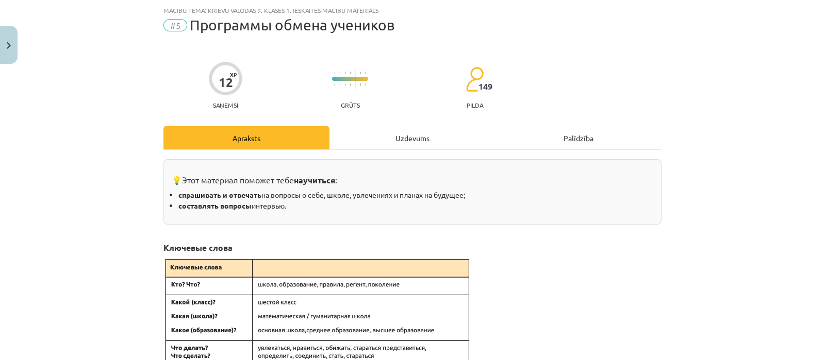
click at [382, 131] on div "Uzdevums" at bounding box center [412, 137] width 166 height 23
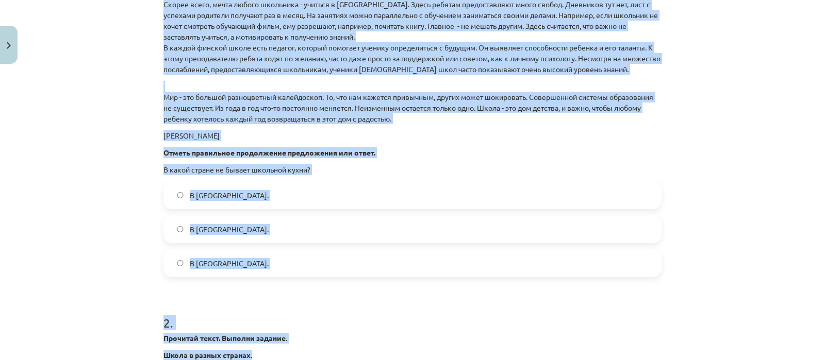
scroll to position [710, 0]
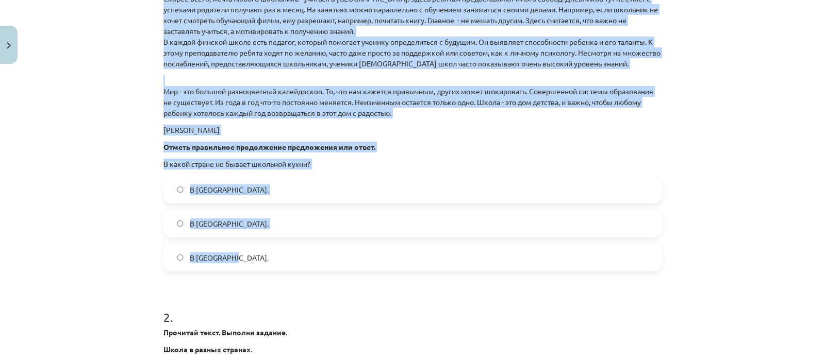
drag, startPoint x: 158, startPoint y: 60, endPoint x: 236, endPoint y: 255, distance: 209.9
copy div "1 . Прочитай текст. Выполни задание . Школа в разных странах . Праздник начала …"
click at [232, 218] on label "В Норвегии." at bounding box center [412, 224] width 496 height 26
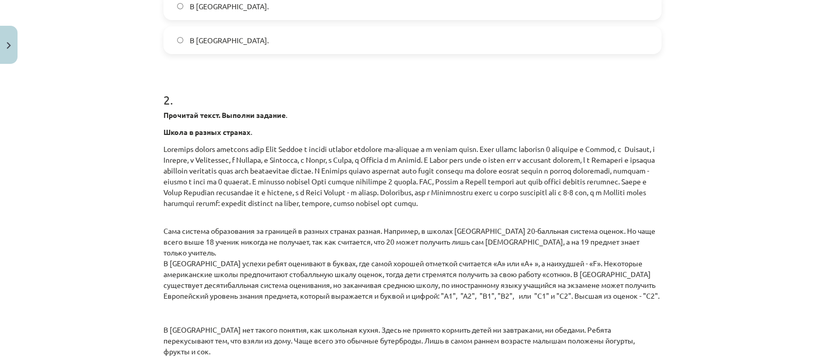
scroll to position [938, 0]
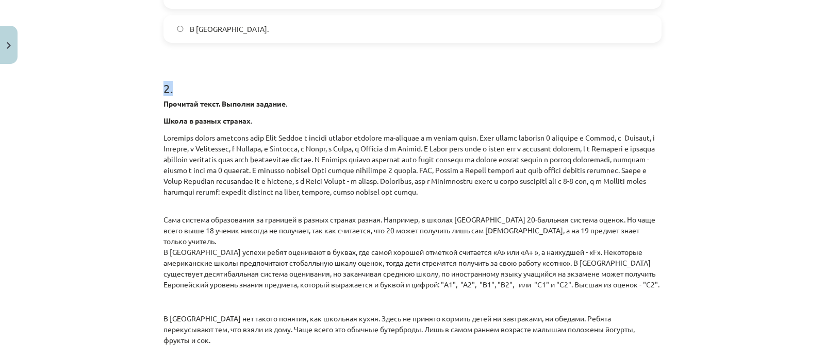
drag, startPoint x: 149, startPoint y: 78, endPoint x: 150, endPoint y: 73, distance: 5.3
click at [149, 73] on div "Mācību tēma: Krievu valodas 9. klases 1. ieskaites mācību materiāls #5 Программ…" at bounding box center [412, 180] width 825 height 360
click at [117, 117] on div "Mācību tēma: Krievu valodas 9. klases 1. ieskaites mācību materiāls #5 Программ…" at bounding box center [412, 180] width 825 height 360
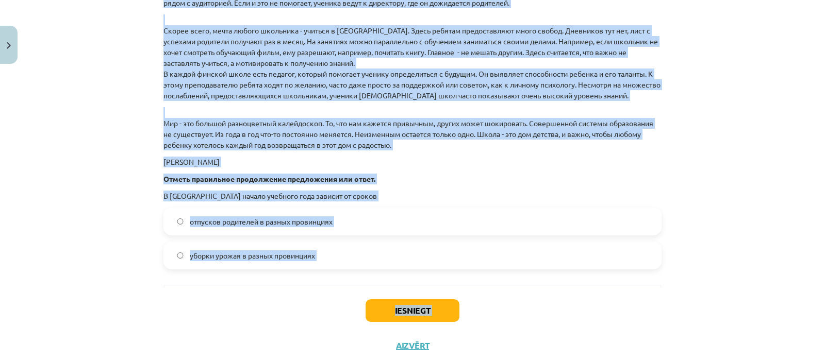
scroll to position [1502, 0]
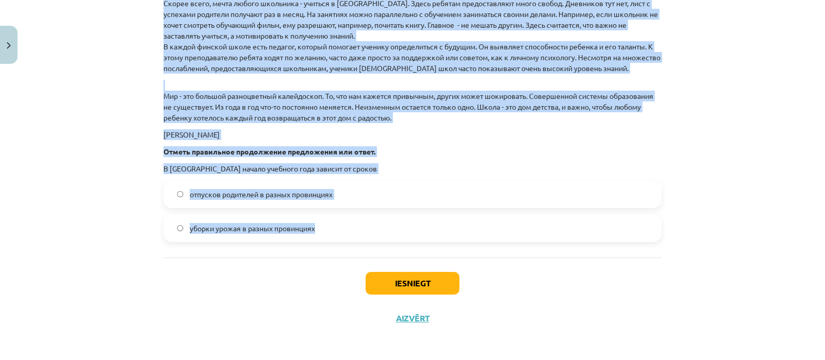
drag, startPoint x: 159, startPoint y: 88, endPoint x: 318, endPoint y: 254, distance: 230.1
copy div "2 . Прочитай текст. Выполни задание . Школа в разных странах . Праздник начала …"
click at [248, 226] on span "уборки урожая в разных провинциях" at bounding box center [252, 228] width 125 height 11
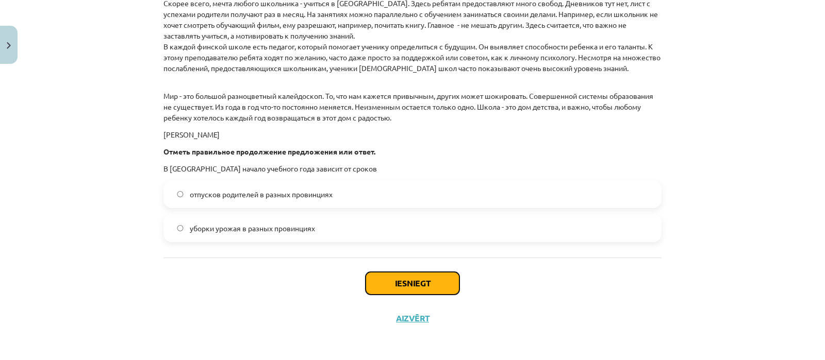
click at [380, 272] on button "Iesniegt" at bounding box center [413, 283] width 94 height 23
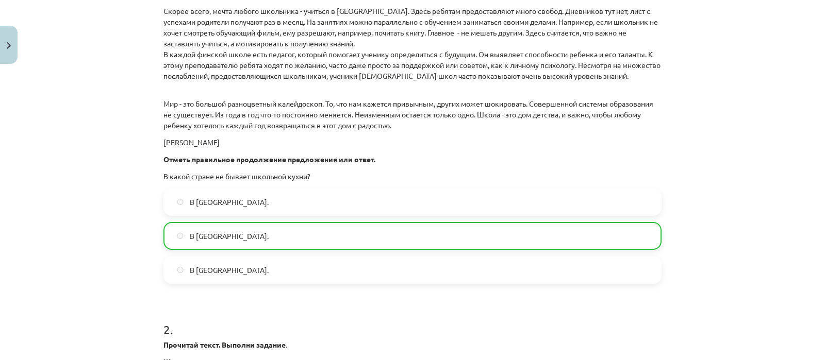
scroll to position [1534, 0]
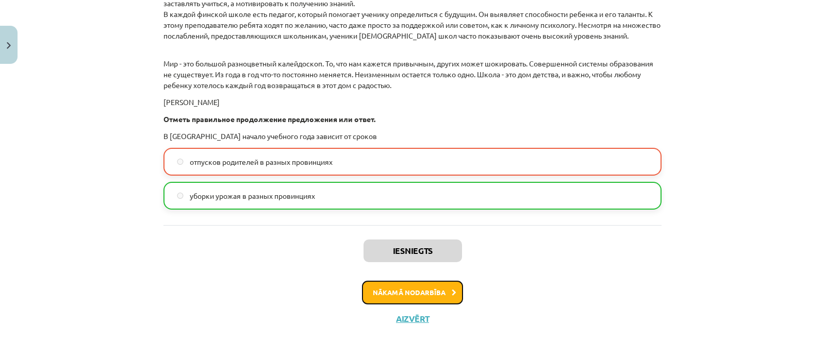
click at [431, 294] on button "Nākamā nodarbība" at bounding box center [412, 293] width 101 height 24
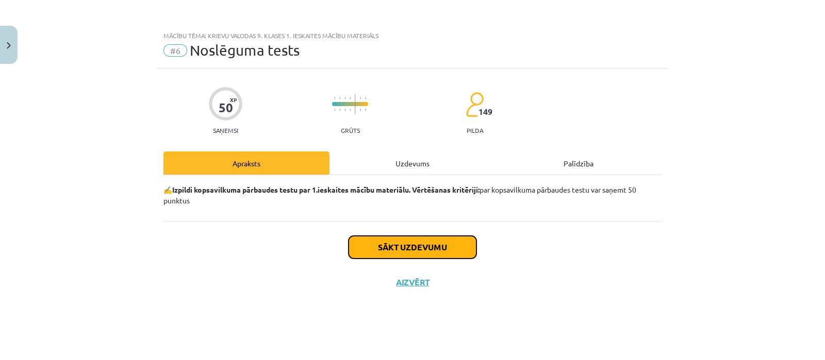
click at [389, 245] on button "Sākt uzdevumu" at bounding box center [413, 247] width 128 height 23
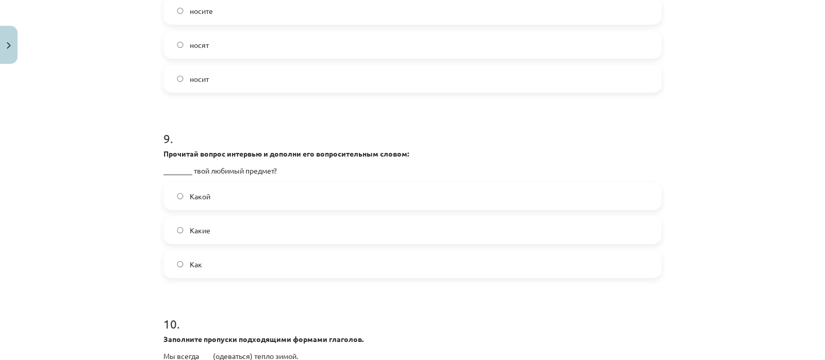
scroll to position [1765, 0]
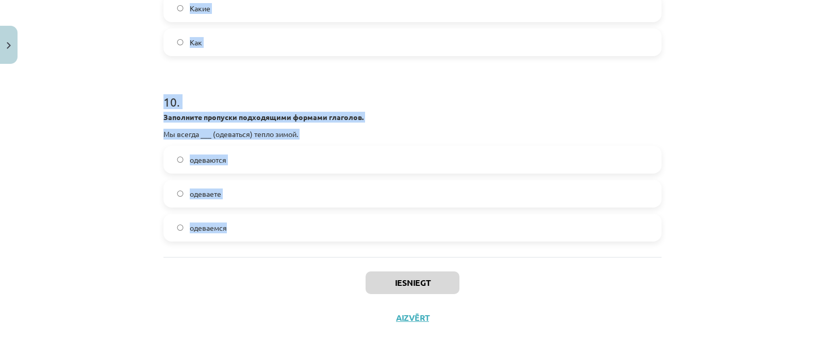
drag, startPoint x: 157, startPoint y: 228, endPoint x: 332, endPoint y: 241, distance: 175.8
copy form "1 . Прочитай вопрос интервью и дополни его вопросительным словом: ________ ты о…"
click at [113, 161] on div "Mācību tēma: Krievu valodas 9. klases 1. ieskaites mācību materiāls #6 Noslēgum…" at bounding box center [412, 180] width 825 height 360
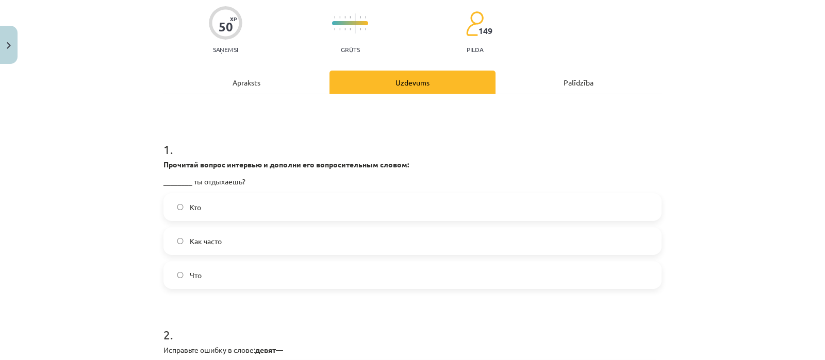
scroll to position [129, 0]
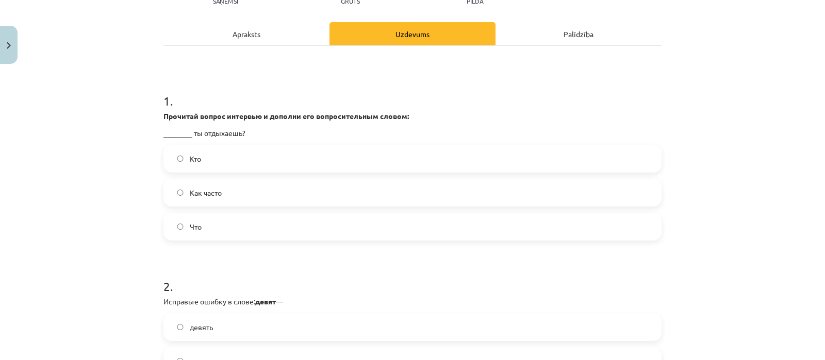
click at [222, 199] on label "Как часто" at bounding box center [412, 193] width 496 height 26
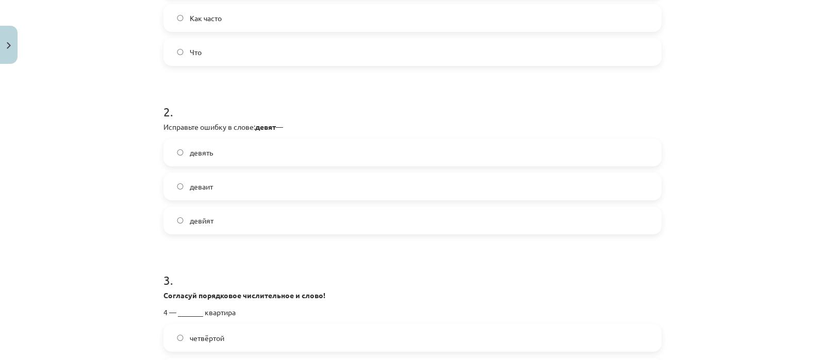
scroll to position [309, 0]
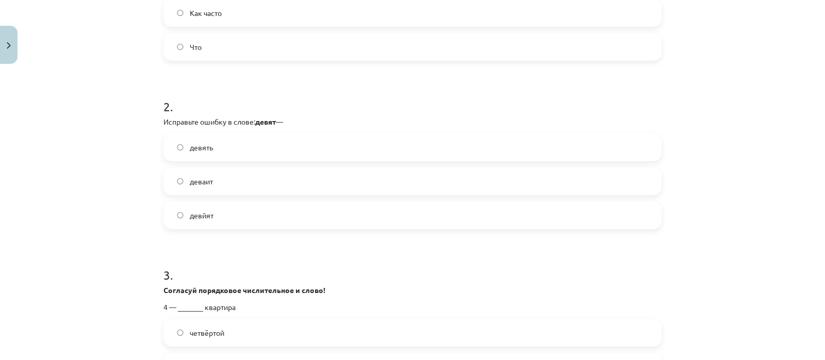
click at [227, 151] on label "девять" at bounding box center [412, 148] width 496 height 26
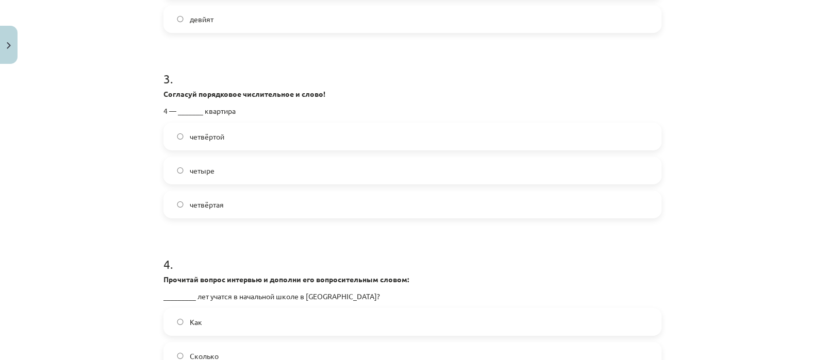
scroll to position [525, 0]
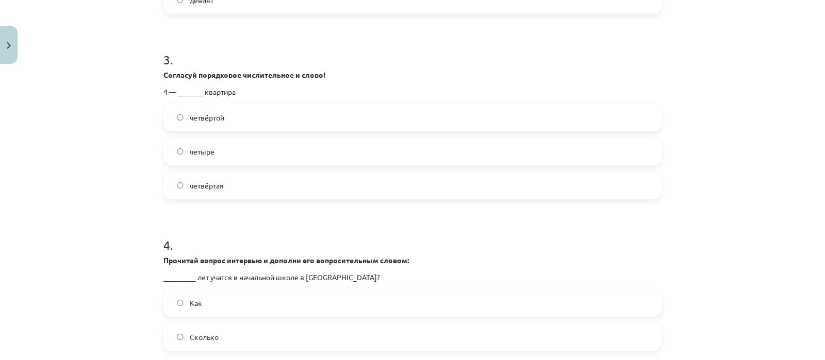
click at [260, 190] on label "четвёртая" at bounding box center [412, 186] width 496 height 26
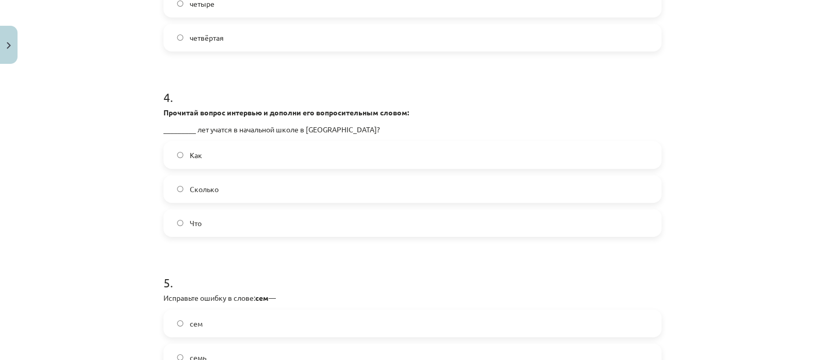
scroll to position [675, 0]
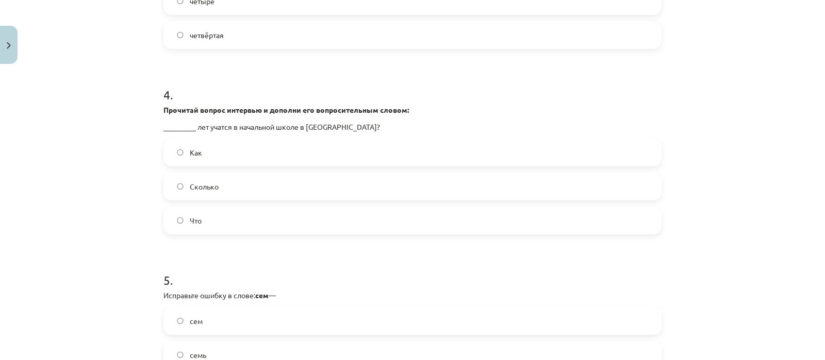
click at [231, 183] on label "Сколько" at bounding box center [412, 187] width 496 height 26
drag, startPoint x: 750, startPoint y: 174, endPoint x: 825, endPoint y: 170, distance: 74.4
click at [825, 170] on div "Mācību tēma: Krievu valodas 9. klases 1. ieskaites mācību materiāls #6 Noslēgum…" at bounding box center [412, 180] width 825 height 360
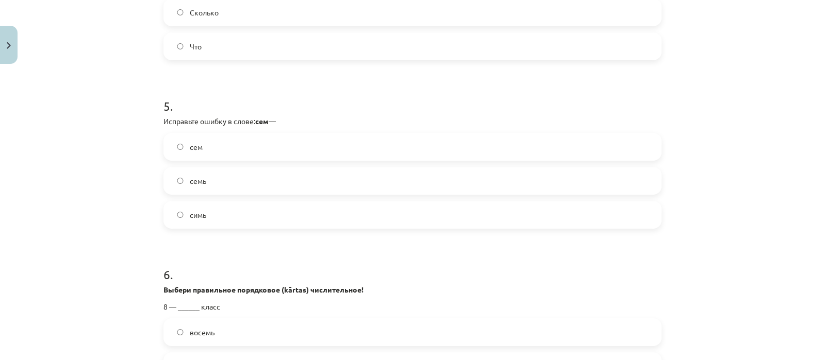
scroll to position [853, 0]
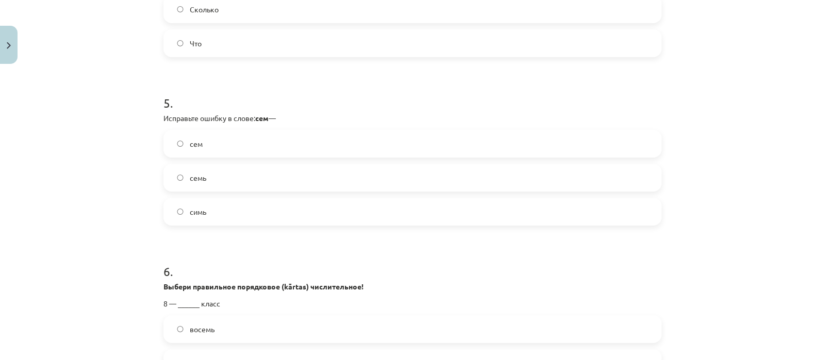
click at [229, 175] on label "семь" at bounding box center [412, 178] width 496 height 26
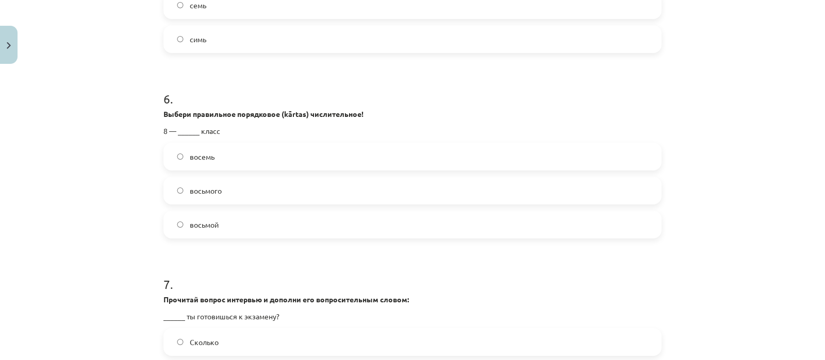
scroll to position [1034, 0]
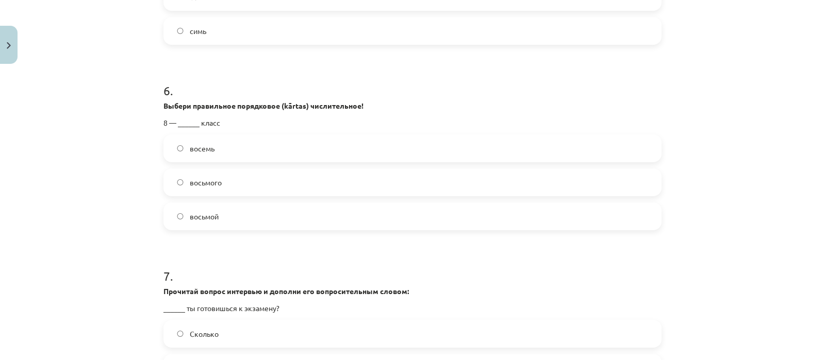
click at [248, 210] on label "восьмой" at bounding box center [412, 217] width 496 height 26
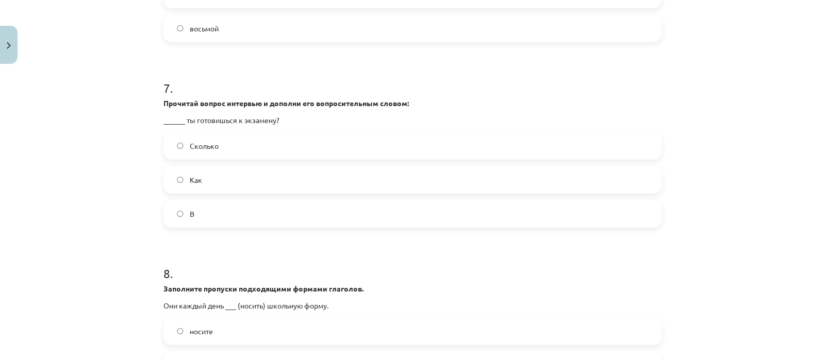
scroll to position [1225, 0]
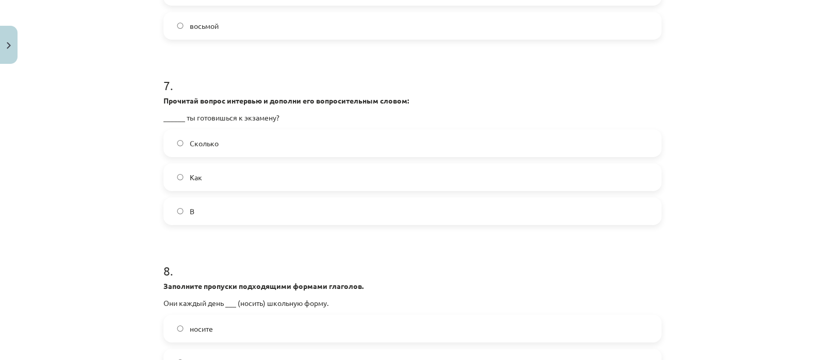
click at [248, 169] on label "Как" at bounding box center [412, 177] width 496 height 26
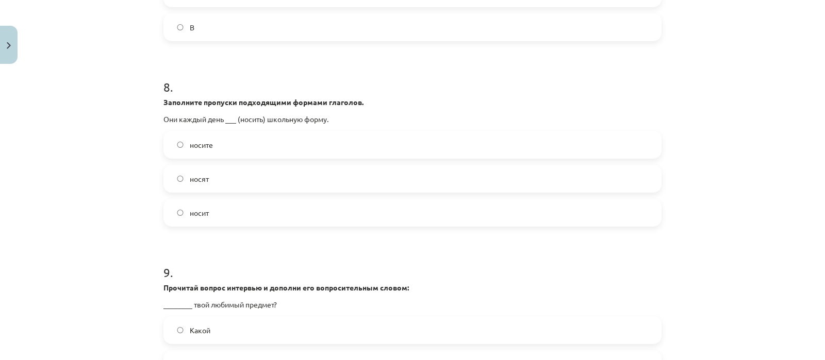
scroll to position [1412, 0]
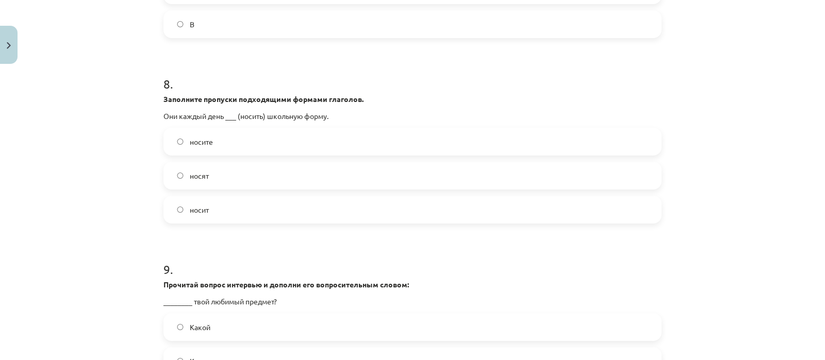
click at [255, 169] on label "носят" at bounding box center [412, 176] width 496 height 26
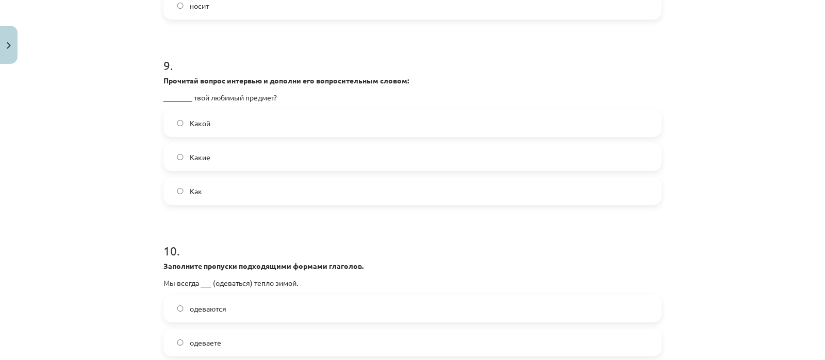
scroll to position [1624, 0]
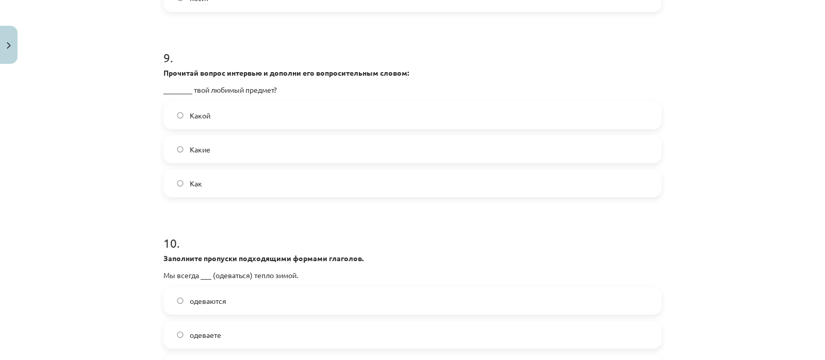
click at [214, 118] on label "Какой" at bounding box center [412, 116] width 496 height 26
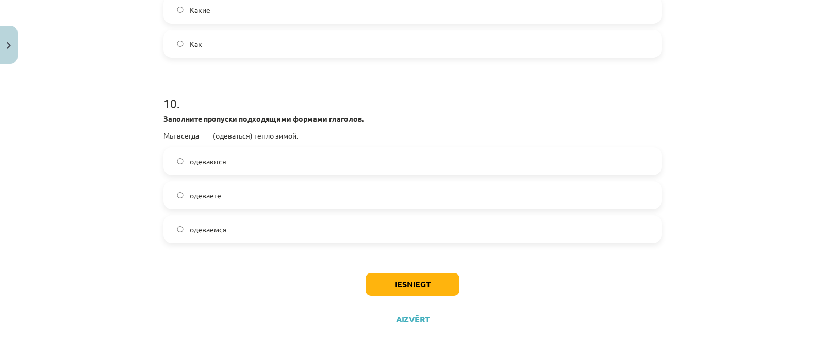
scroll to position [1765, 0]
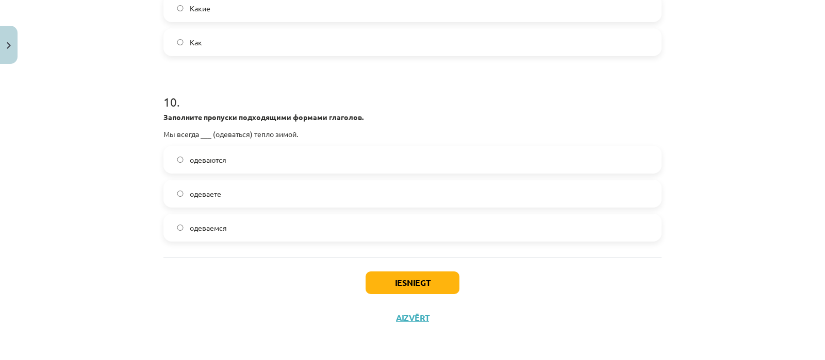
click at [241, 229] on label "одеваемся" at bounding box center [412, 228] width 496 height 26
click at [390, 282] on button "Iesniegt" at bounding box center [413, 283] width 94 height 23
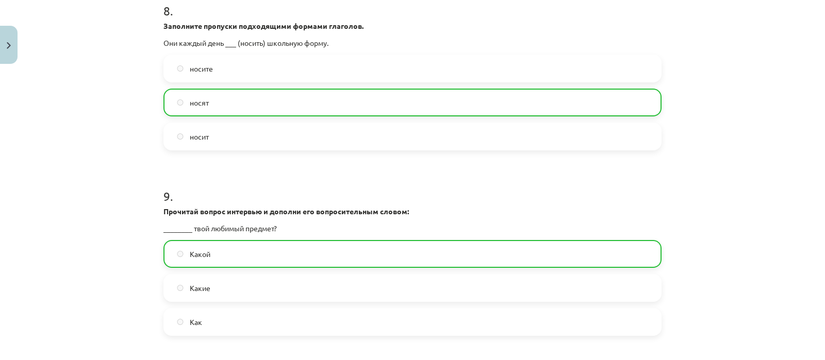
scroll to position [1798, 0]
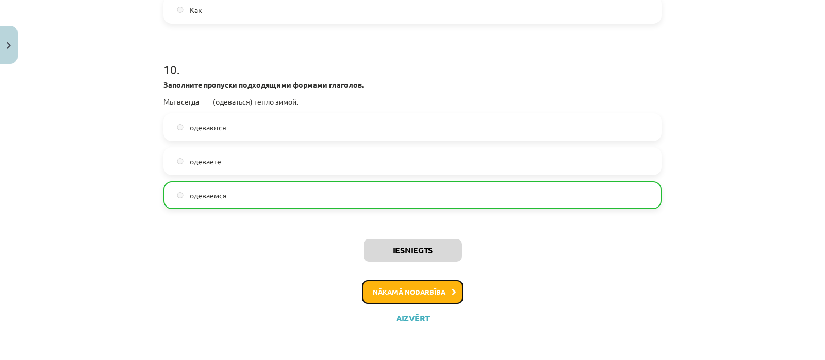
click at [390, 296] on button "Nākamā nodarbība" at bounding box center [412, 293] width 101 height 24
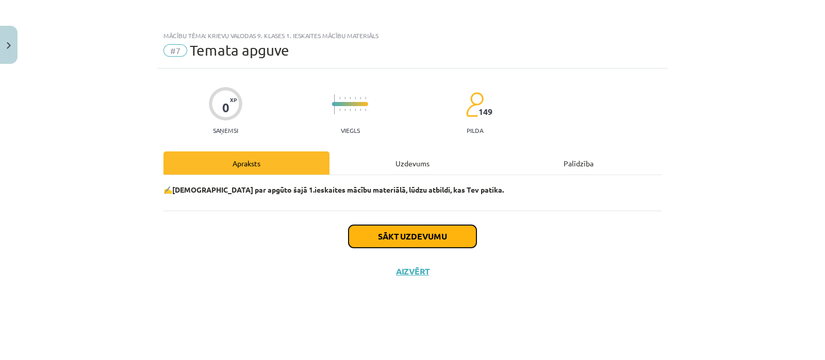
click at [381, 242] on button "Sākt uzdevumu" at bounding box center [413, 236] width 128 height 23
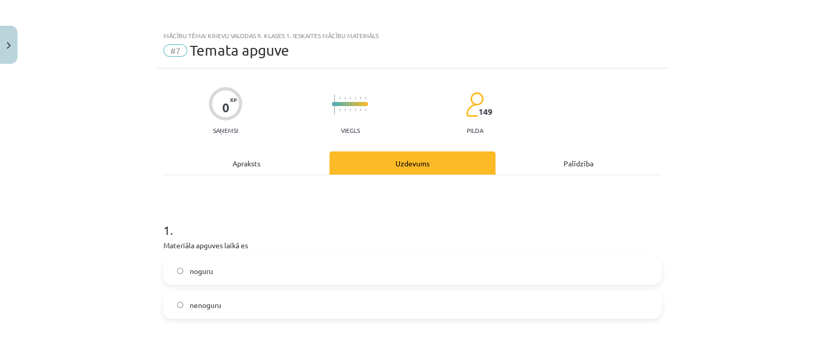
click at [332, 276] on label "noguru" at bounding box center [412, 271] width 496 height 26
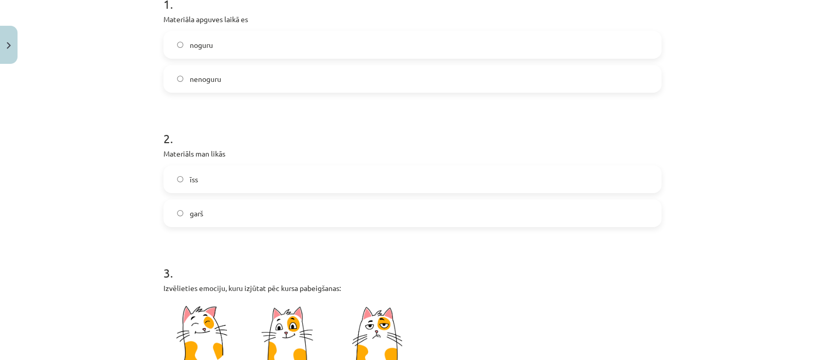
scroll to position [225, 0]
click at [415, 213] on label "garš" at bounding box center [412, 215] width 496 height 26
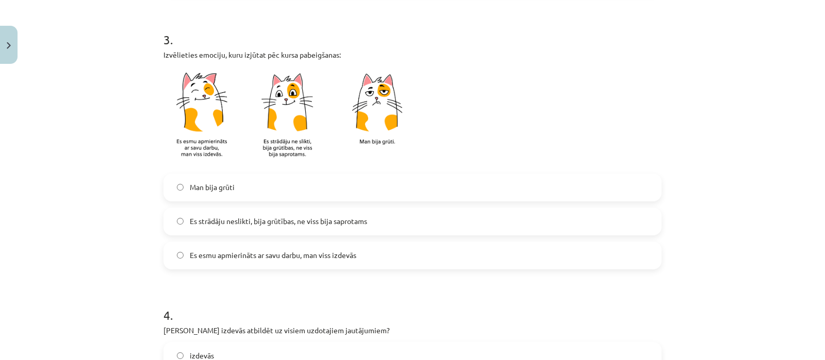
scroll to position [518, 0]
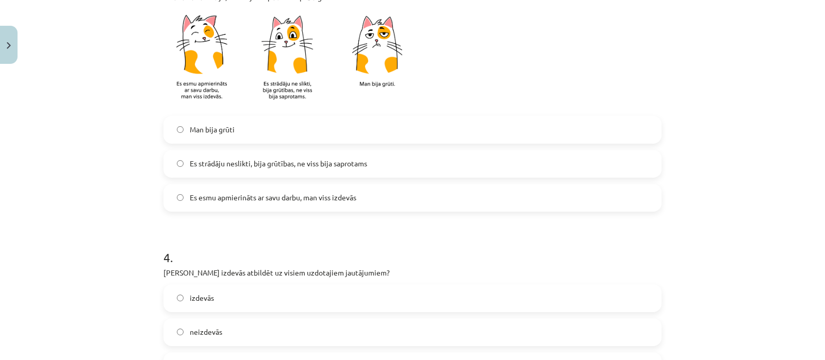
click at [417, 126] on label "Man bija grūti" at bounding box center [412, 130] width 496 height 26
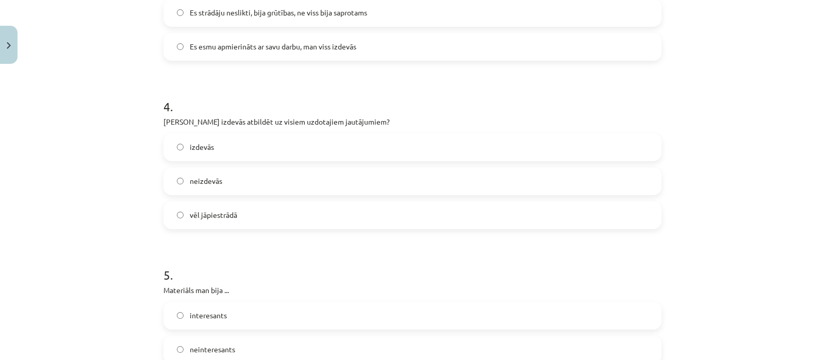
scroll to position [670, 0]
click at [286, 213] on label "vēl jāpiestrādā" at bounding box center [412, 214] width 496 height 26
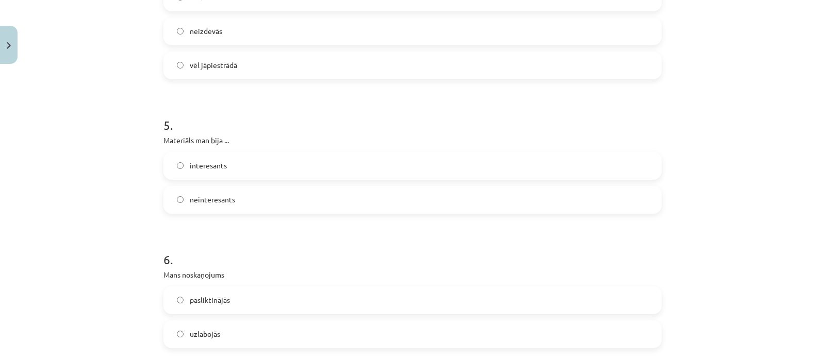
scroll to position [873, 0]
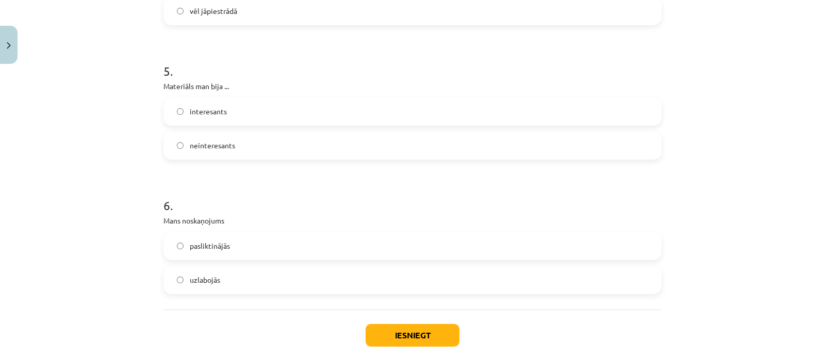
click at [359, 153] on label "neinteresants" at bounding box center [412, 146] width 496 height 26
click at [214, 255] on label "pasliktinājās" at bounding box center [412, 247] width 496 height 26
click at [383, 338] on button "Iesniegt" at bounding box center [413, 335] width 94 height 23
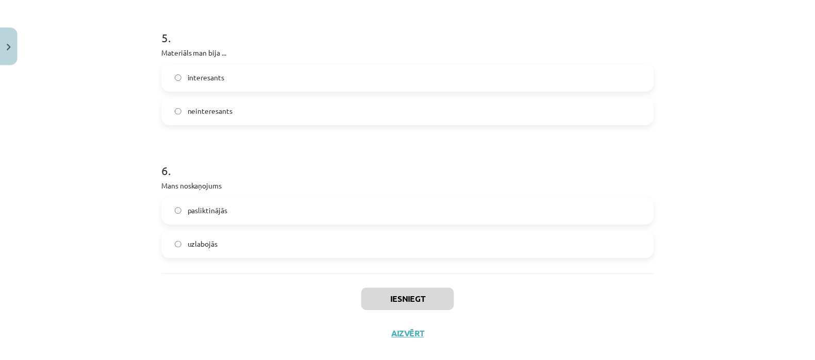
scroll to position [925, 0]
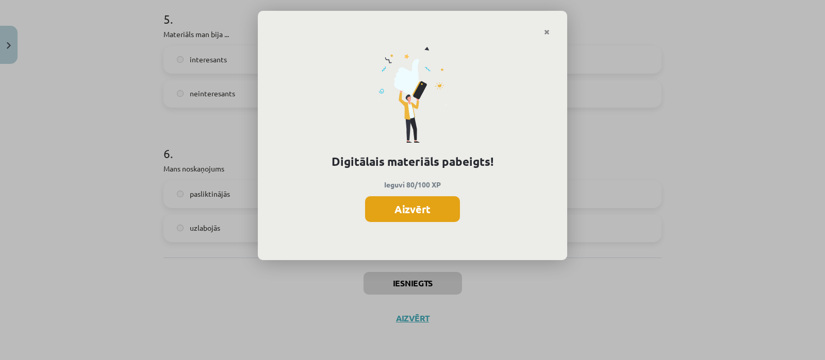
click at [433, 205] on button "Aizvērt" at bounding box center [412, 209] width 95 height 26
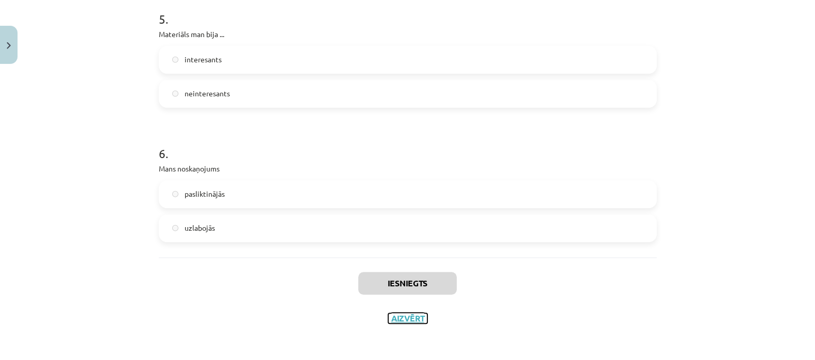
click at [416, 319] on button "Aizvērt" at bounding box center [407, 319] width 39 height 10
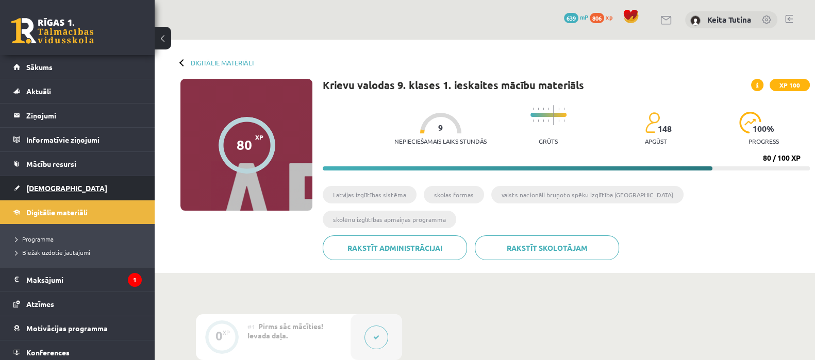
click at [49, 189] on span "[DEMOGRAPHIC_DATA]" at bounding box center [66, 188] width 81 height 9
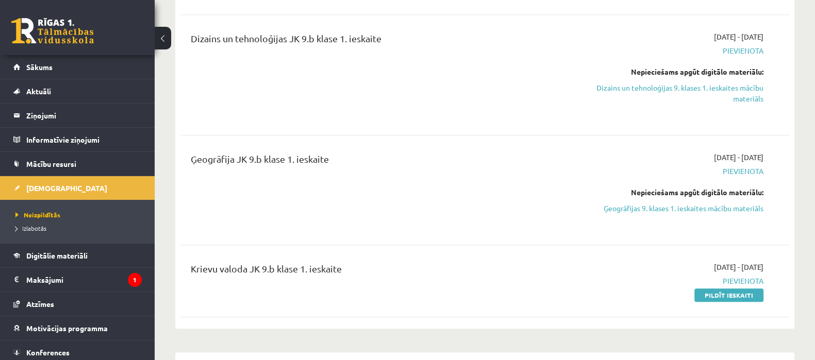
scroll to position [644, 0]
